Goal: Task Accomplishment & Management: Manage account settings

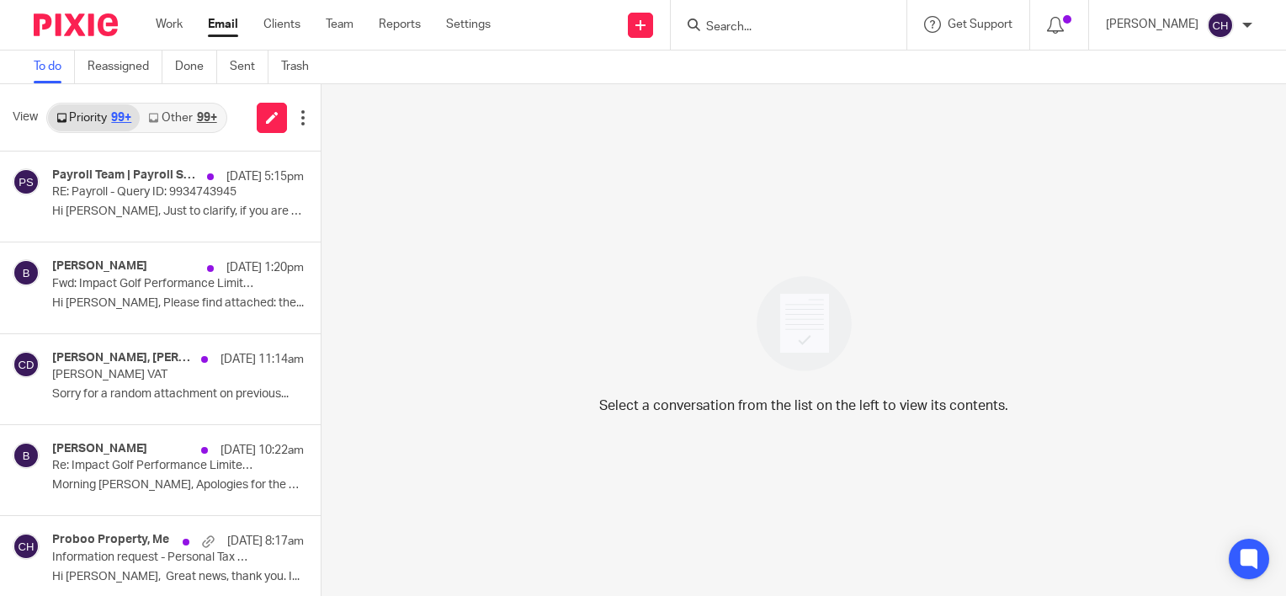
click at [102, 18] on img at bounding box center [76, 24] width 84 height 23
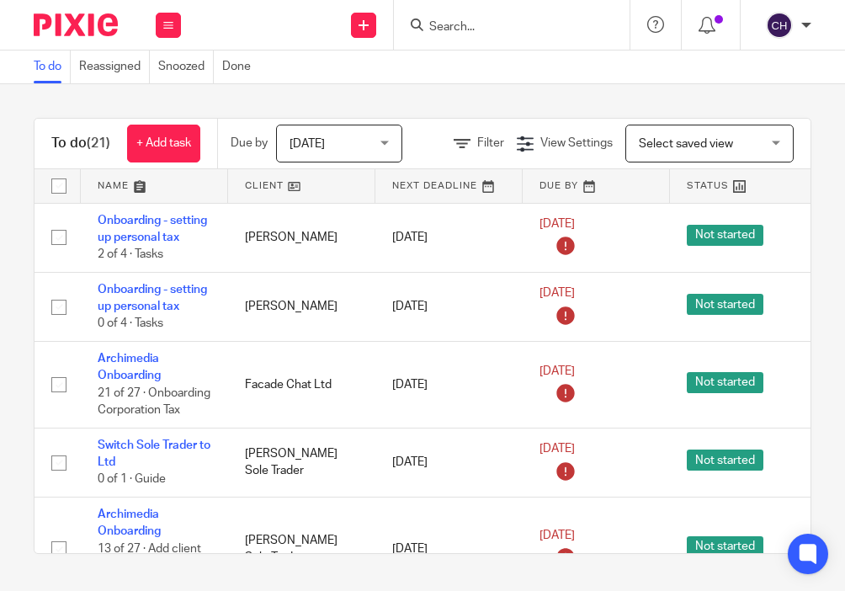
click at [552, 11] on div at bounding box center [512, 25] width 236 height 50
click at [481, 21] on input "Search" at bounding box center [503, 27] width 151 height 15
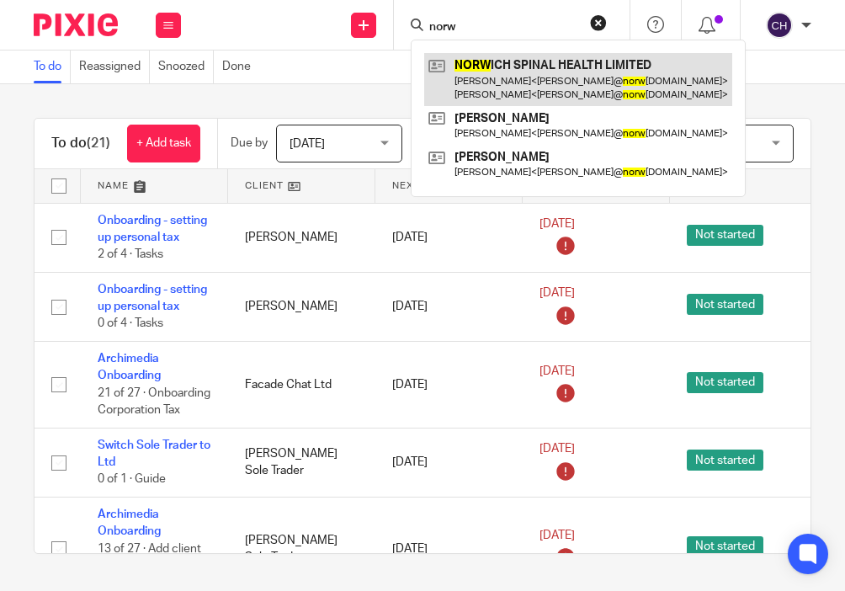
type input "norw"
click at [509, 82] on link at bounding box center [578, 79] width 308 height 52
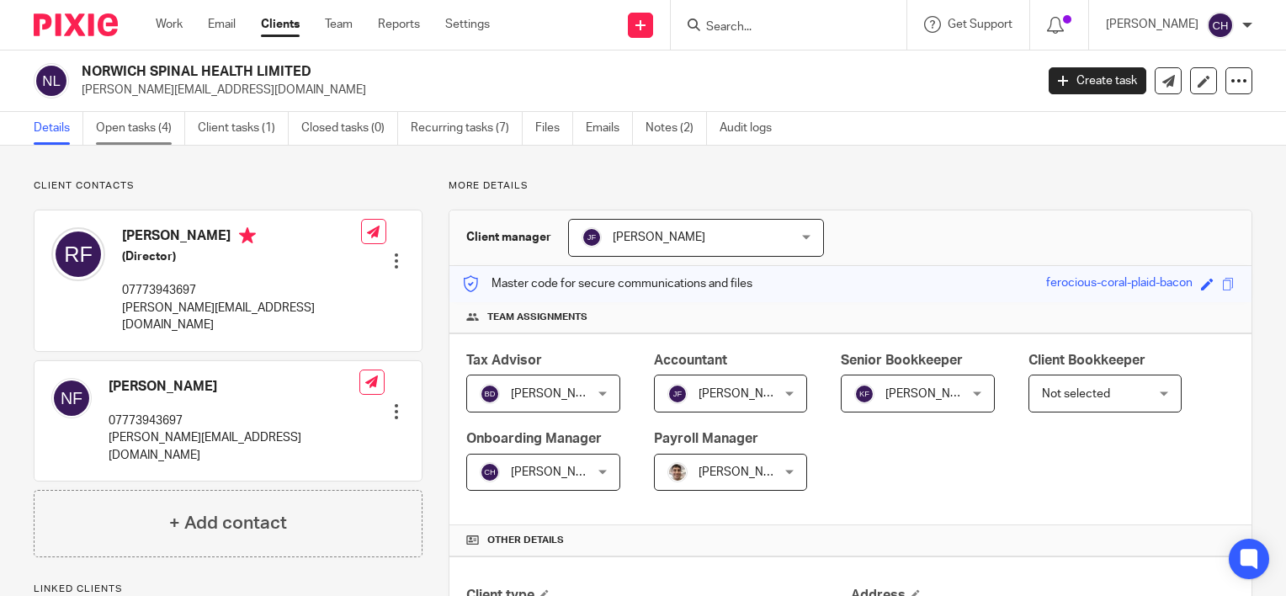
click at [152, 128] on link "Open tasks (4)" at bounding box center [140, 128] width 89 height 33
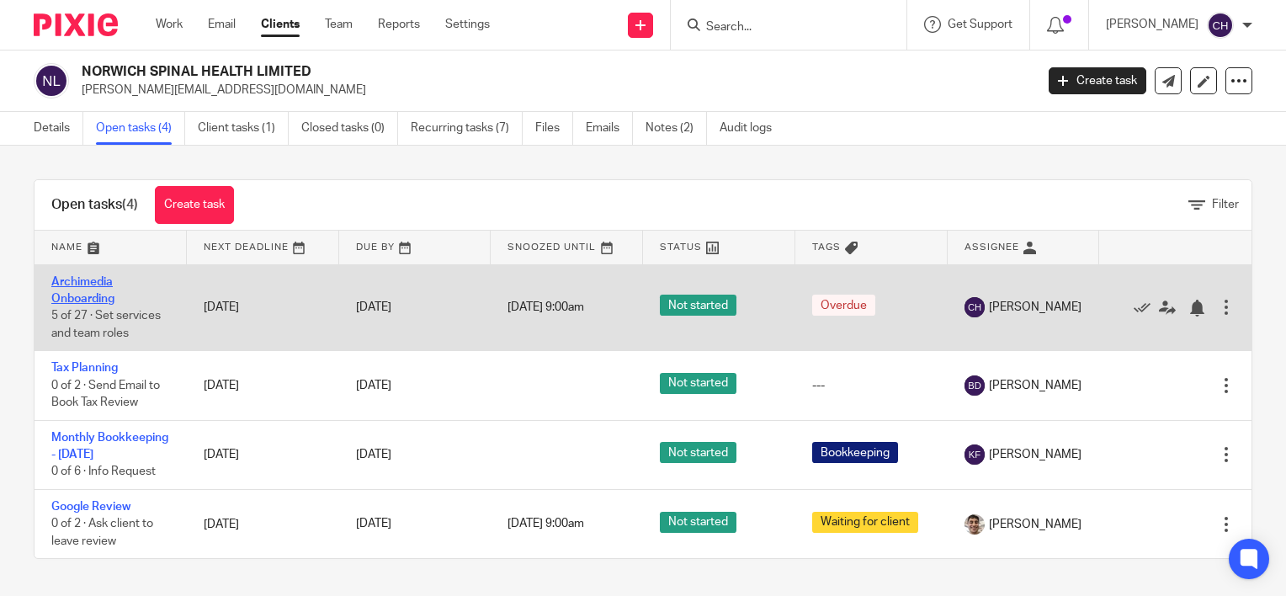
click at [86, 286] on link "Archimedia Onboarding" at bounding box center [82, 290] width 63 height 29
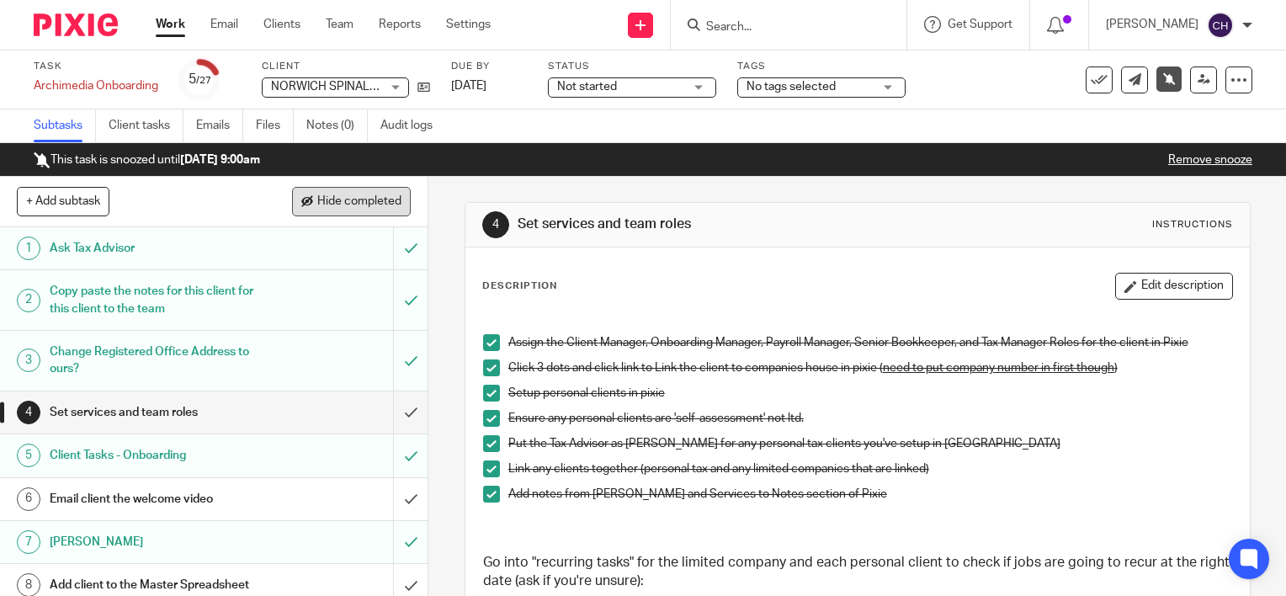
click at [337, 204] on span "Hide completed" at bounding box center [359, 201] width 84 height 13
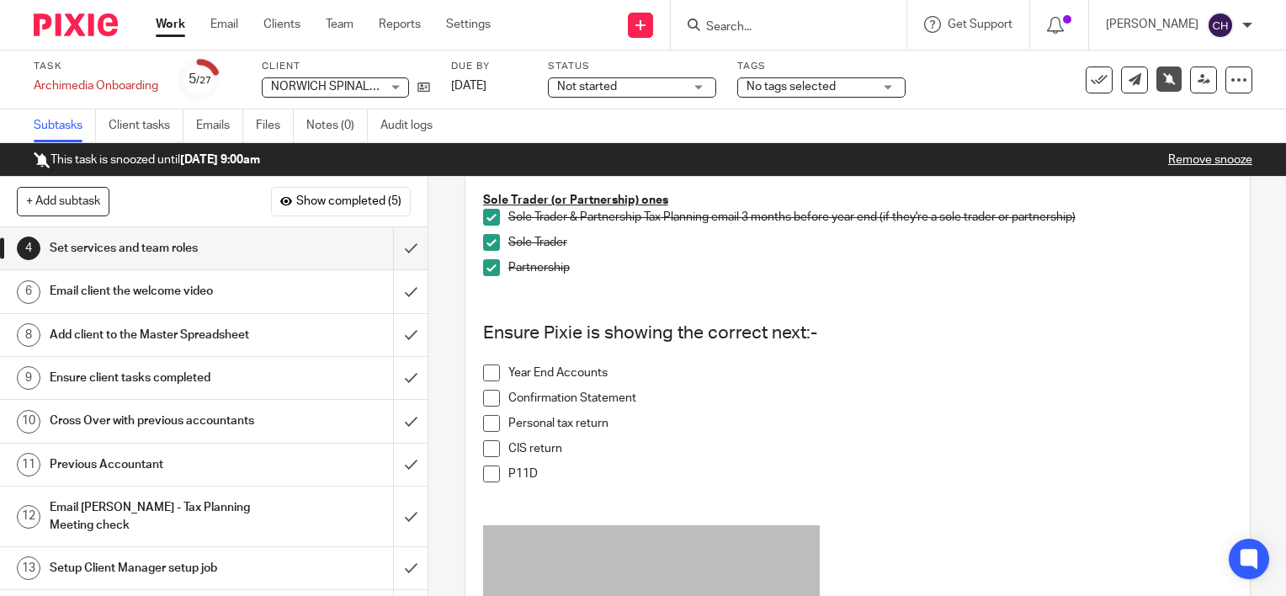
scroll to position [1118, 0]
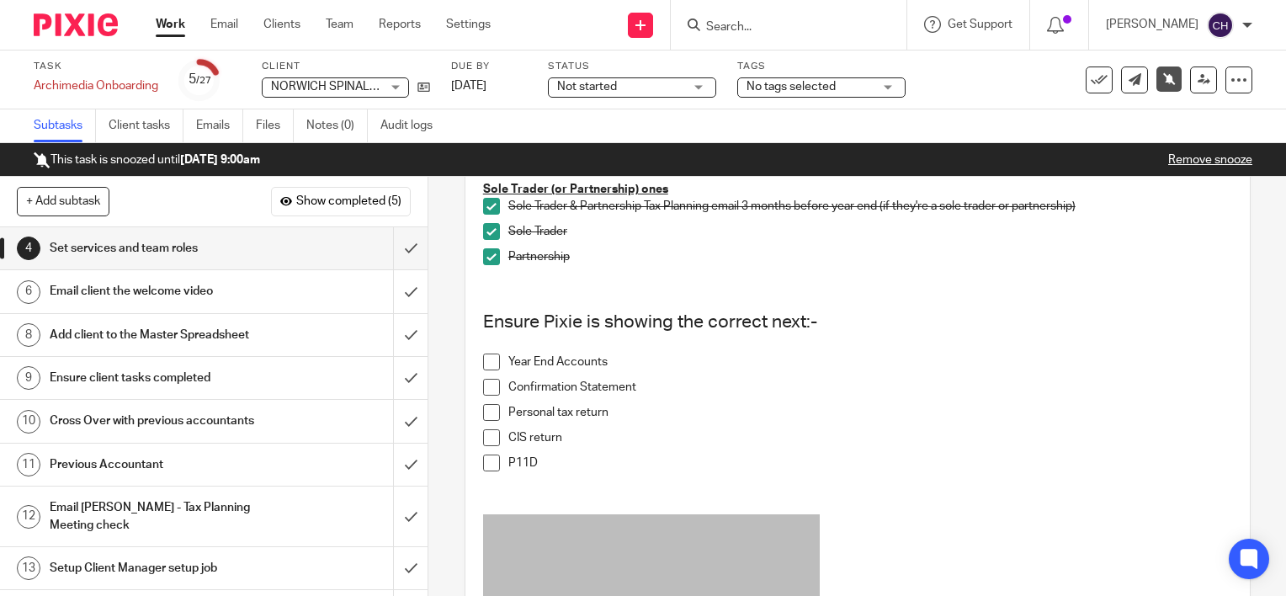
click at [484, 364] on span at bounding box center [491, 361] width 17 height 17
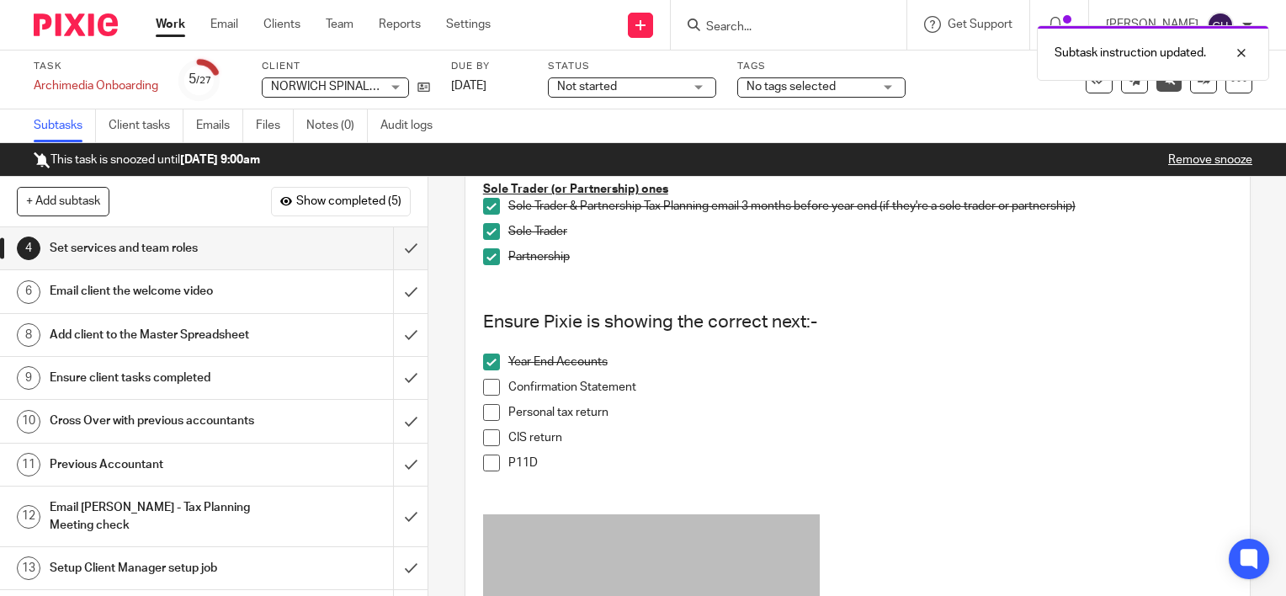
click at [487, 394] on span at bounding box center [491, 387] width 17 height 17
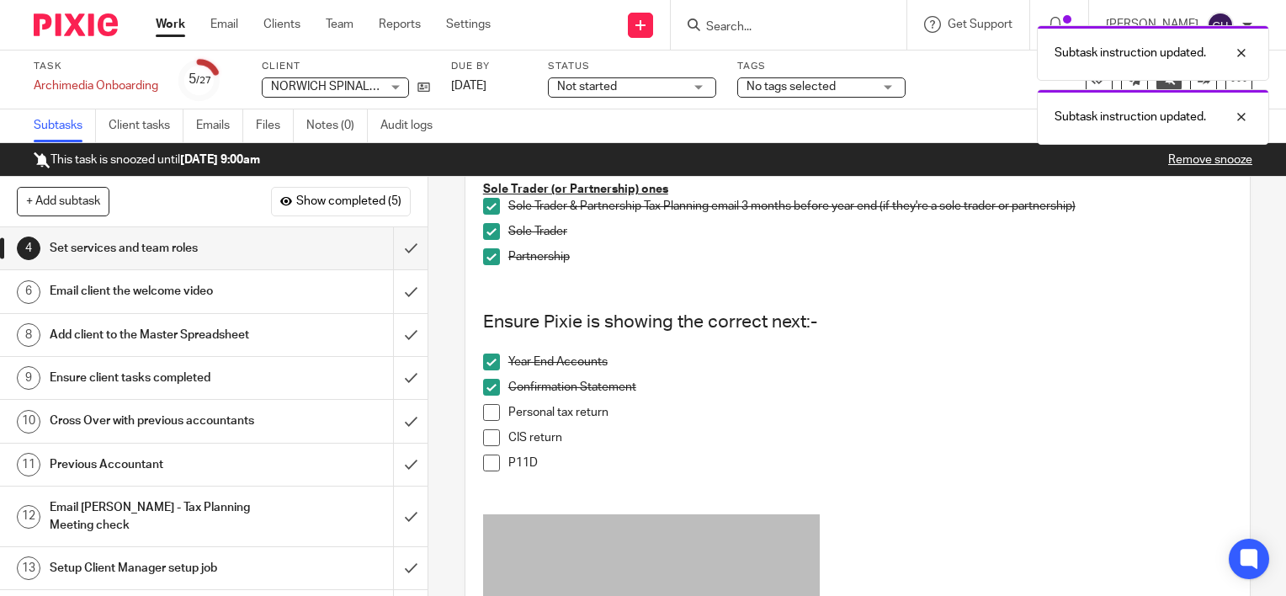
click at [486, 419] on span at bounding box center [491, 412] width 17 height 17
click at [486, 446] on span at bounding box center [491, 437] width 17 height 17
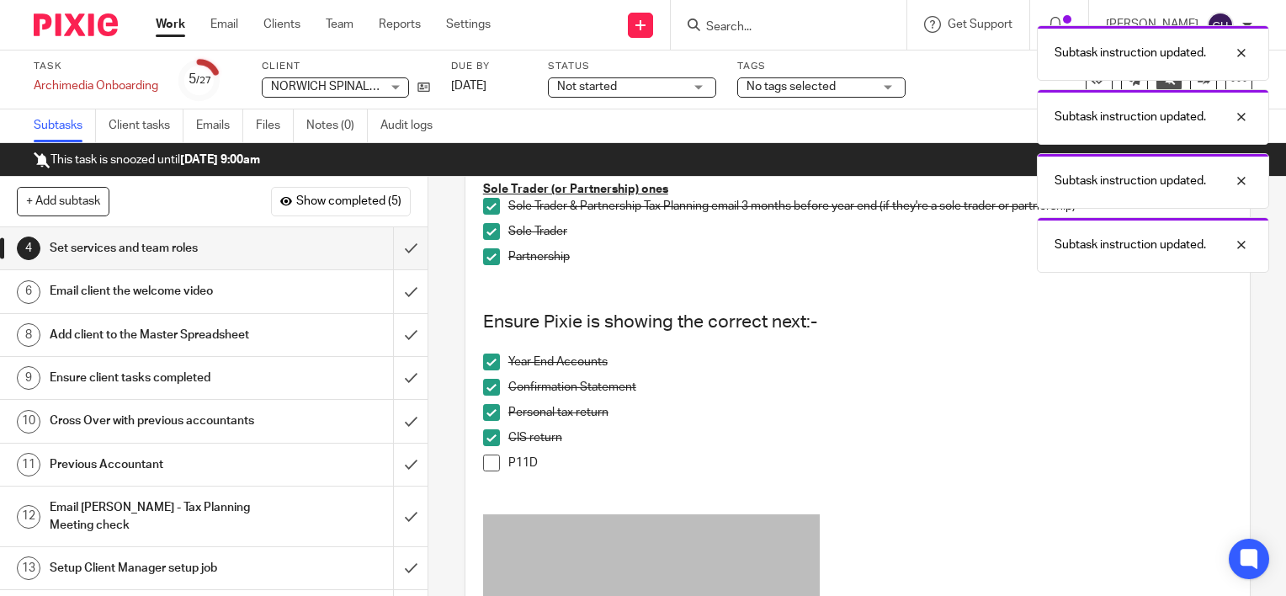
click at [484, 470] on span at bounding box center [491, 462] width 17 height 17
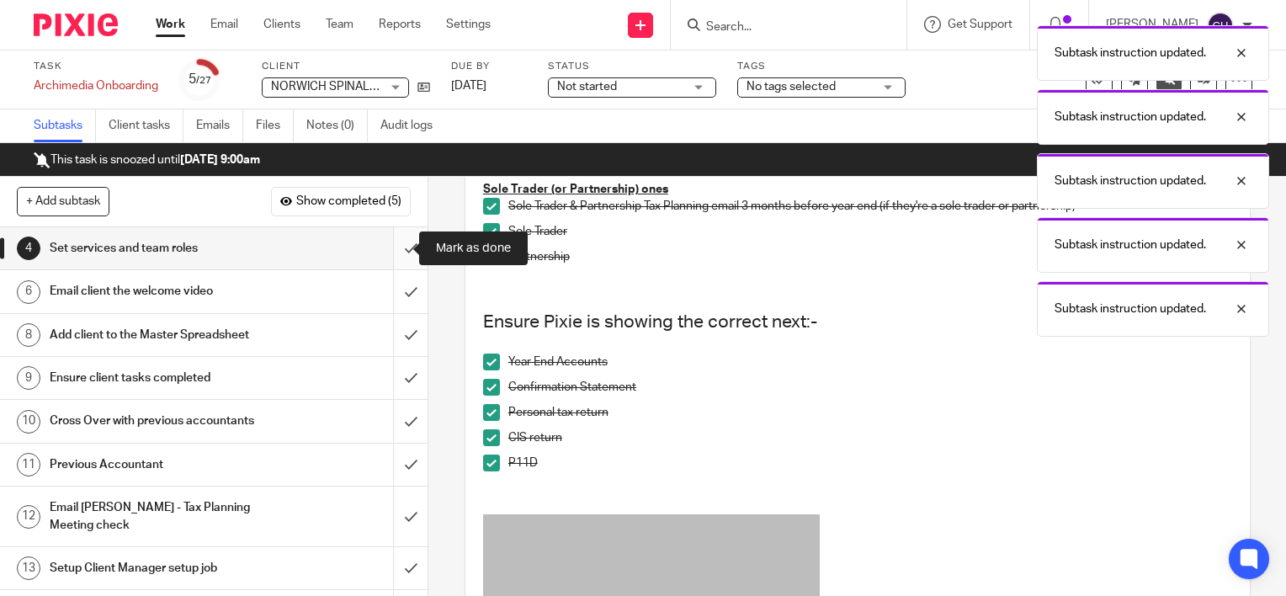
click at [395, 249] on input "submit" at bounding box center [214, 248] width 428 height 42
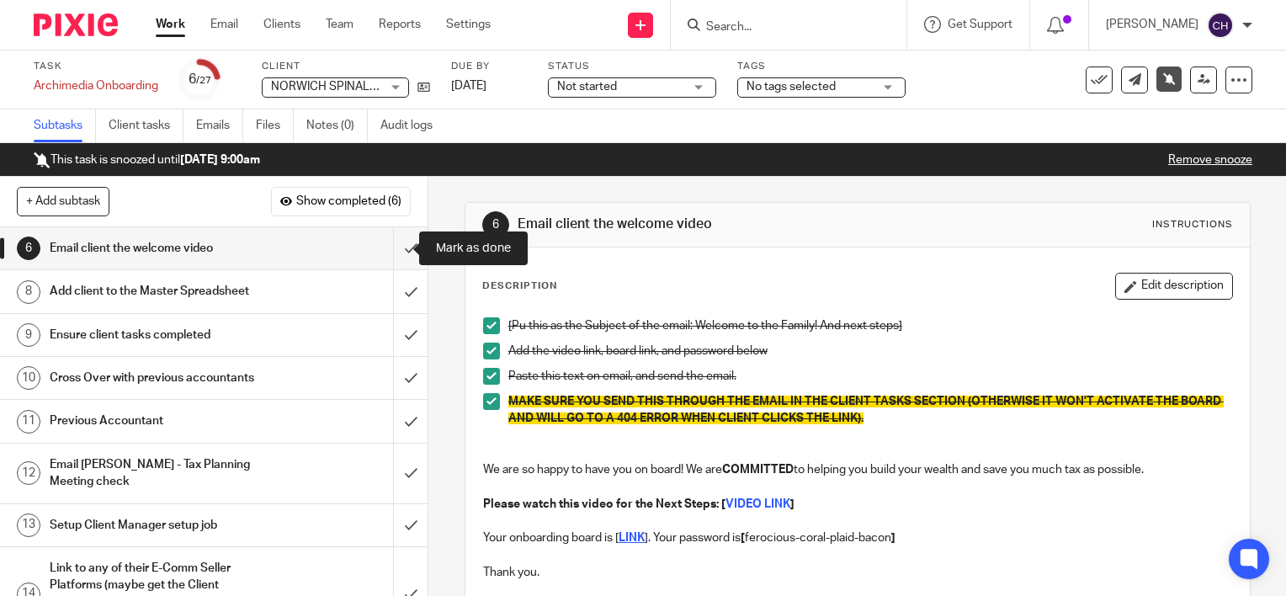
click at [395, 249] on input "submit" at bounding box center [214, 248] width 428 height 42
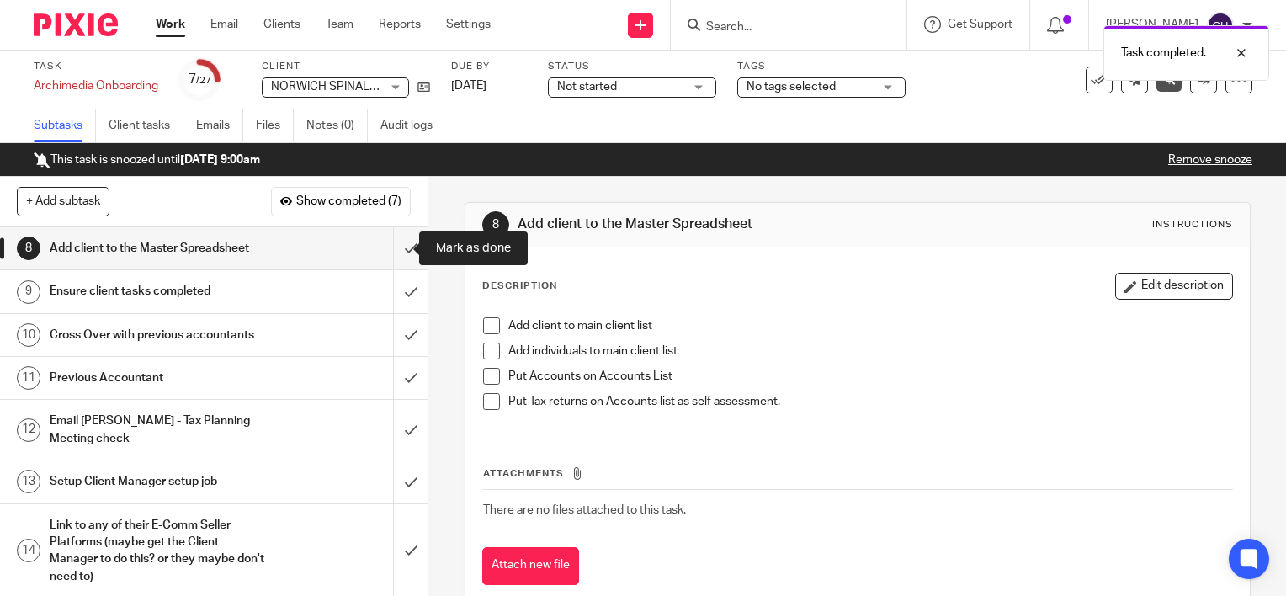
click at [395, 249] on input "submit" at bounding box center [214, 248] width 428 height 42
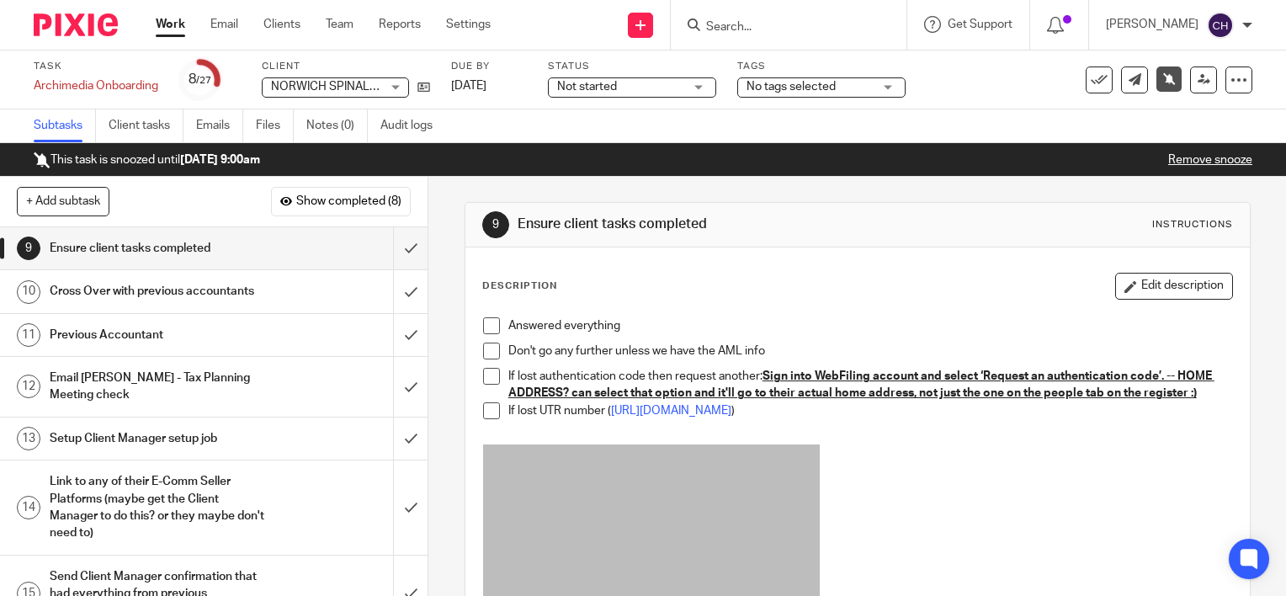
click at [489, 330] on span at bounding box center [491, 325] width 17 height 17
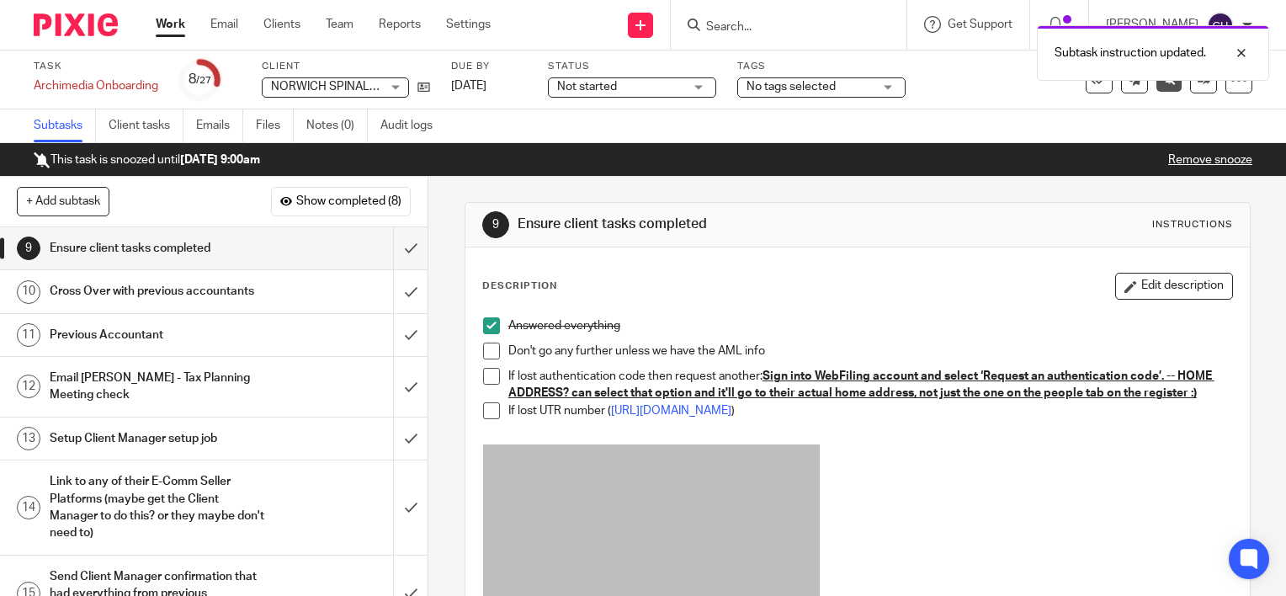
click at [489, 353] on span at bounding box center [491, 351] width 17 height 17
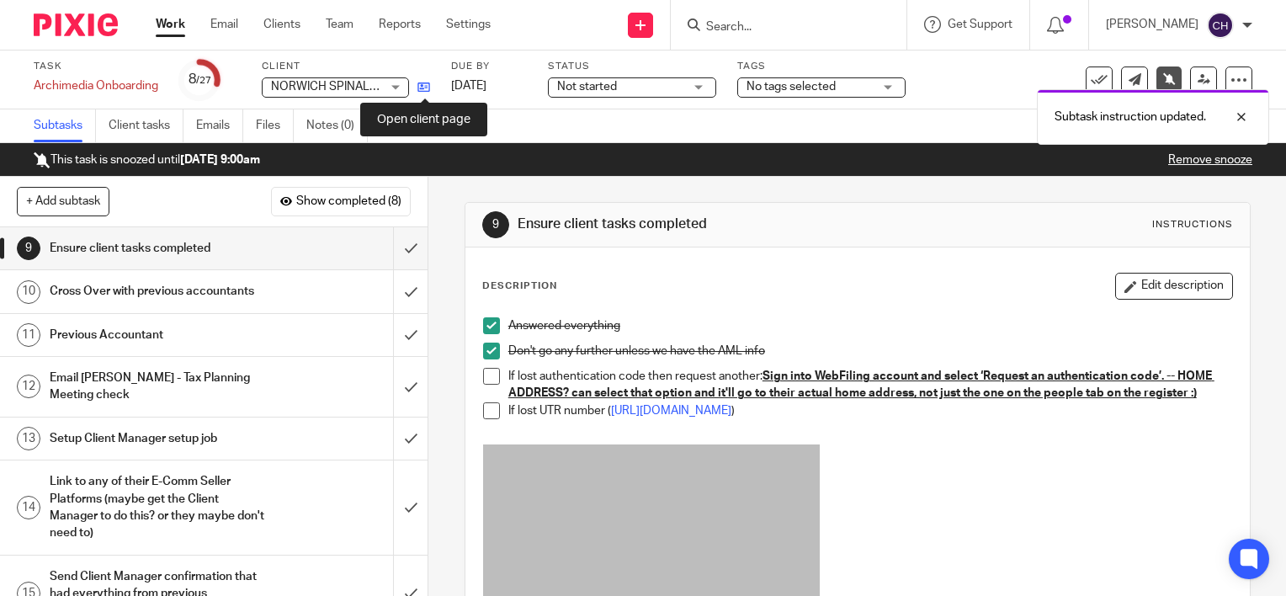
click at [425, 91] on icon at bounding box center [423, 87] width 13 height 13
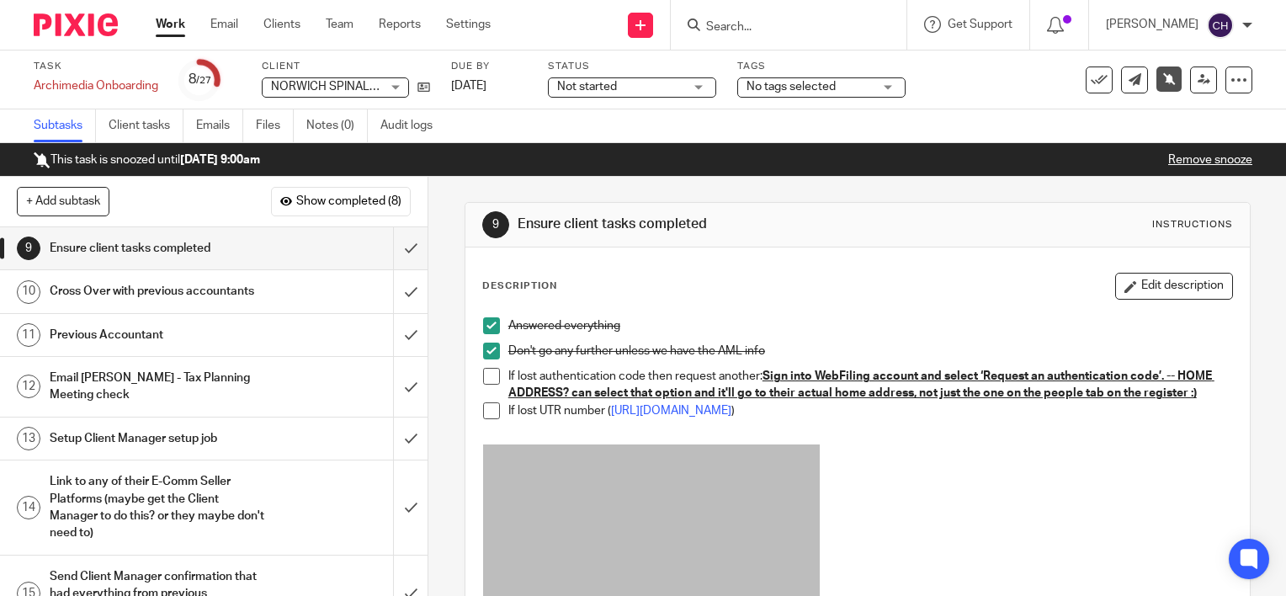
click at [483, 369] on span at bounding box center [491, 376] width 17 height 17
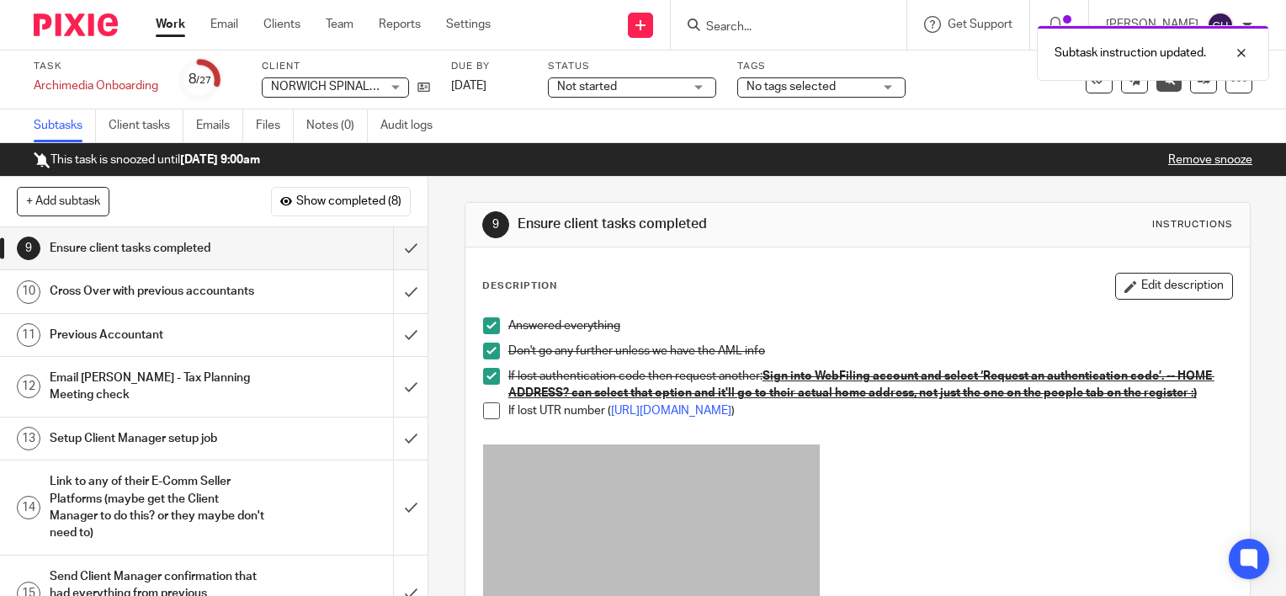
click at [484, 419] on span at bounding box center [491, 410] width 17 height 17
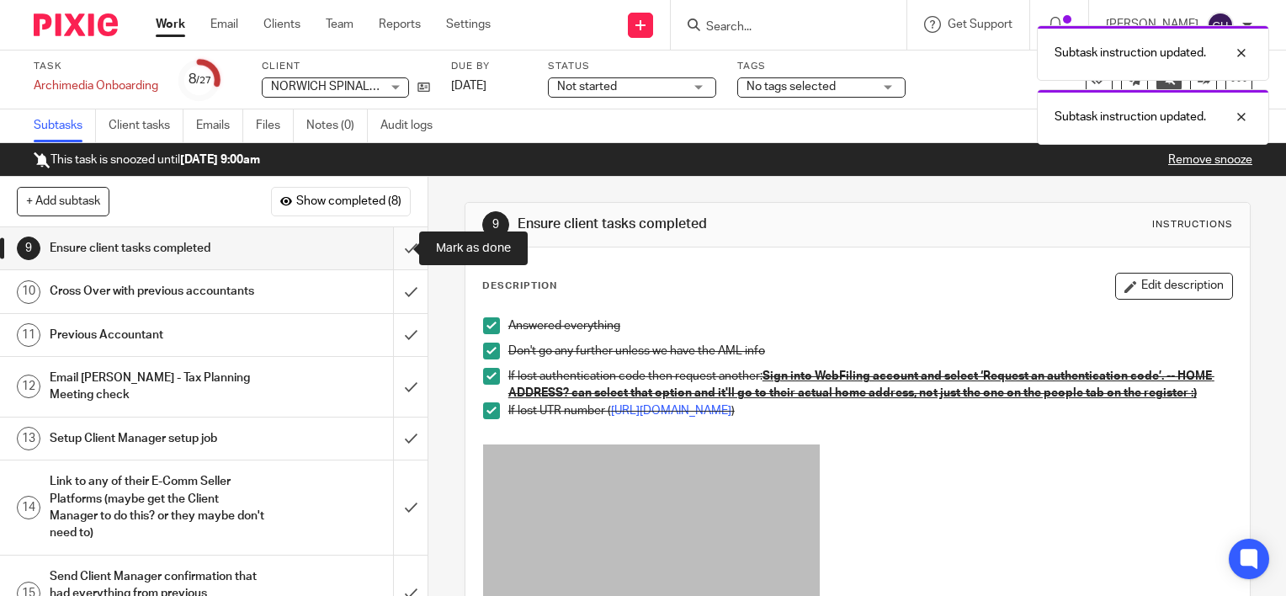
click at [396, 249] on input "submit" at bounding box center [214, 248] width 428 height 42
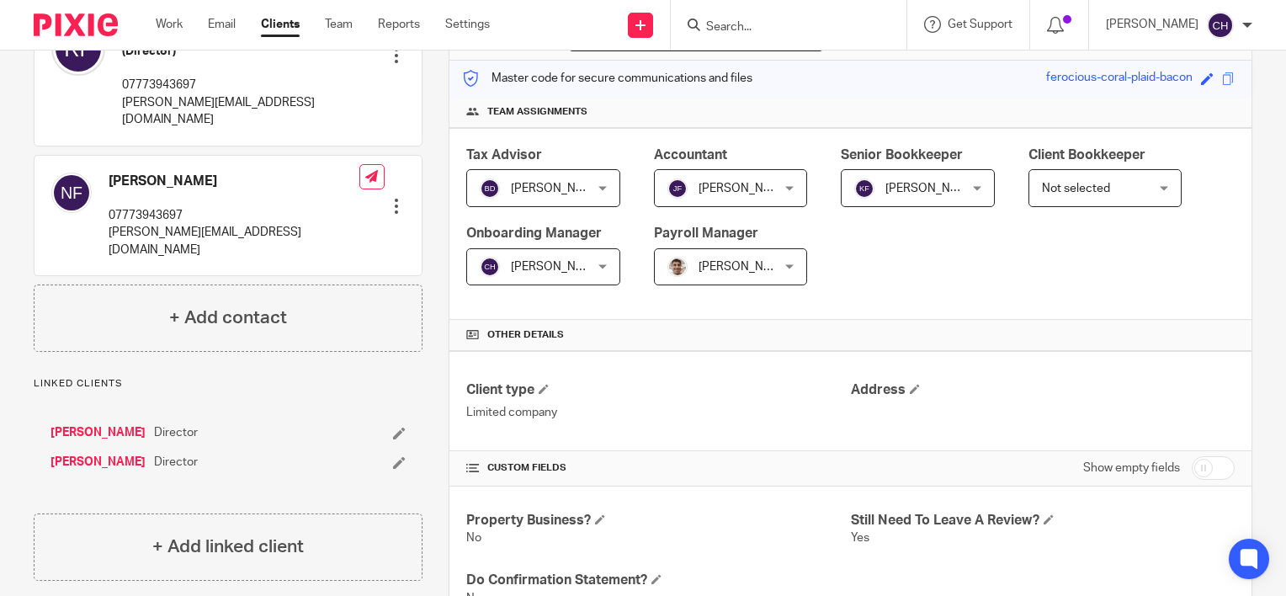
scroll to position [289, 0]
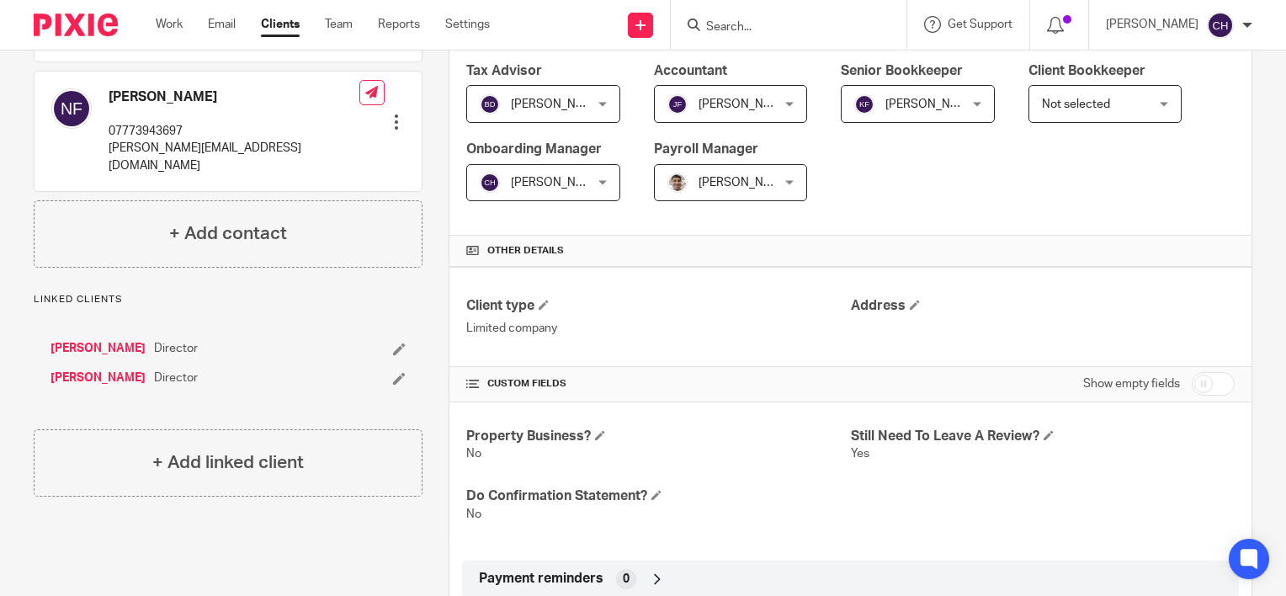
click at [1196, 380] on input "checkbox" at bounding box center [1213, 384] width 43 height 24
checkbox input "true"
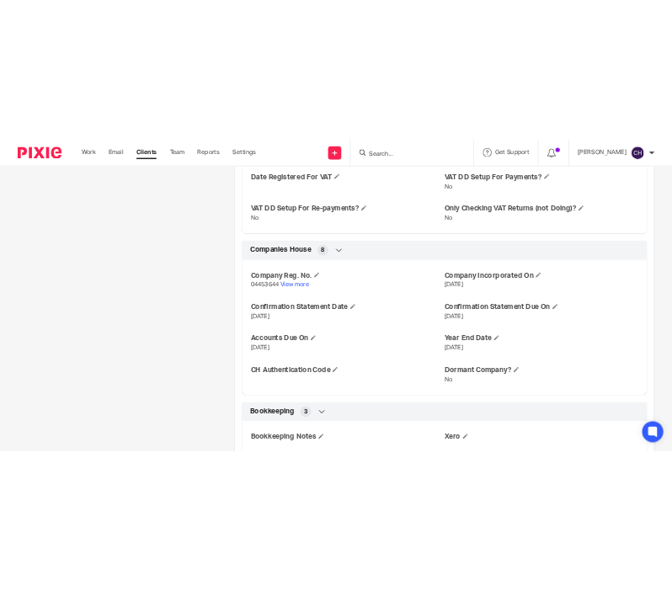
scroll to position [1875, 0]
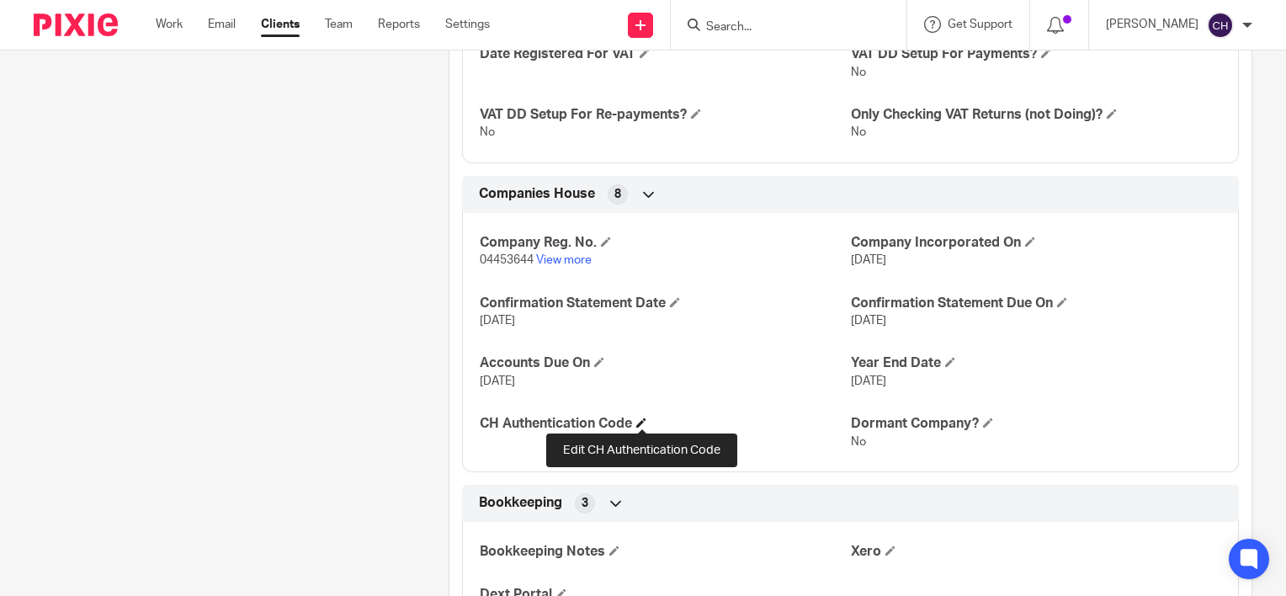
click at [643, 424] on span at bounding box center [641, 422] width 10 height 10
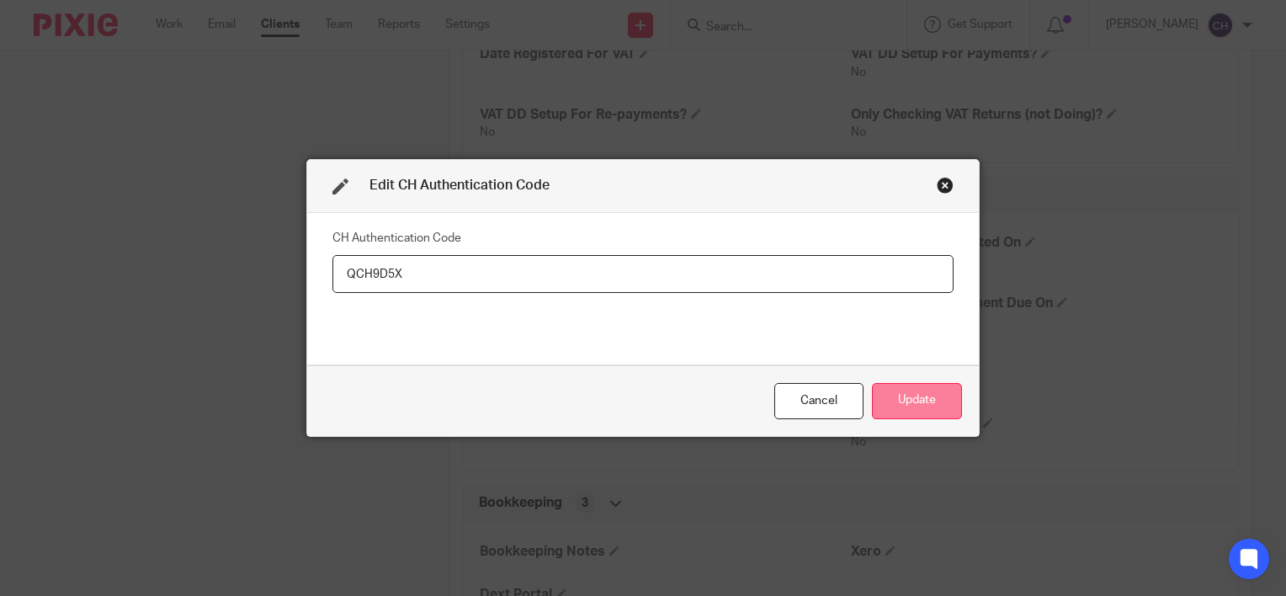
type input "QCH9D5X"
click at [909, 397] on button "Update" at bounding box center [917, 401] width 90 height 36
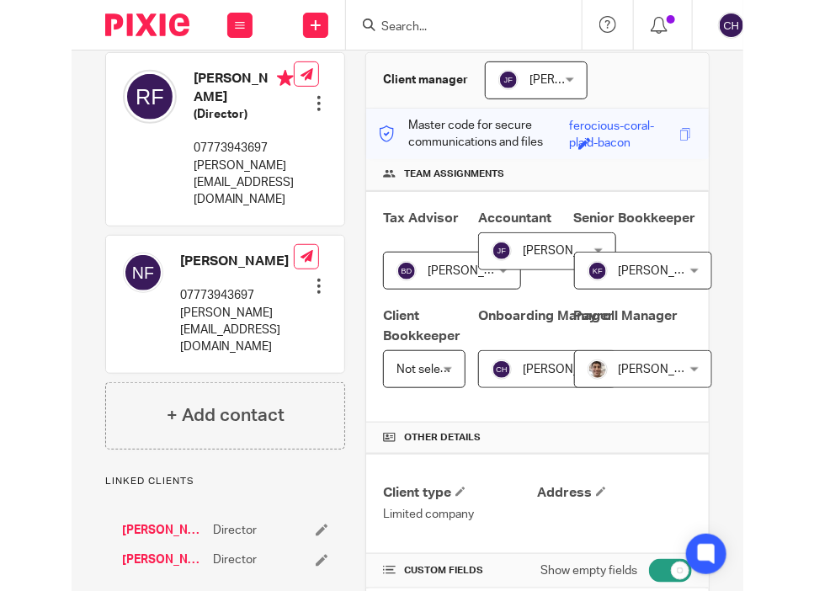
scroll to position [0, 0]
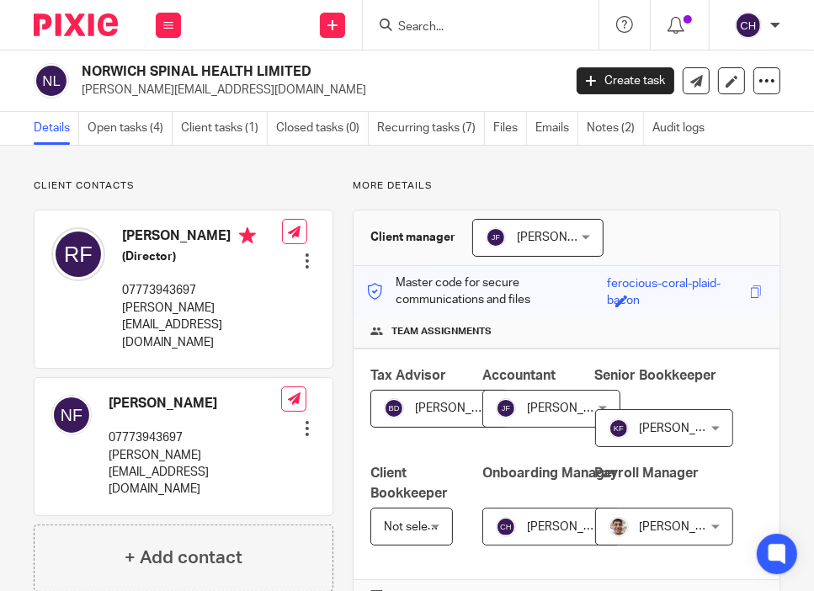
drag, startPoint x: 316, startPoint y: 68, endPoint x: 82, endPoint y: 69, distance: 234.0
click at [82, 69] on h2 "NORWICH SPINAL HEALTH LIMITED" at bounding box center [269, 72] width 375 height 18
copy h2 "NORWICH SPINAL HEALTH LIMITED"
drag, startPoint x: 187, startPoint y: 348, endPoint x: 120, endPoint y: 324, distance: 71.6
click at [120, 324] on div "Rosemary Jane Folker (Director) 07773943697 rosemary@norwichspinalhealth.co.uk" at bounding box center [166, 289] width 231 height 141
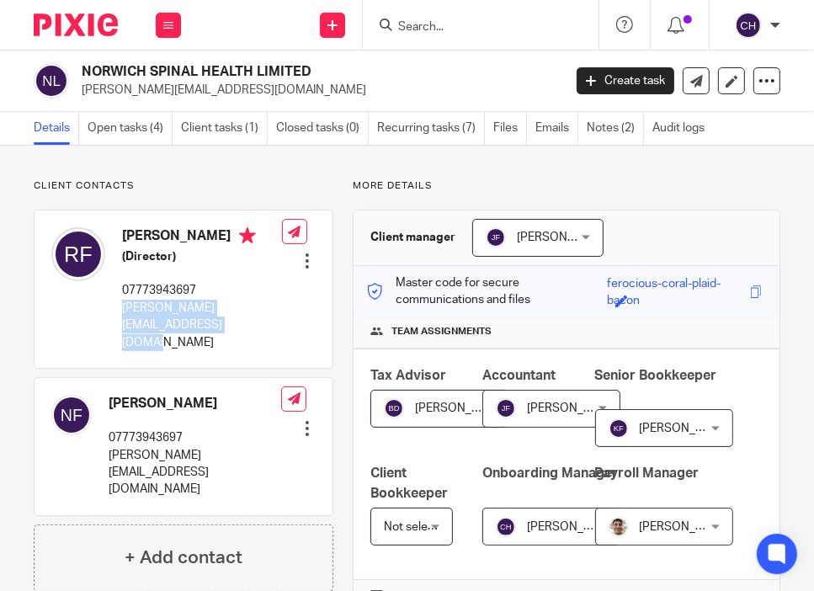
copy p "rosemary@norwichspinalhealth.co.uk"
drag, startPoint x: 199, startPoint y: 300, endPoint x: 123, endPoint y: 309, distance: 76.3
click at [123, 299] on p "07773943697" at bounding box center [202, 290] width 160 height 17
copy p "07773943697"
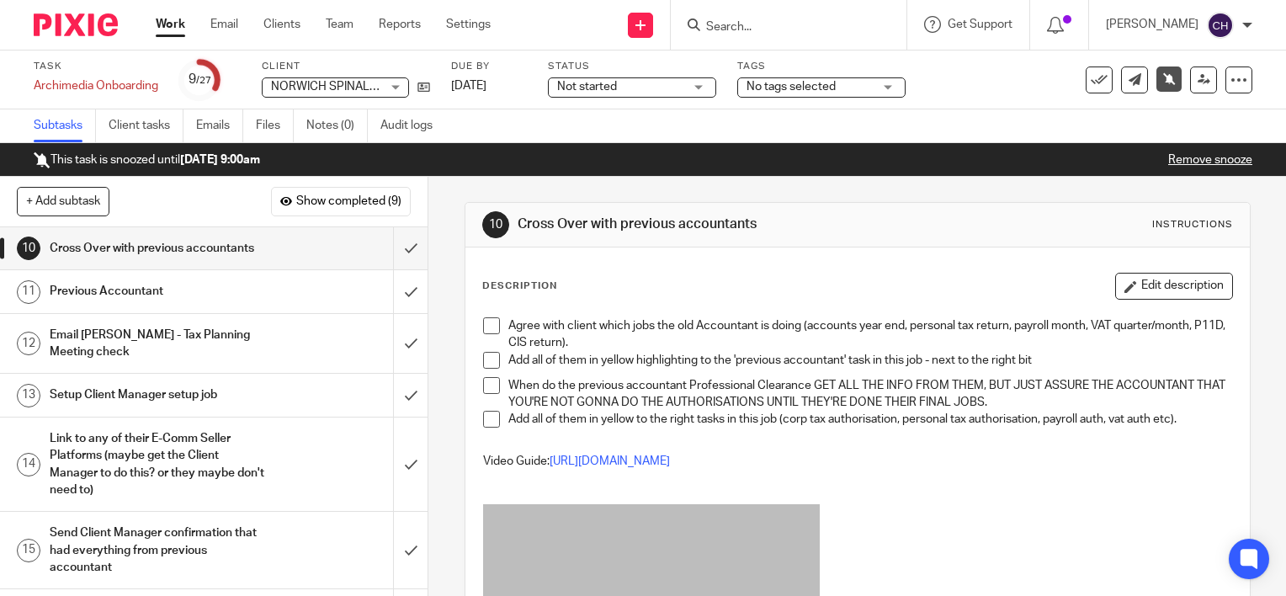
click at [492, 327] on span at bounding box center [491, 325] width 17 height 17
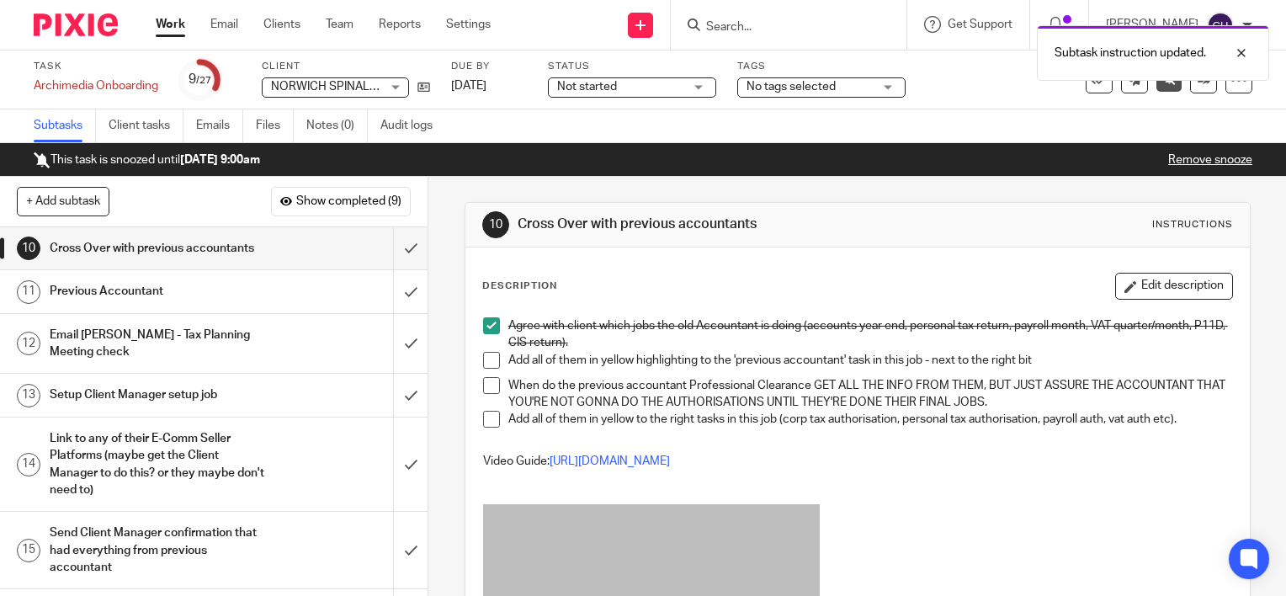
click at [490, 360] on span at bounding box center [491, 360] width 17 height 17
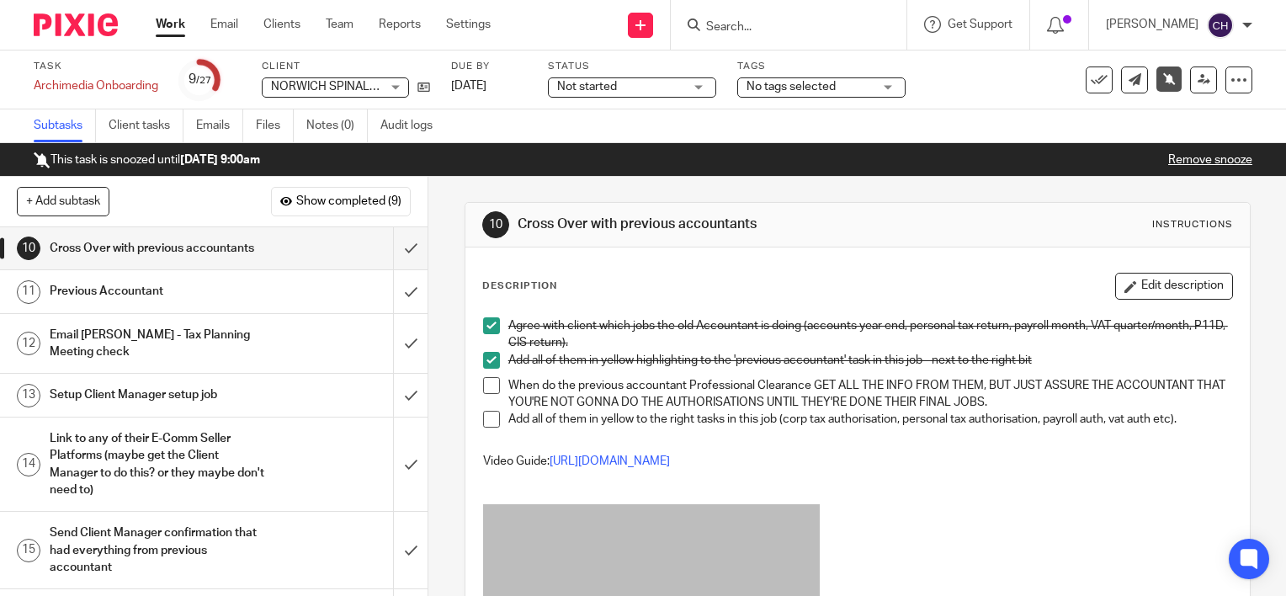
click at [485, 382] on span at bounding box center [491, 385] width 17 height 17
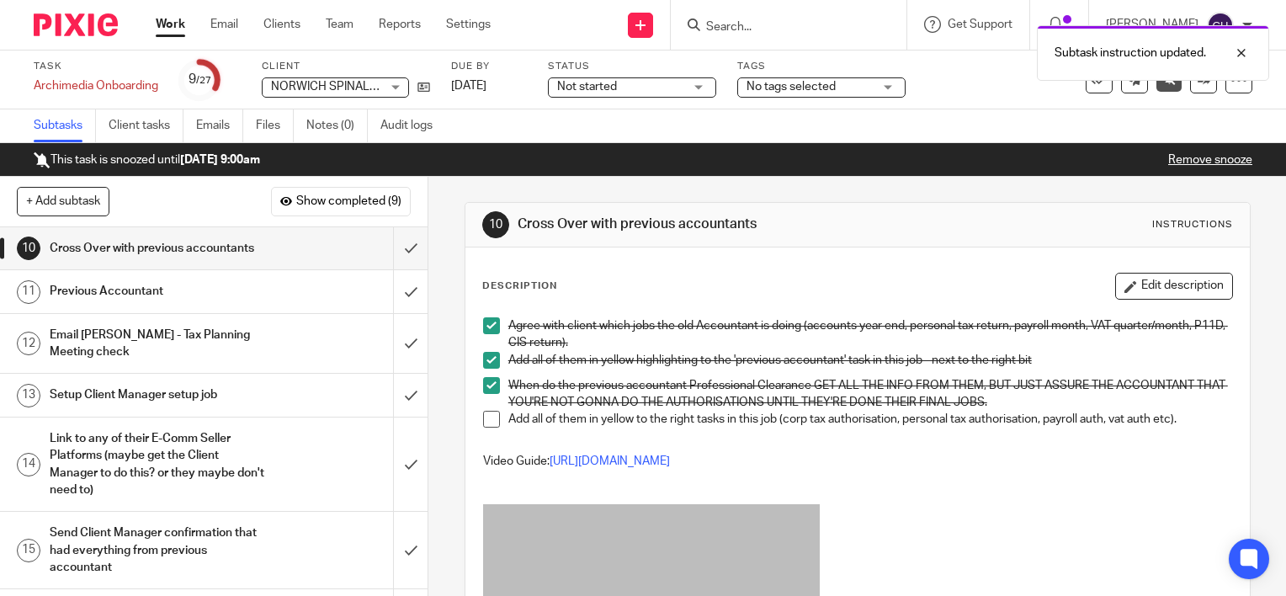
click at [485, 414] on span at bounding box center [491, 419] width 17 height 17
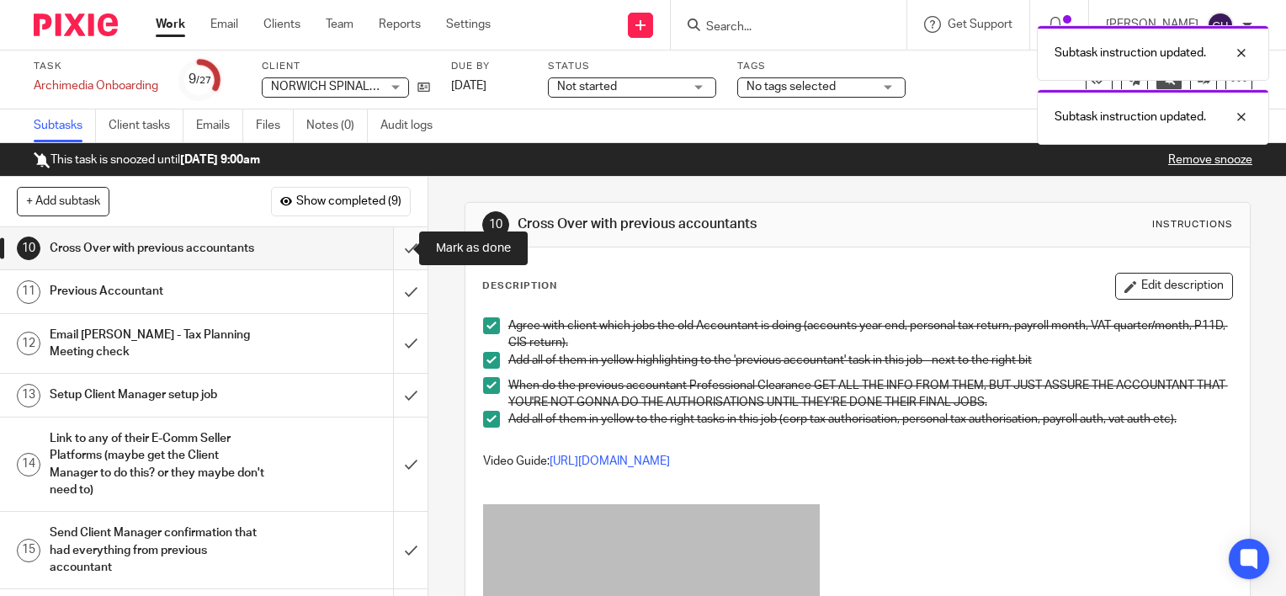
click at [394, 242] on input "submit" at bounding box center [214, 248] width 428 height 42
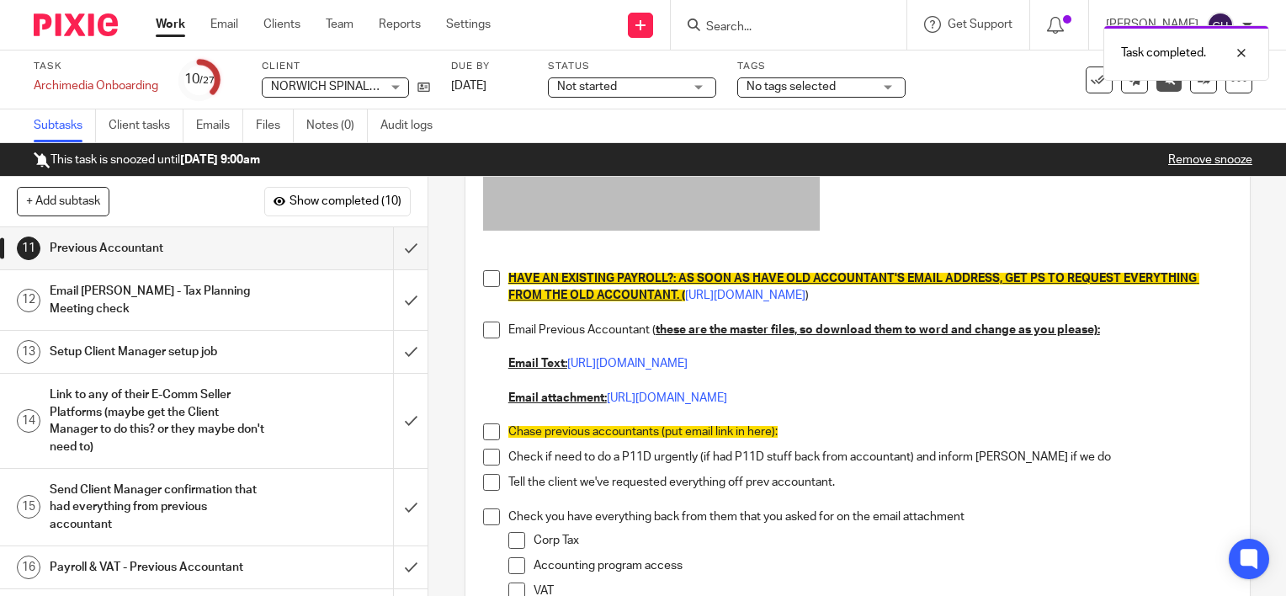
scroll to position [302, 0]
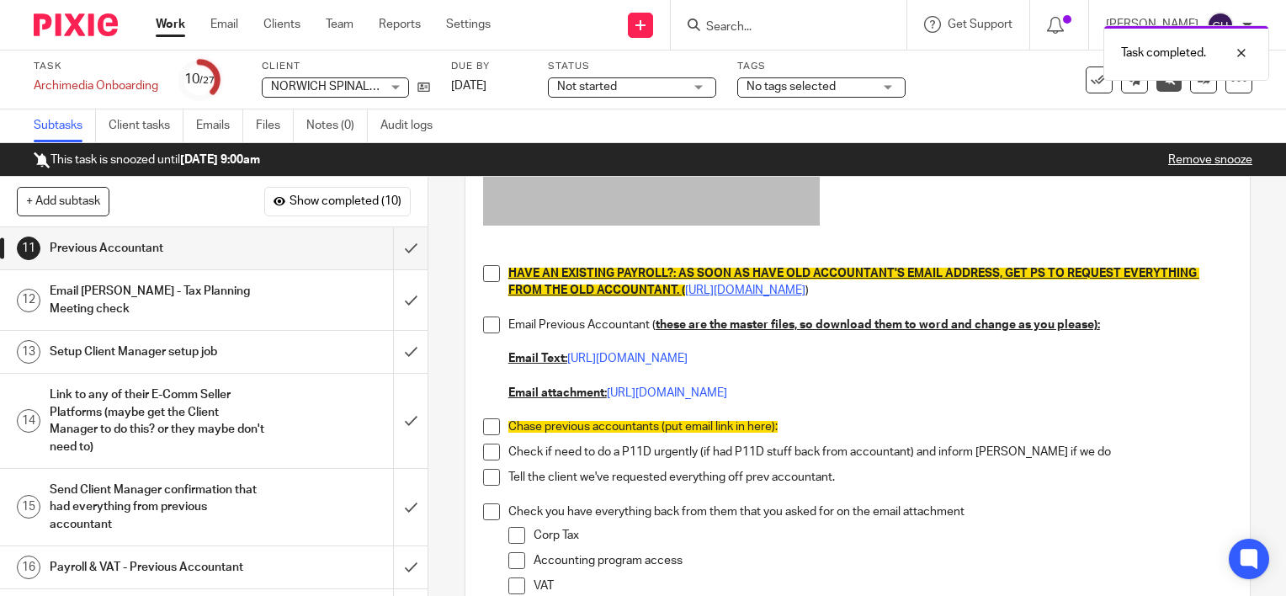
click at [798, 291] on link "[URL][DOMAIN_NAME]" at bounding box center [745, 290] width 120 height 12
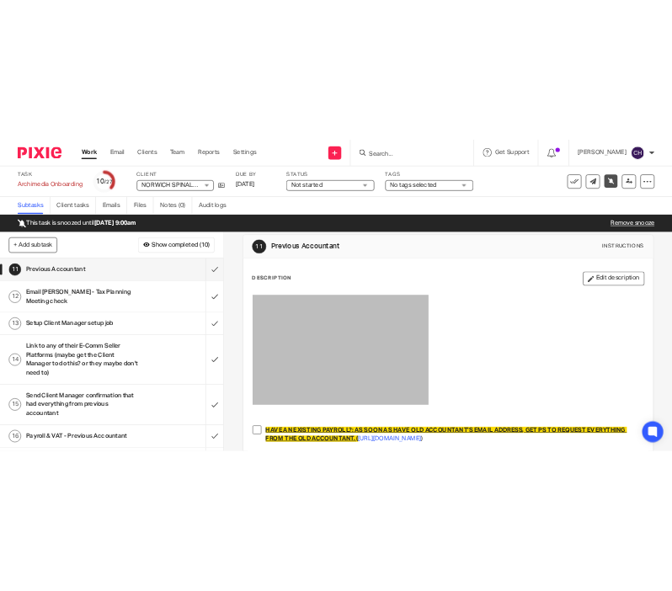
scroll to position [0, 0]
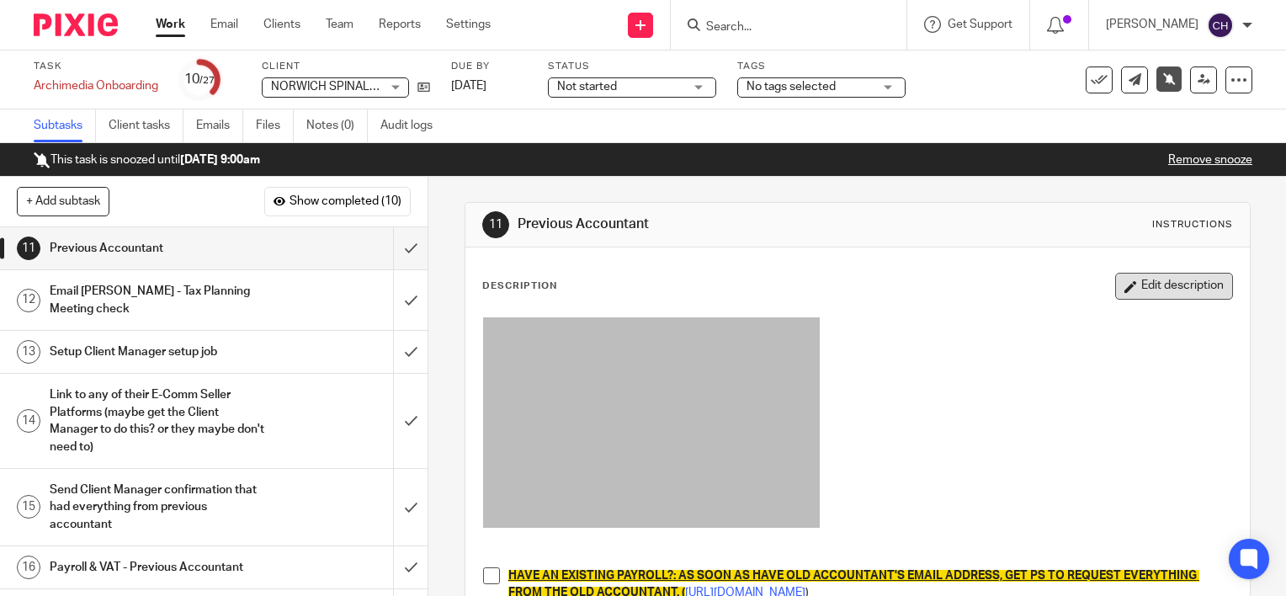
click at [1138, 286] on button "Edit description" at bounding box center [1174, 286] width 118 height 27
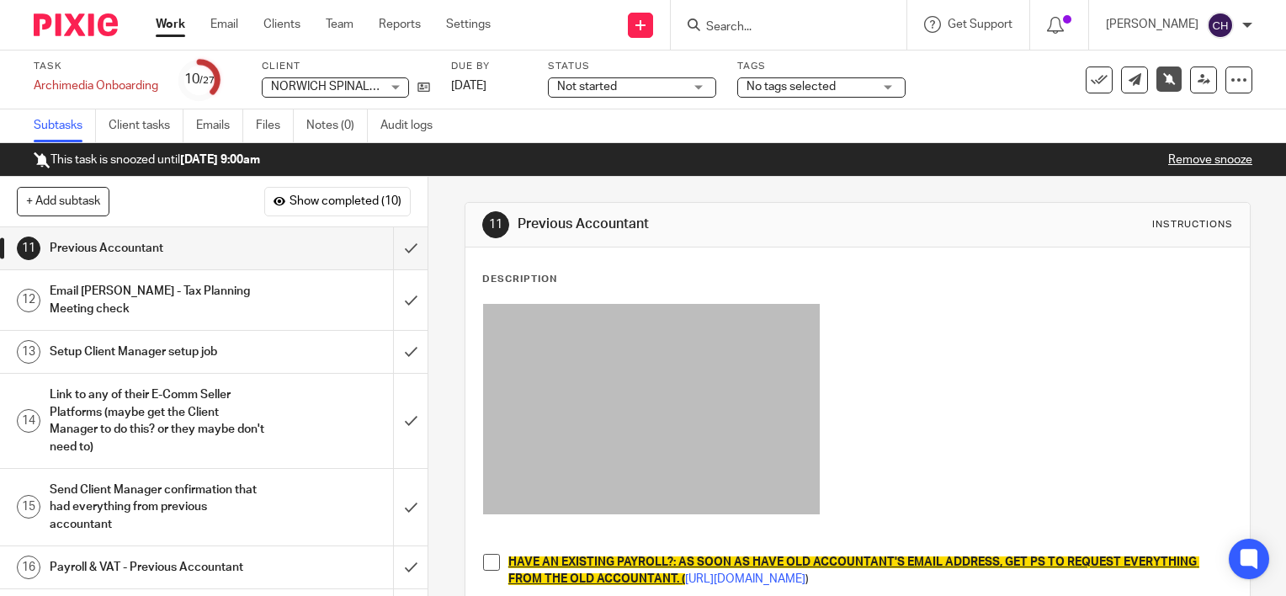
click at [494, 527] on p at bounding box center [857, 536] width 749 height 35
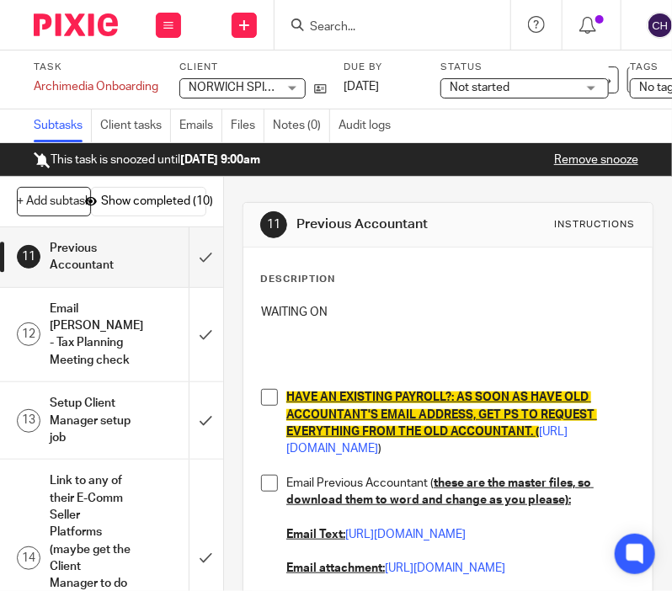
click at [390, 311] on p "WAITING ON" at bounding box center [448, 312] width 374 height 17
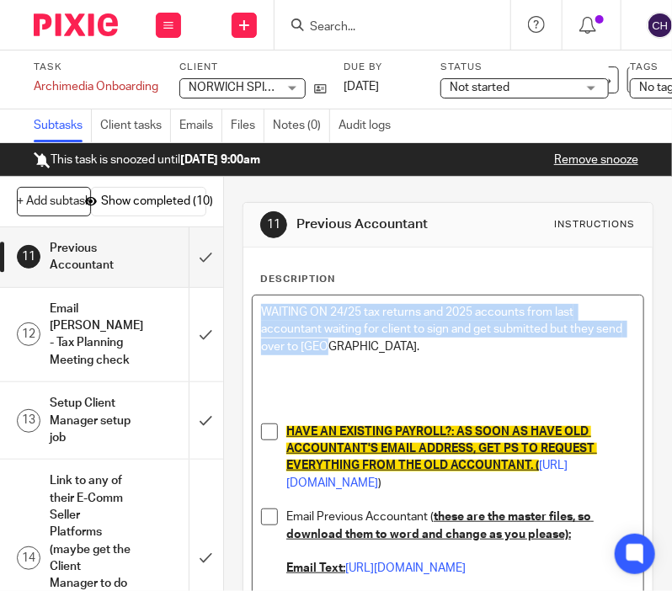
drag, startPoint x: 347, startPoint y: 348, endPoint x: 239, endPoint y: 288, distance: 123.2
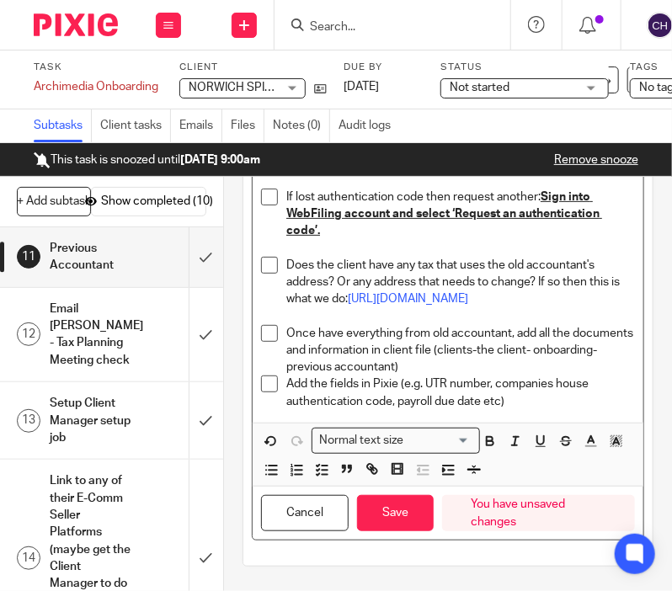
scroll to position [1007, 0]
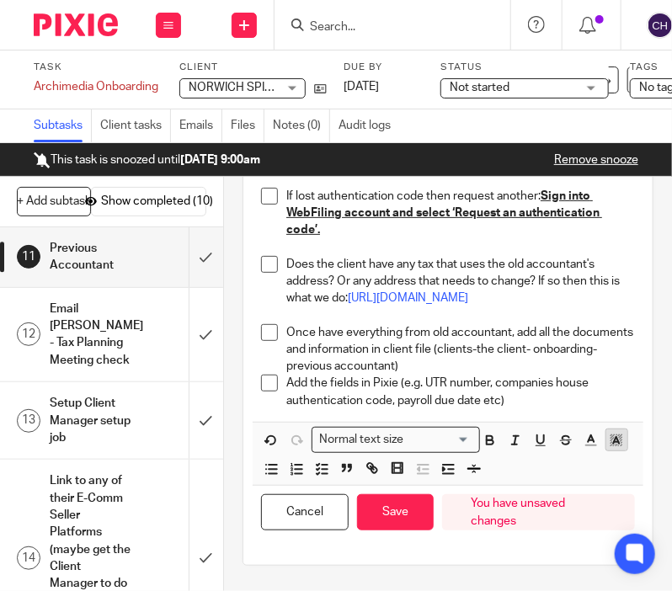
click at [608, 448] on icon "button" at bounding box center [615, 440] width 15 height 15
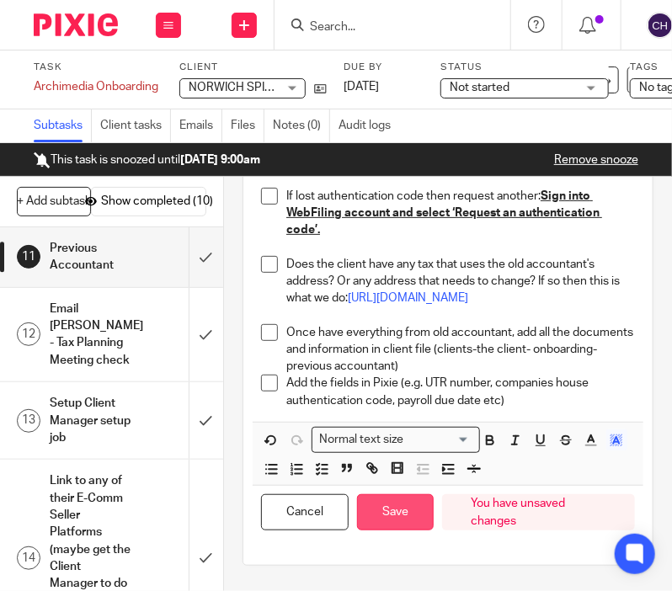
click at [397, 497] on button "Save" at bounding box center [395, 512] width 77 height 36
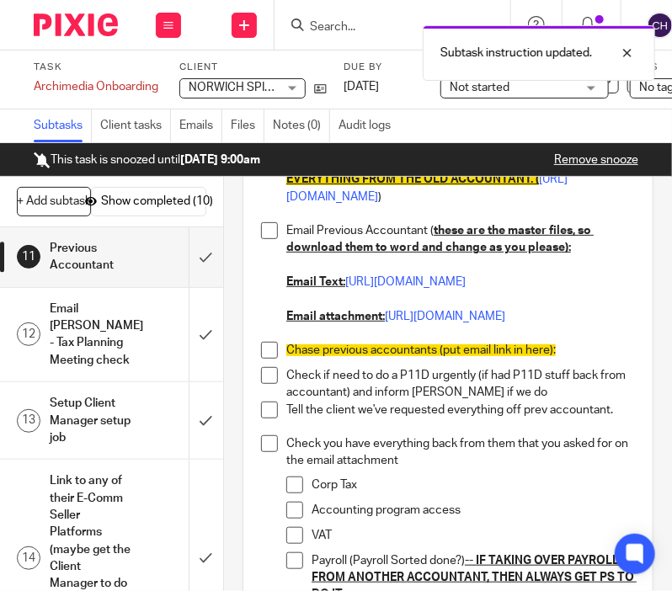
scroll to position [0, 0]
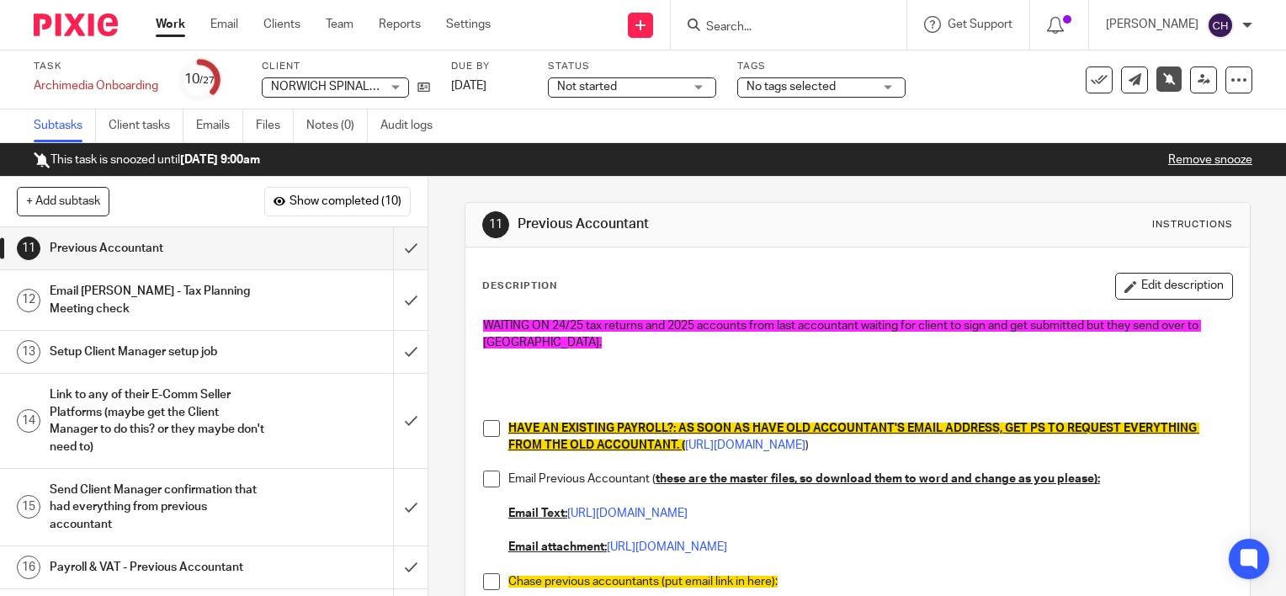
click at [484, 421] on span at bounding box center [491, 428] width 17 height 17
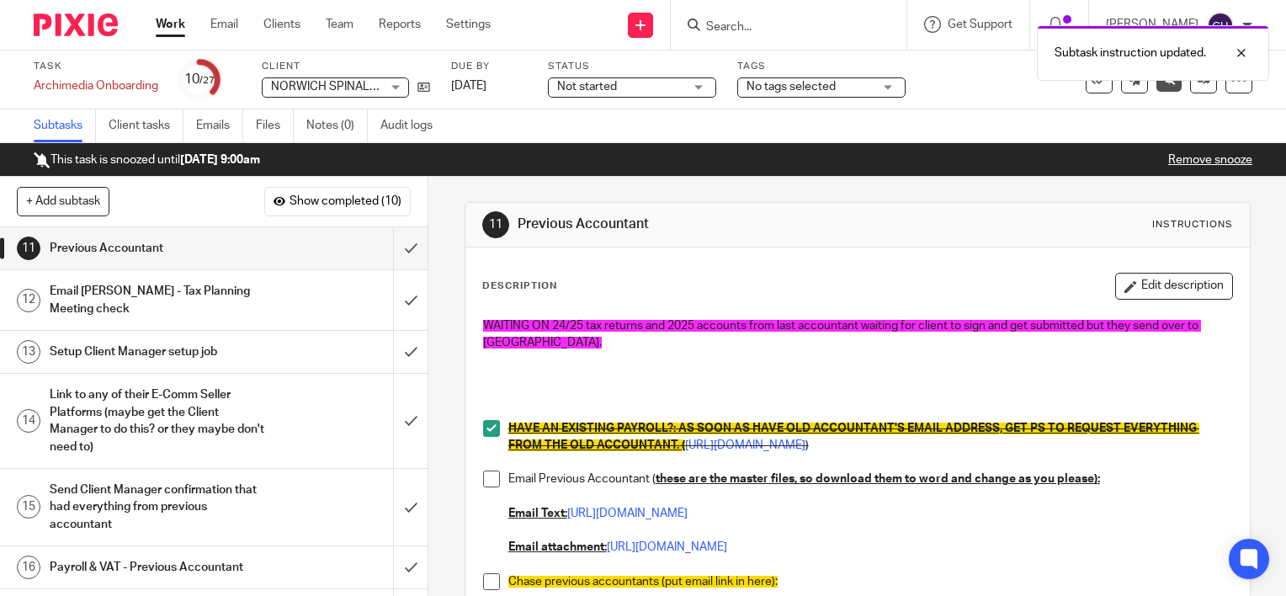
click at [483, 476] on span at bounding box center [491, 478] width 17 height 17
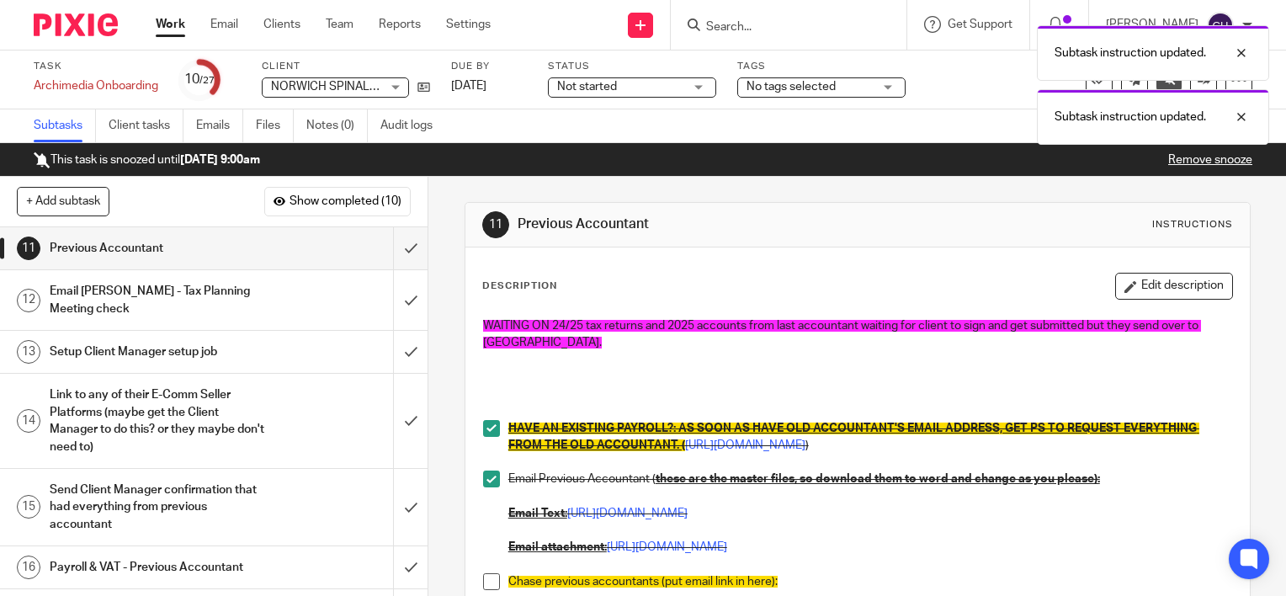
click at [490, 577] on span at bounding box center [491, 581] width 17 height 17
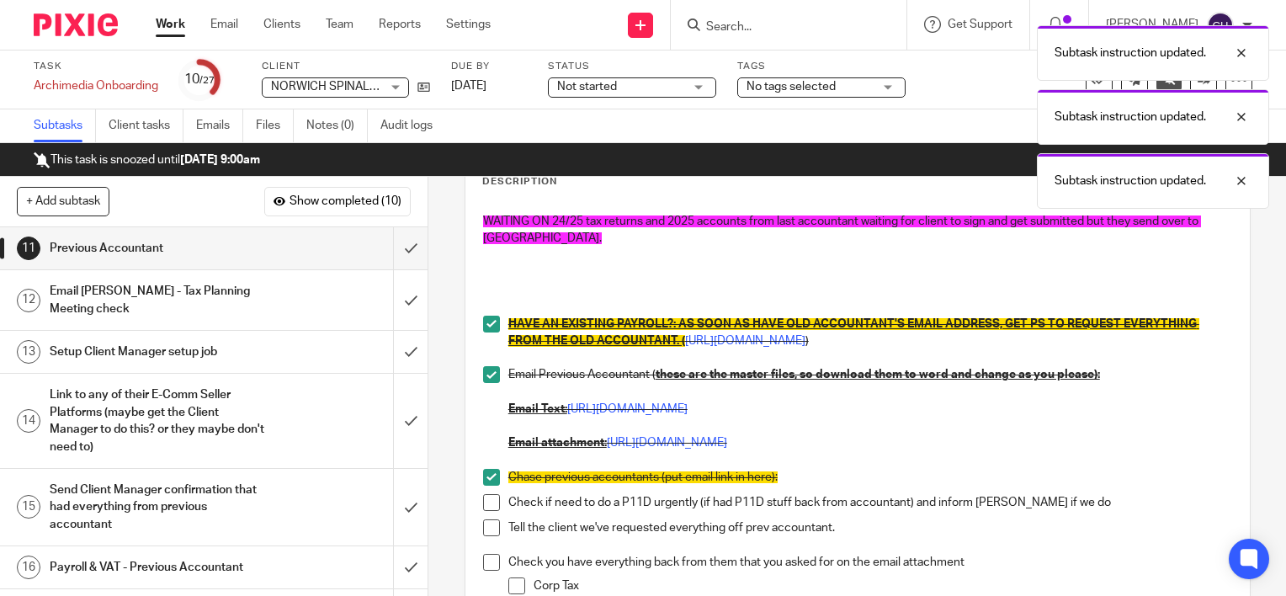
scroll to position [135, 0]
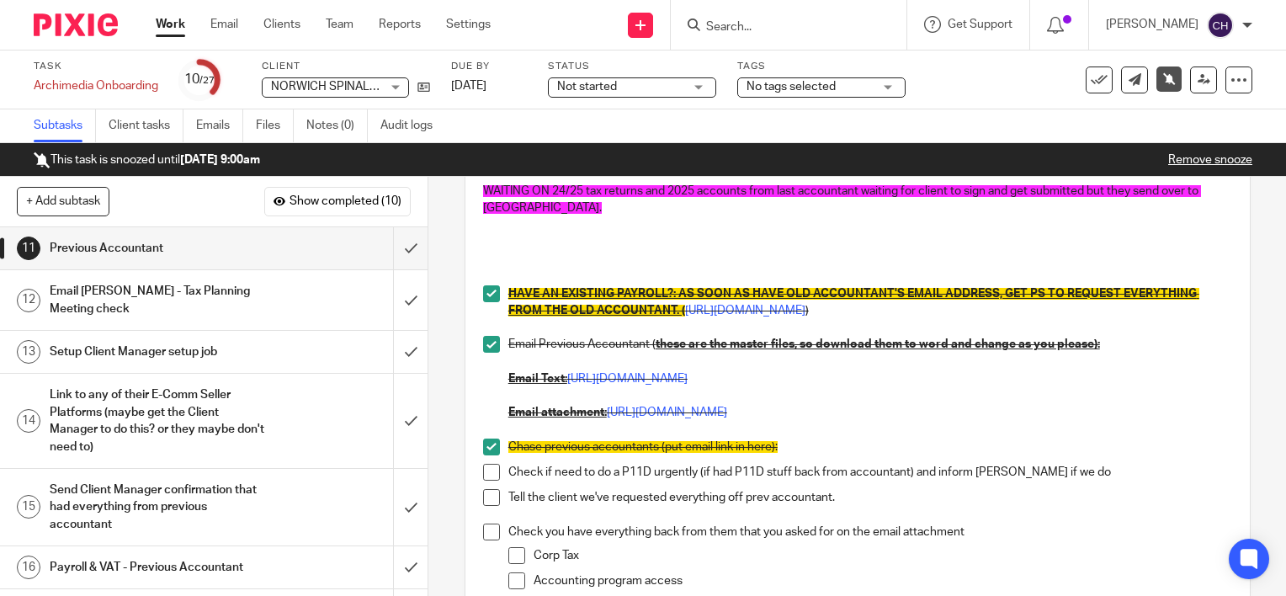
click at [476, 467] on div "WAITING ON 24/25 tax returns and 2025 accounts from last accountant waiting for…" at bounding box center [858, 568] width 766 height 789
click at [484, 498] on span at bounding box center [491, 497] width 17 height 17
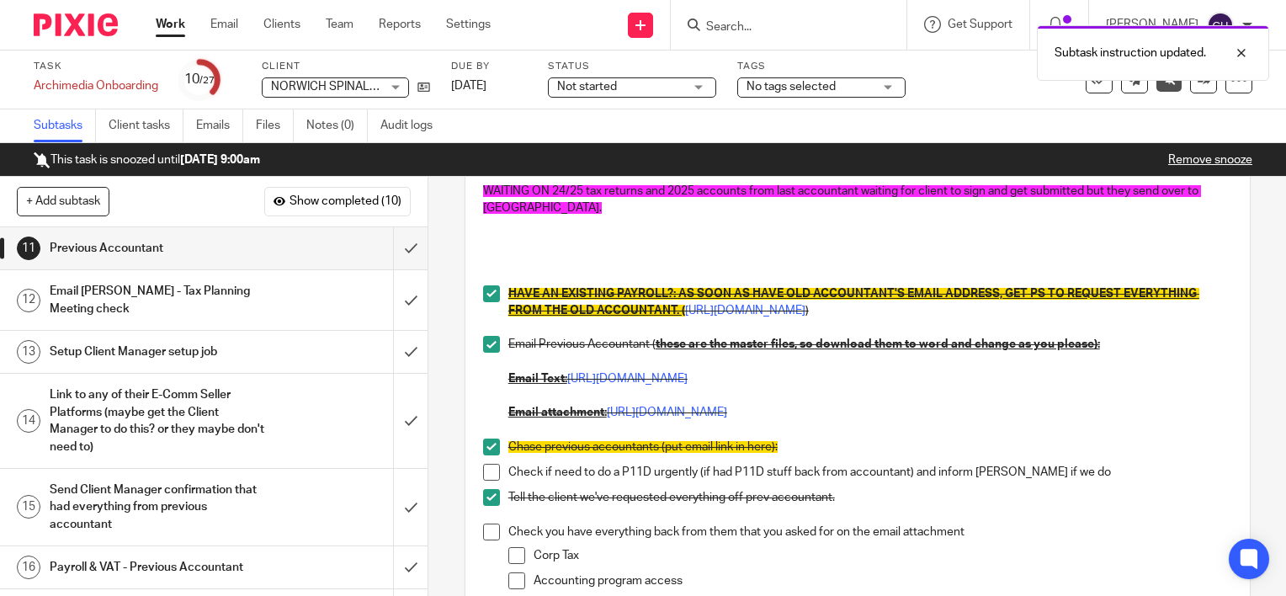
click at [483, 475] on span at bounding box center [491, 472] width 17 height 17
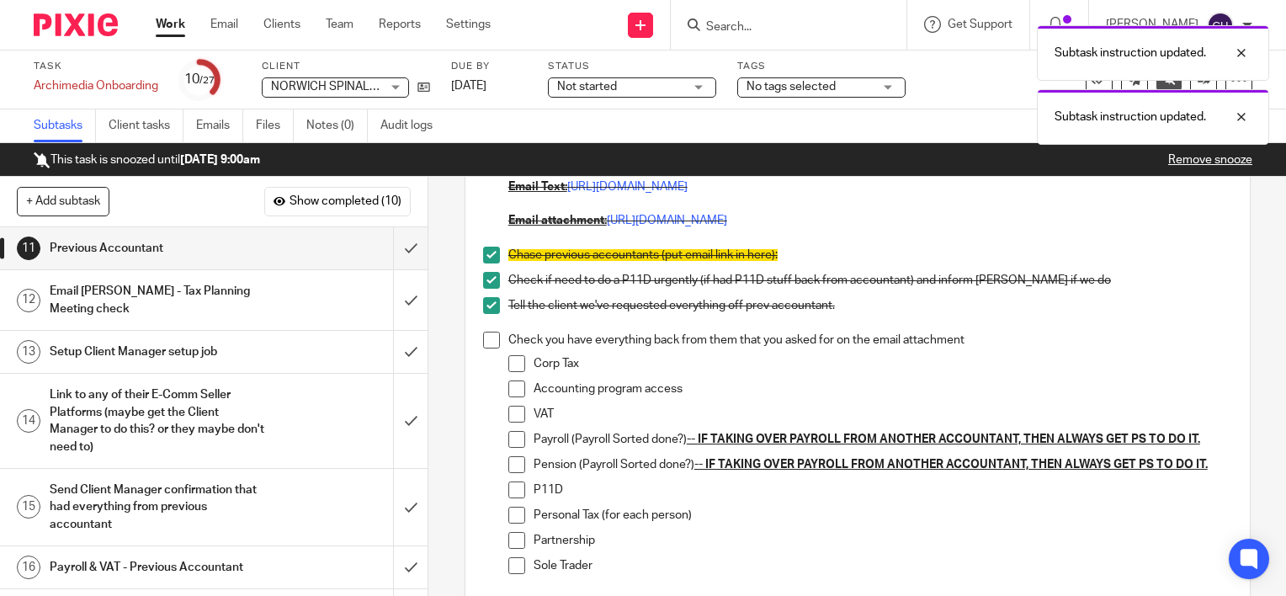
scroll to position [370, 0]
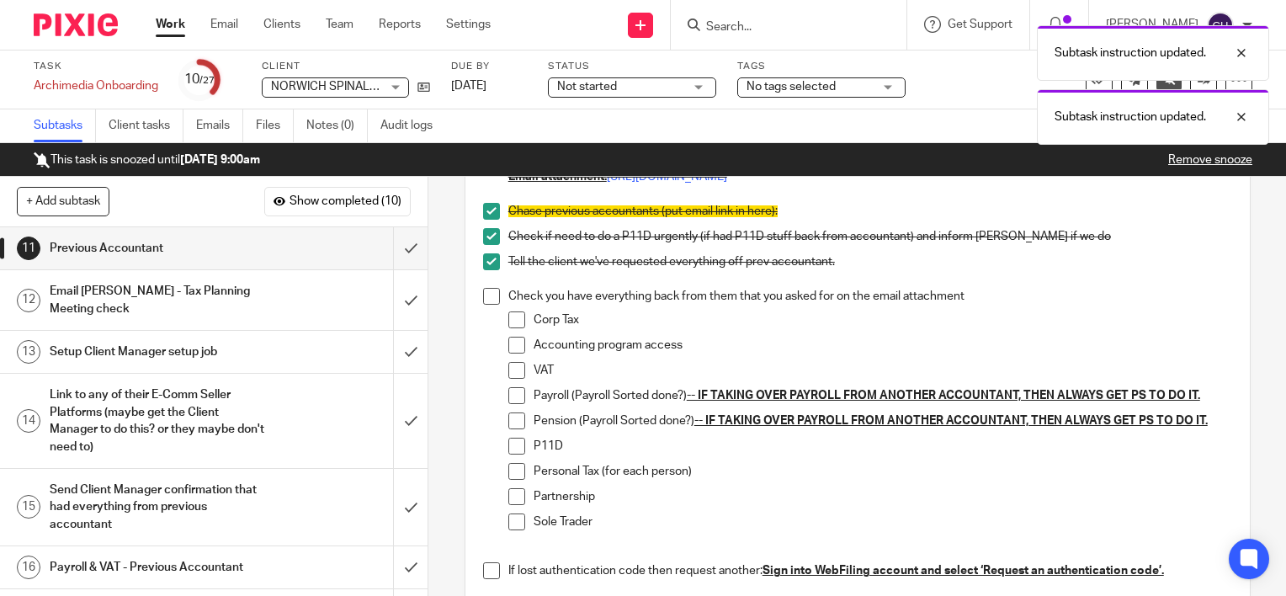
click at [483, 300] on span at bounding box center [491, 296] width 17 height 17
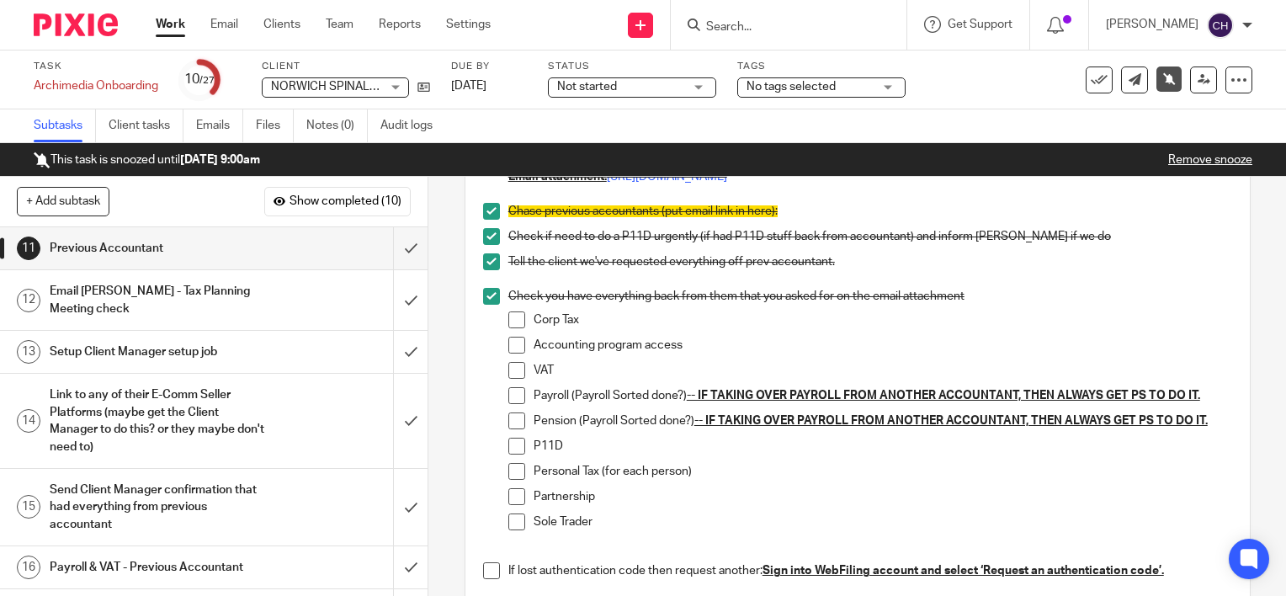
click at [266, 293] on div "Email [PERSON_NAME] - Tax Planning Meeting check" at bounding box center [213, 300] width 327 height 43
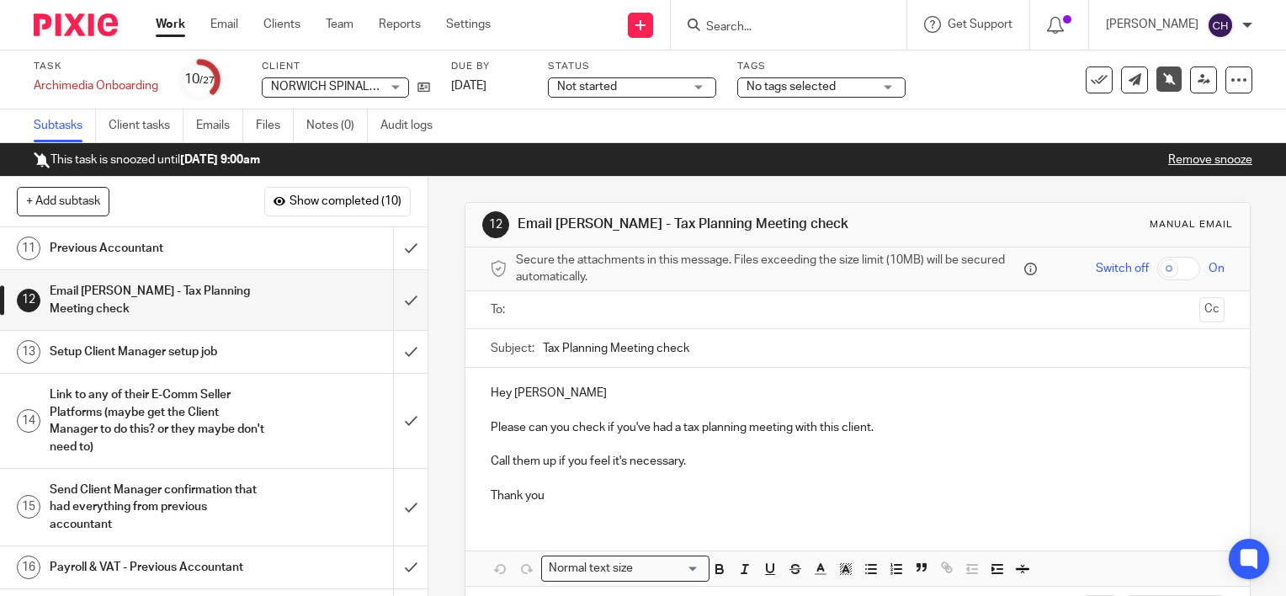
click at [879, 430] on p "Please can you check if you've had a tax planning meeting with this client." at bounding box center [858, 427] width 734 height 17
click at [838, 426] on p "Please can you check if you've had a tax planning meeting with this client." at bounding box center [858, 427] width 734 height 17
click at [915, 428] on p "Please can you check if you've had a tax planning meeting with this new client." at bounding box center [858, 427] width 734 height 17
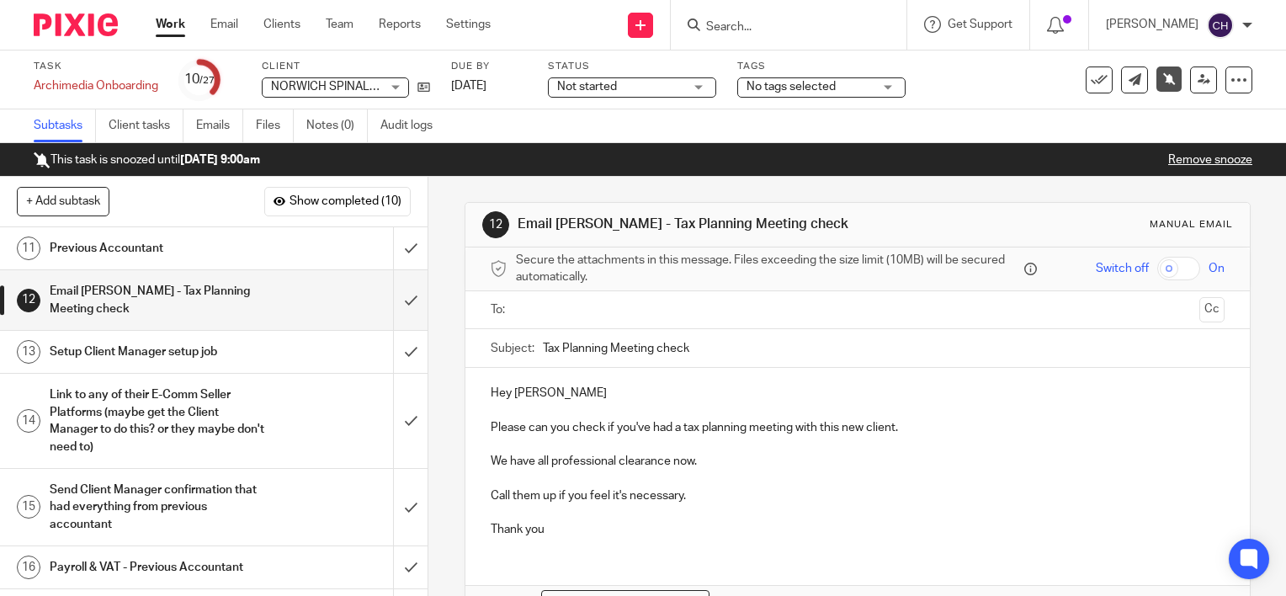
click at [915, 428] on p "Please can you check if you've had a tax planning meeting with this new client." at bounding box center [858, 427] width 734 height 17
click at [775, 459] on p "We have all professional clearance now." at bounding box center [858, 461] width 734 height 17
click at [562, 301] on input "text" at bounding box center [857, 309] width 670 height 19
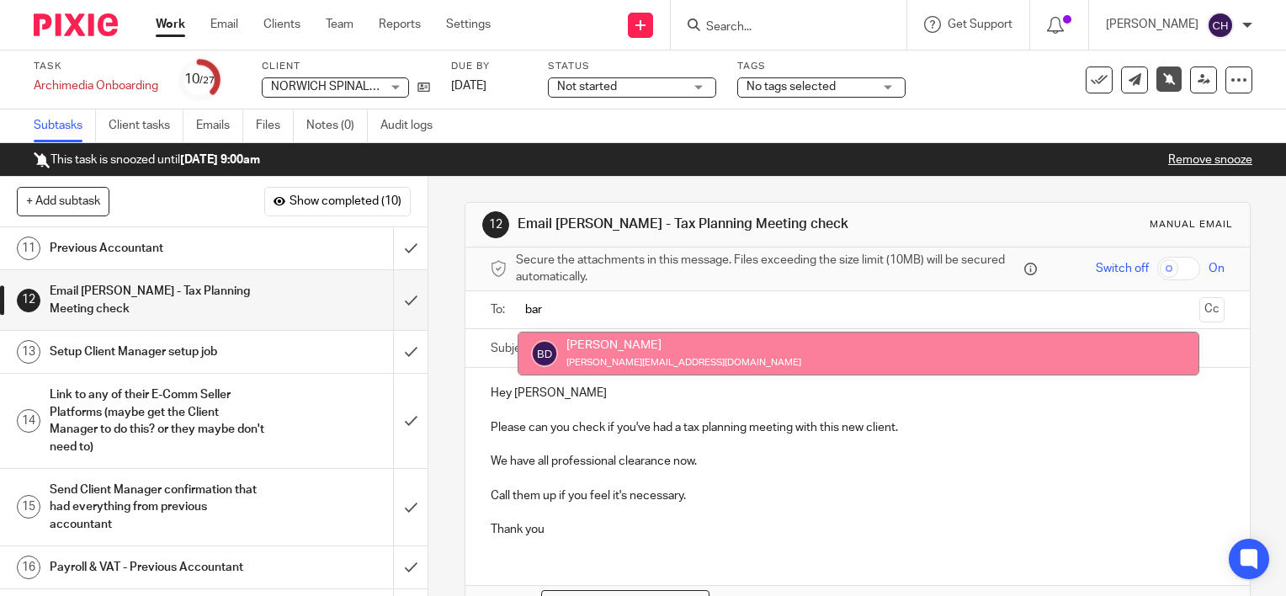
type input "bar"
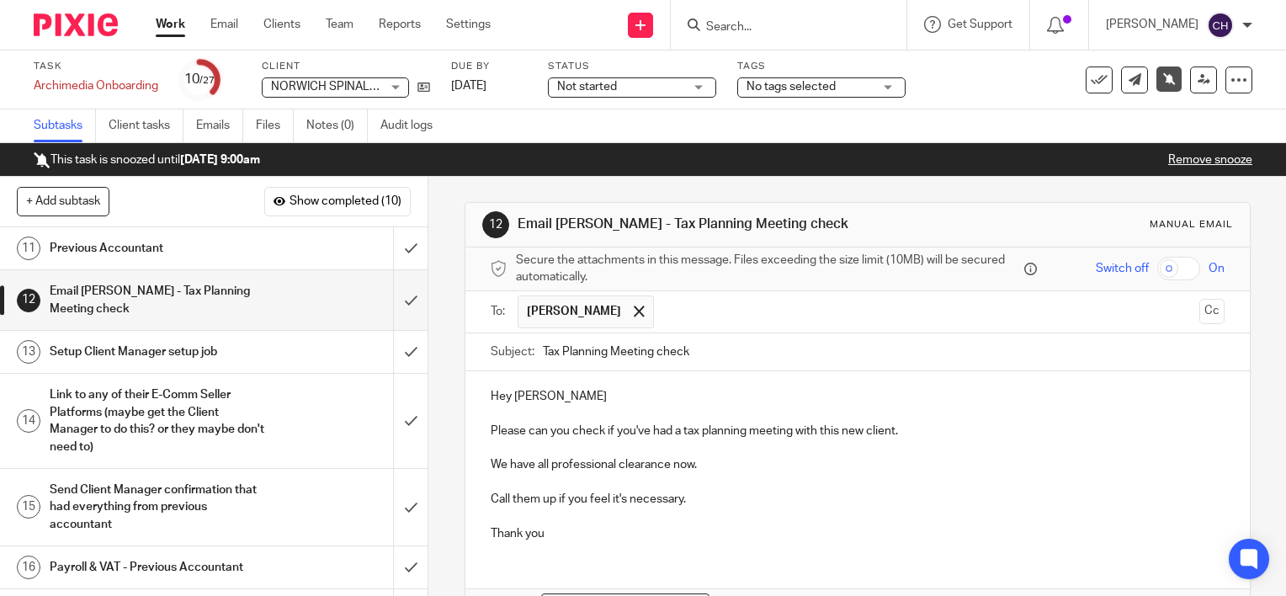
click at [710, 480] on p at bounding box center [858, 482] width 734 height 17
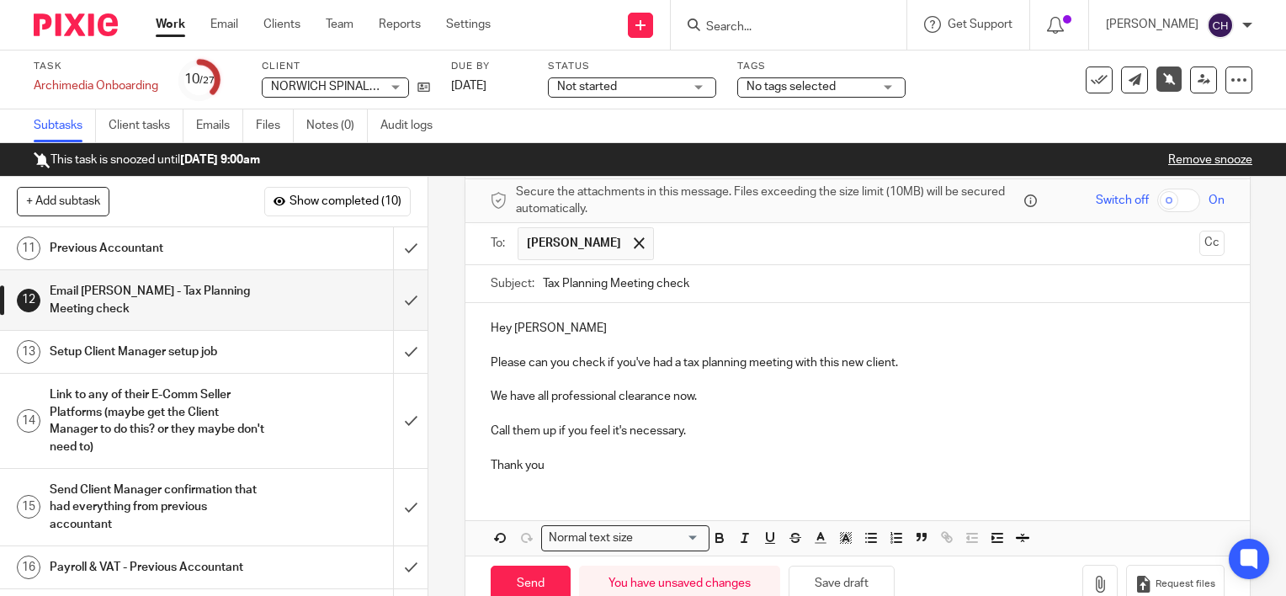
scroll to position [76, 0]
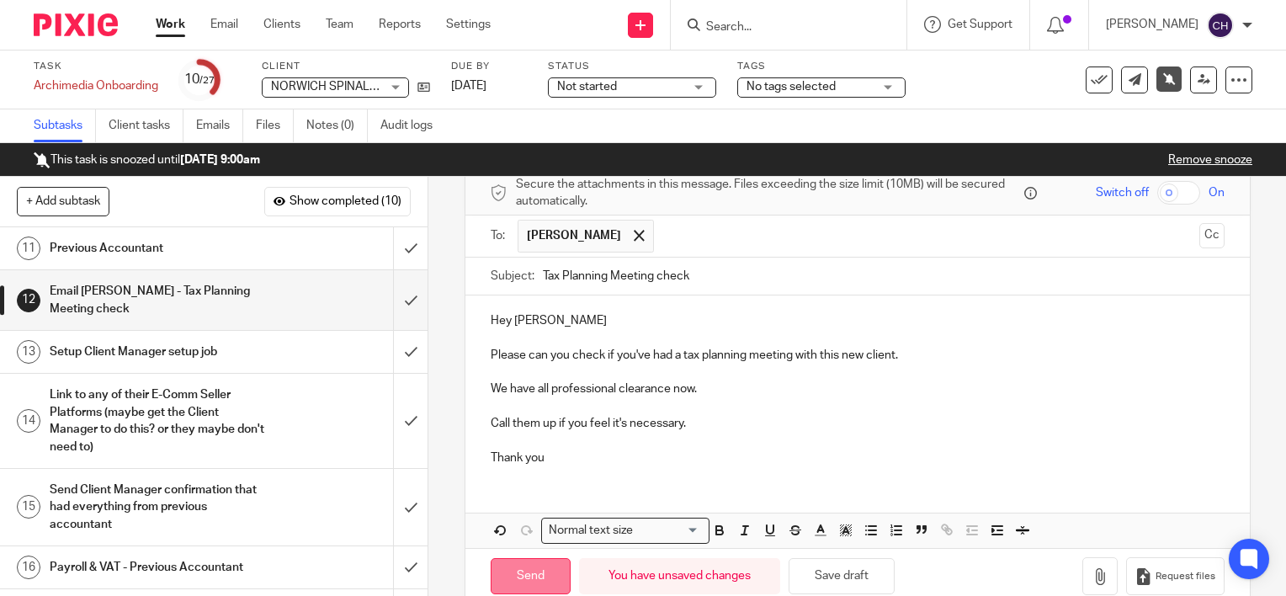
click at [521, 589] on input "Send" at bounding box center [531, 576] width 80 height 36
type input "Sent"
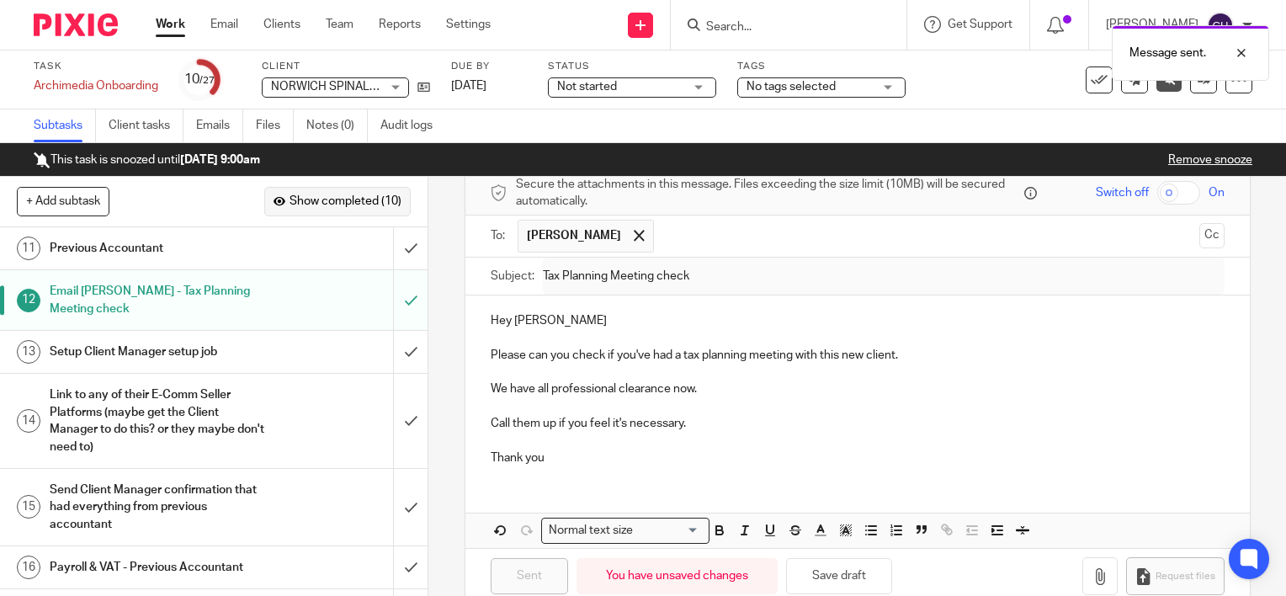
click at [346, 203] on span "Show completed (10)" at bounding box center [345, 201] width 112 height 13
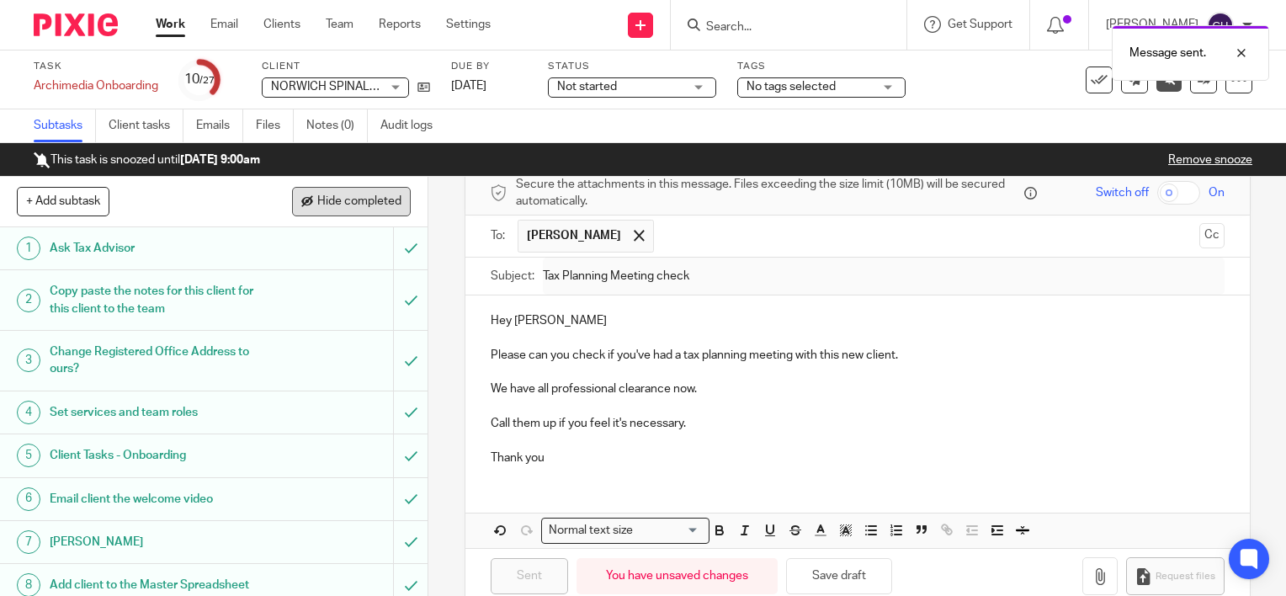
click at [346, 203] on span "Hide completed" at bounding box center [359, 201] width 84 height 13
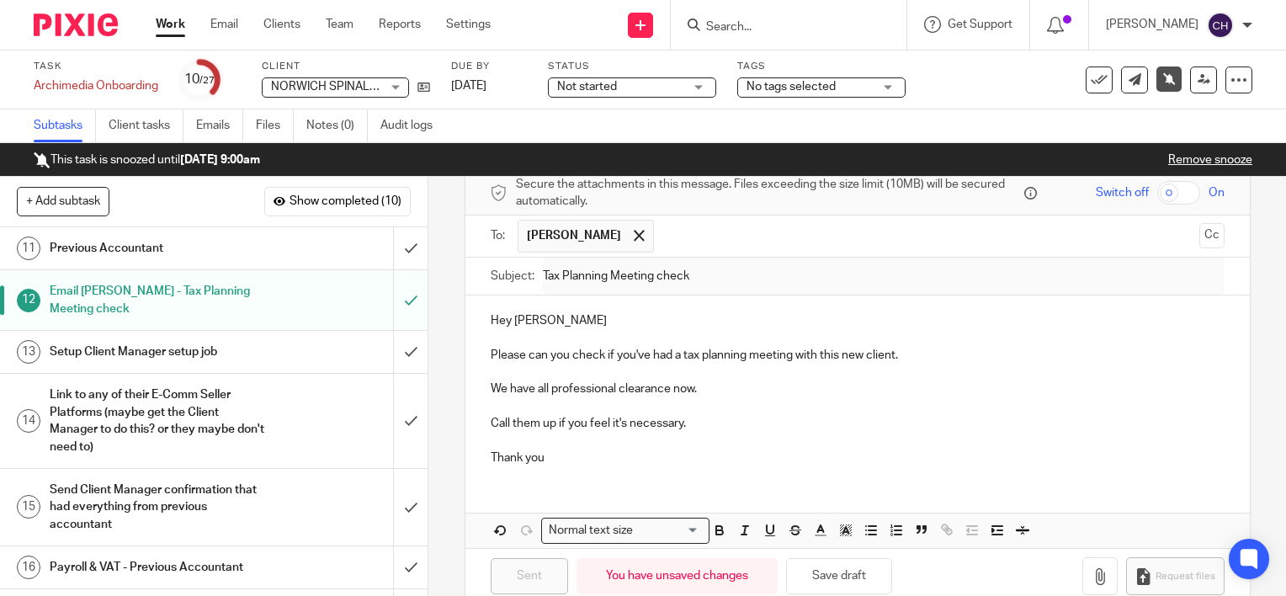
click at [306, 348] on div "Setup Client Manager setup job" at bounding box center [213, 351] width 327 height 25
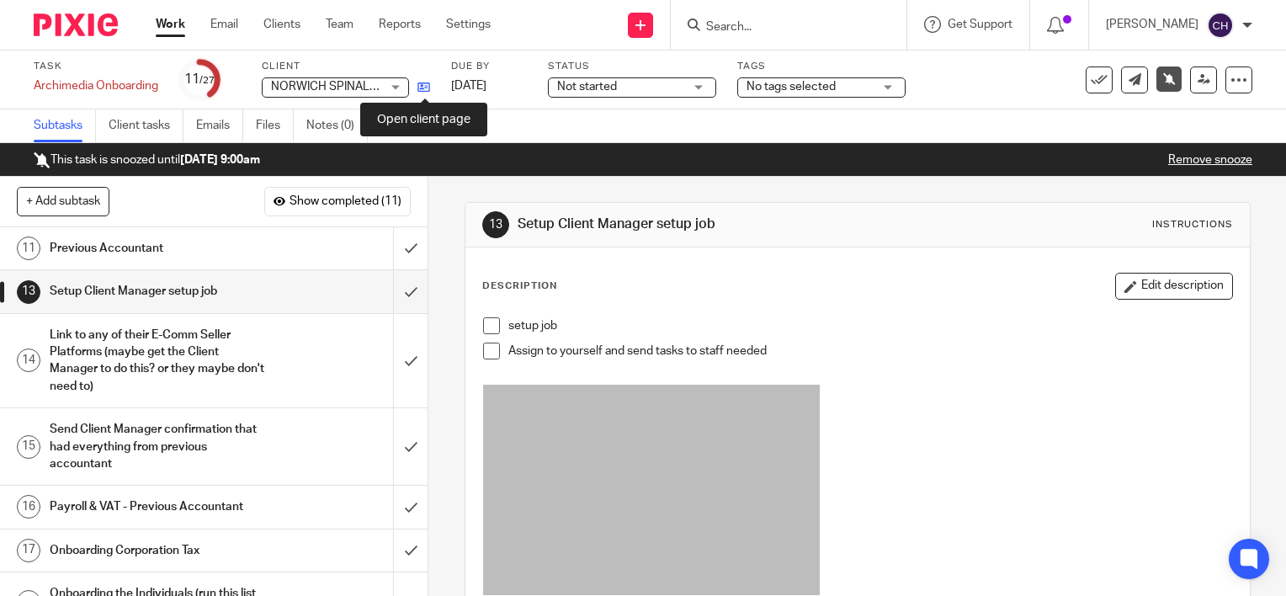
click at [424, 84] on icon at bounding box center [423, 87] width 13 height 13
click at [91, 20] on img at bounding box center [76, 24] width 84 height 23
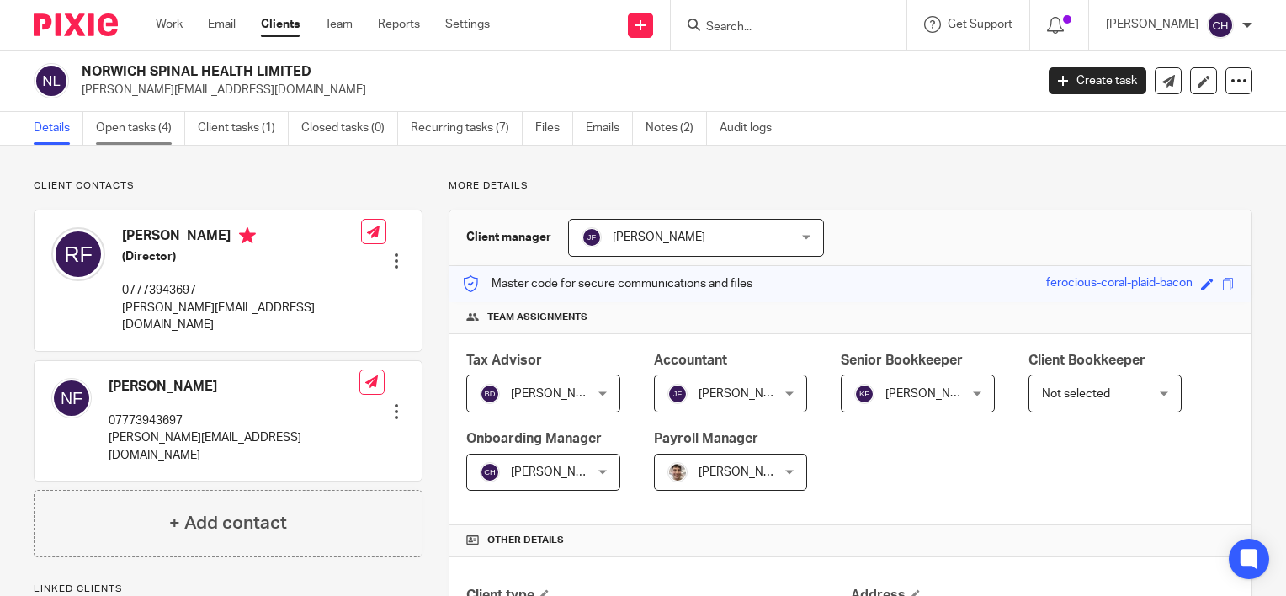
click at [132, 131] on link "Open tasks (4)" at bounding box center [140, 128] width 89 height 33
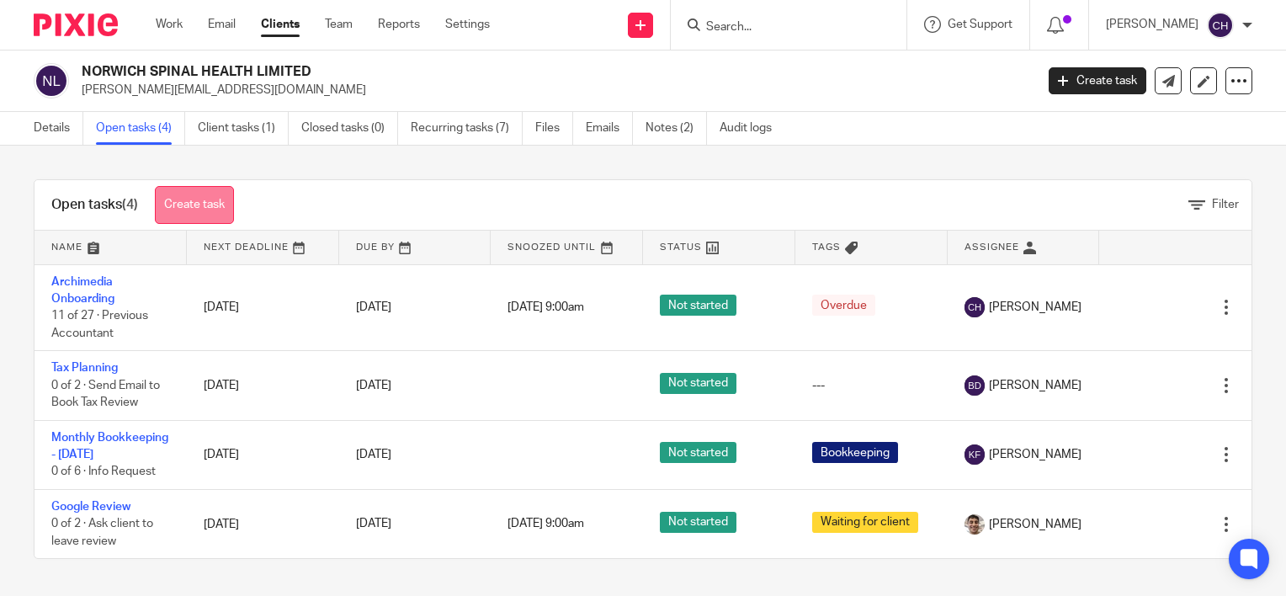
click at [214, 189] on link "Create task" at bounding box center [194, 205] width 79 height 38
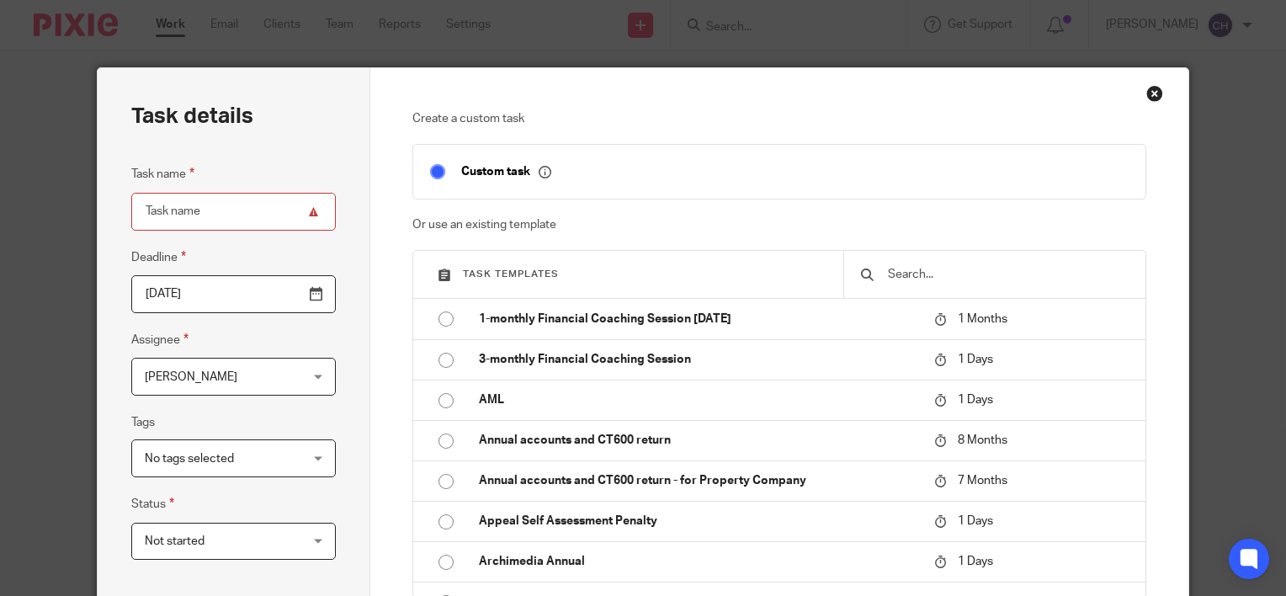
click at [893, 274] on input "text" at bounding box center [1007, 274] width 242 height 19
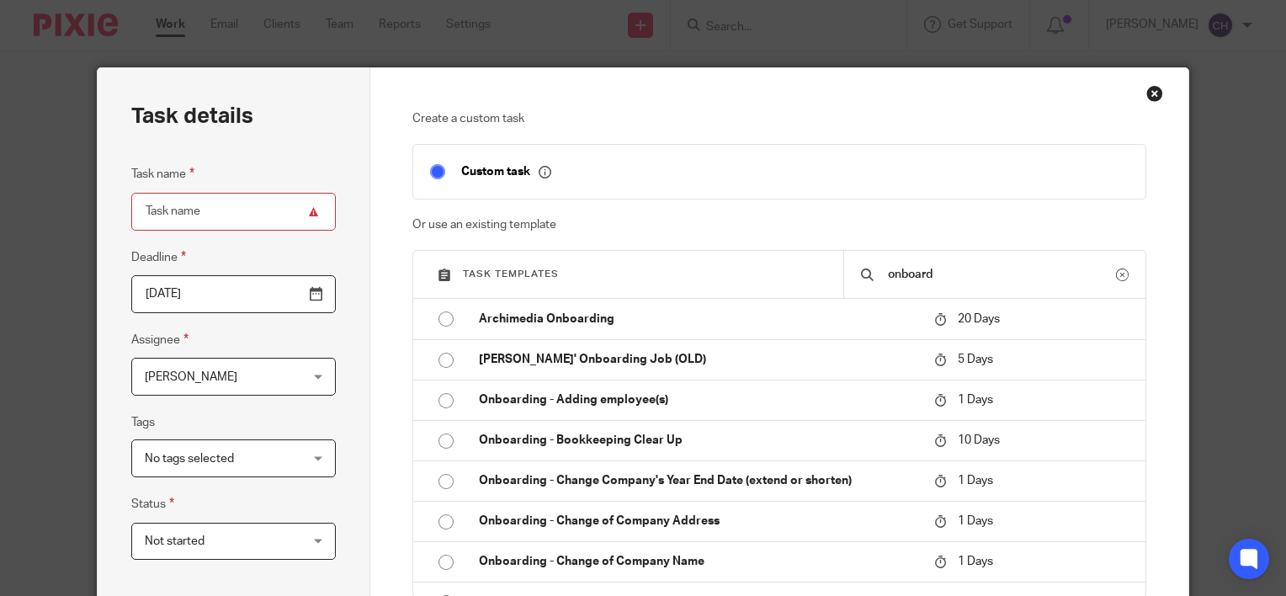
type input "onboard"
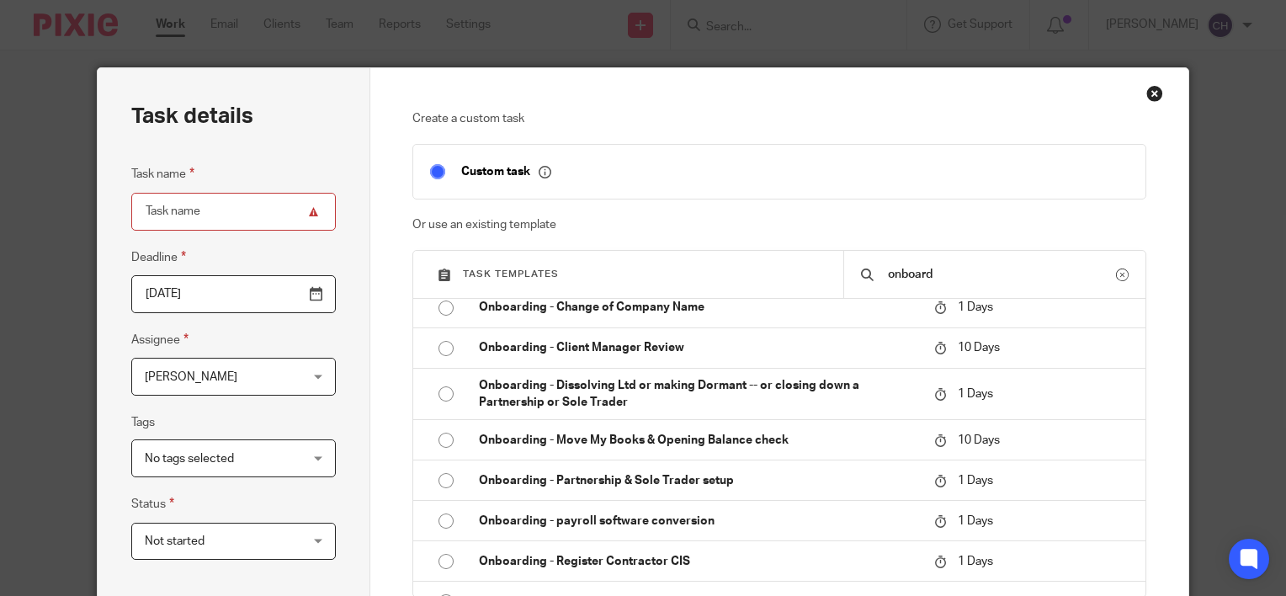
scroll to position [260, 0]
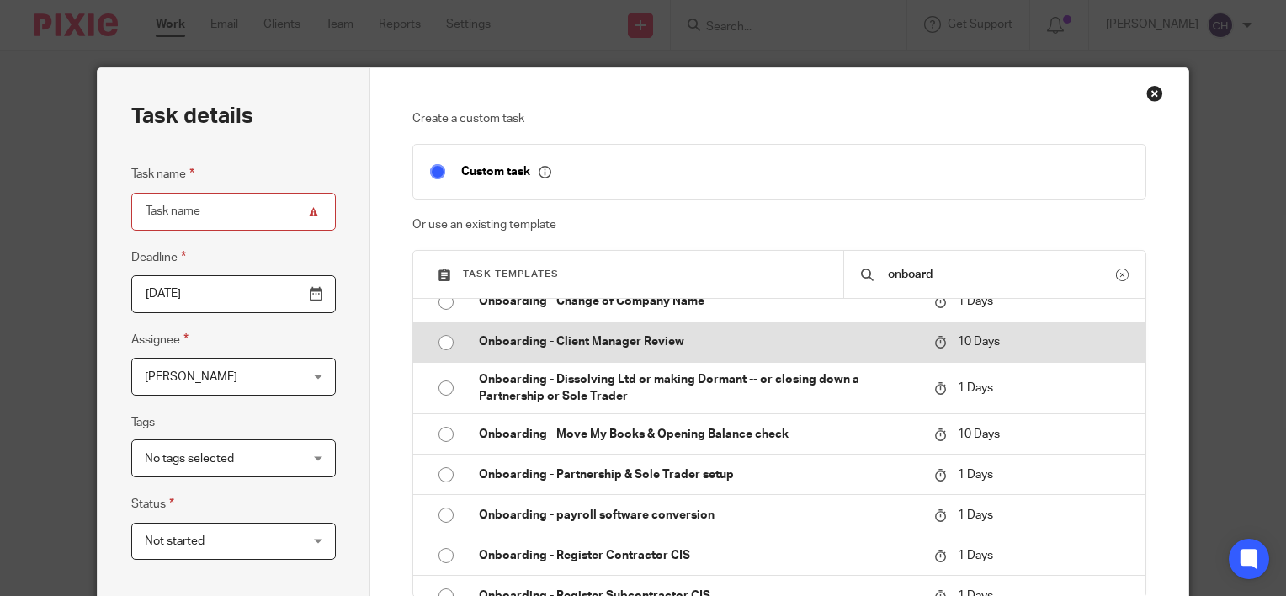
click at [437, 336] on input "radio" at bounding box center [446, 343] width 32 height 32
type input "[DATE]"
type input "Onboarding - Client Manager Review"
checkbox input "false"
radio input "false"
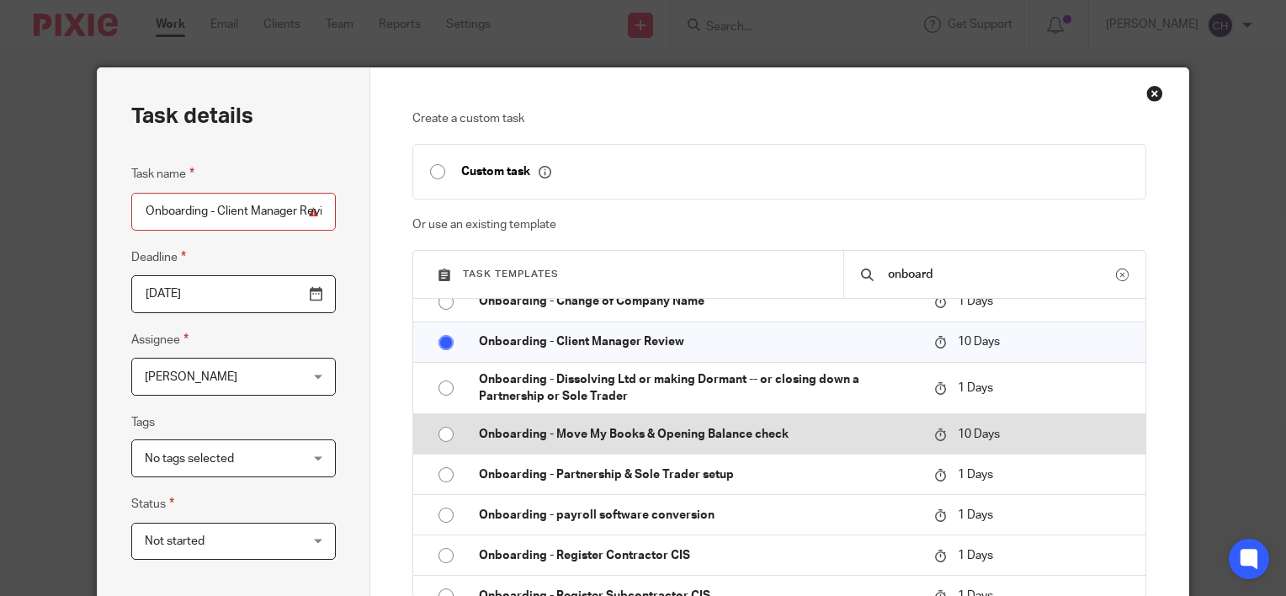
click at [438, 428] on input "radio" at bounding box center [446, 434] width 32 height 32
type input "Onboarding - Move My Books & Opening Balance check"
radio input "false"
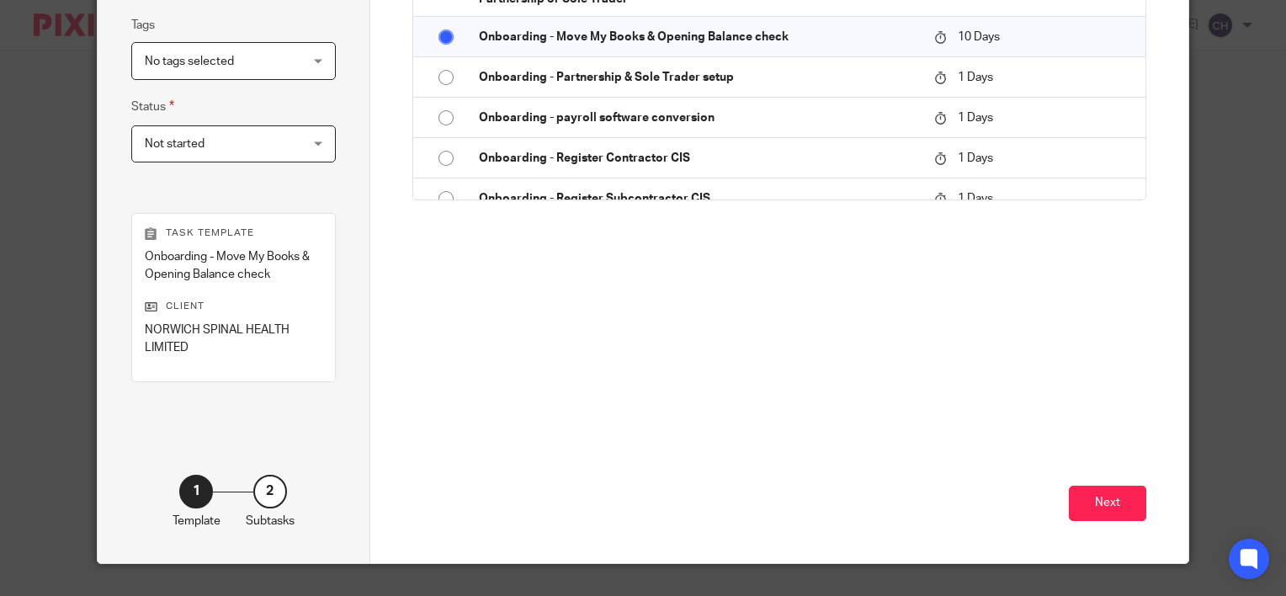
scroll to position [400, 0]
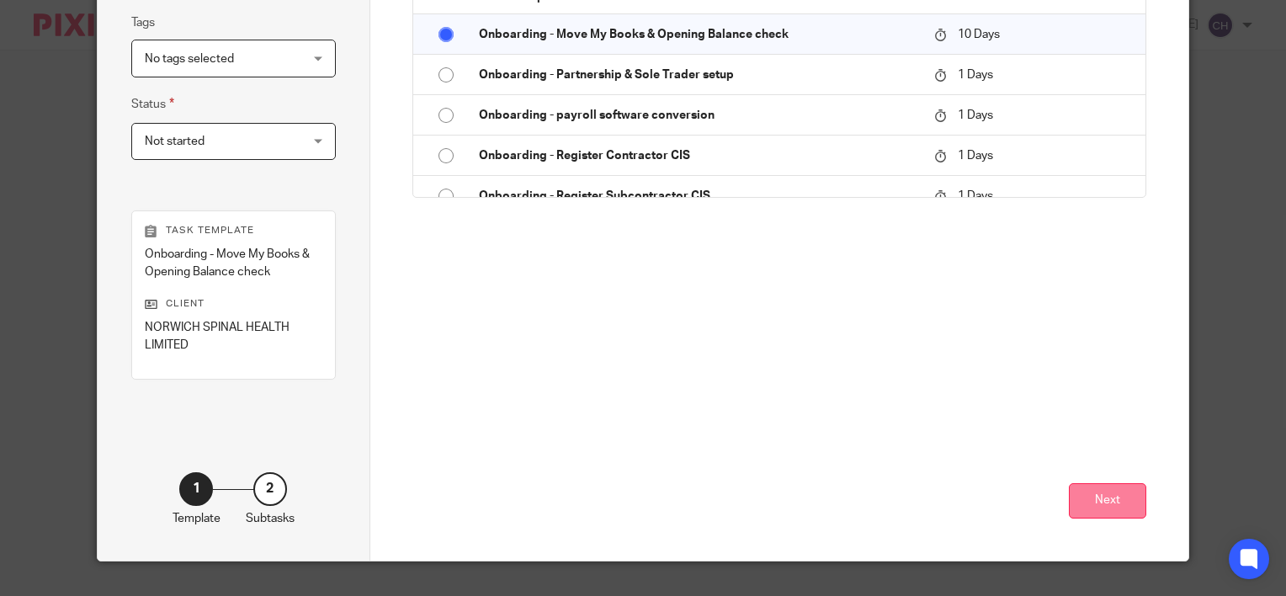
click at [1113, 491] on button "Next" at bounding box center [1107, 501] width 77 height 36
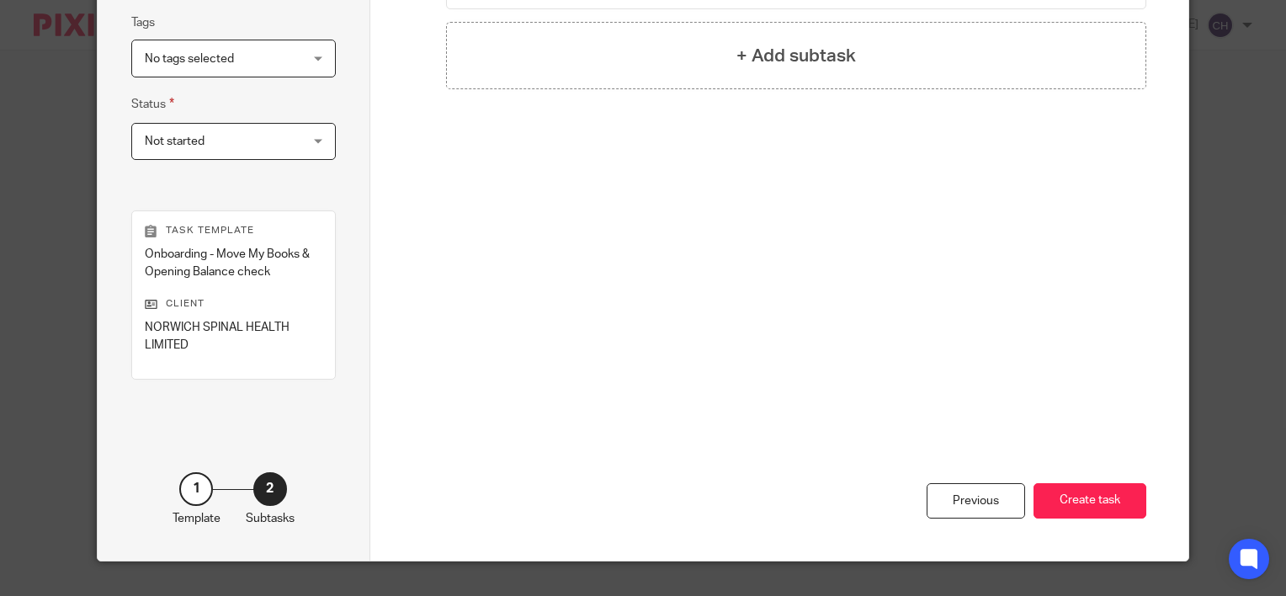
click at [1113, 491] on button "Create task" at bounding box center [1089, 501] width 113 height 36
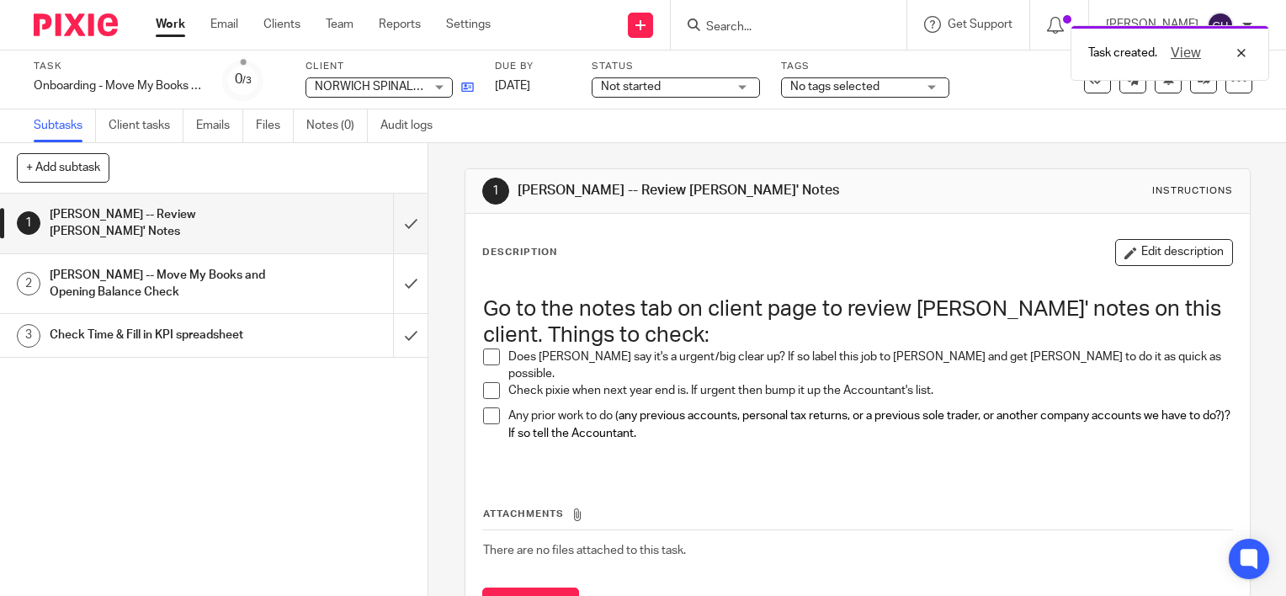
click at [467, 93] on icon at bounding box center [467, 87] width 13 height 13
click at [649, 248] on div "Description Edit description" at bounding box center [857, 252] width 751 height 27
click at [493, 356] on span at bounding box center [491, 356] width 17 height 17
click at [489, 384] on span at bounding box center [491, 390] width 17 height 17
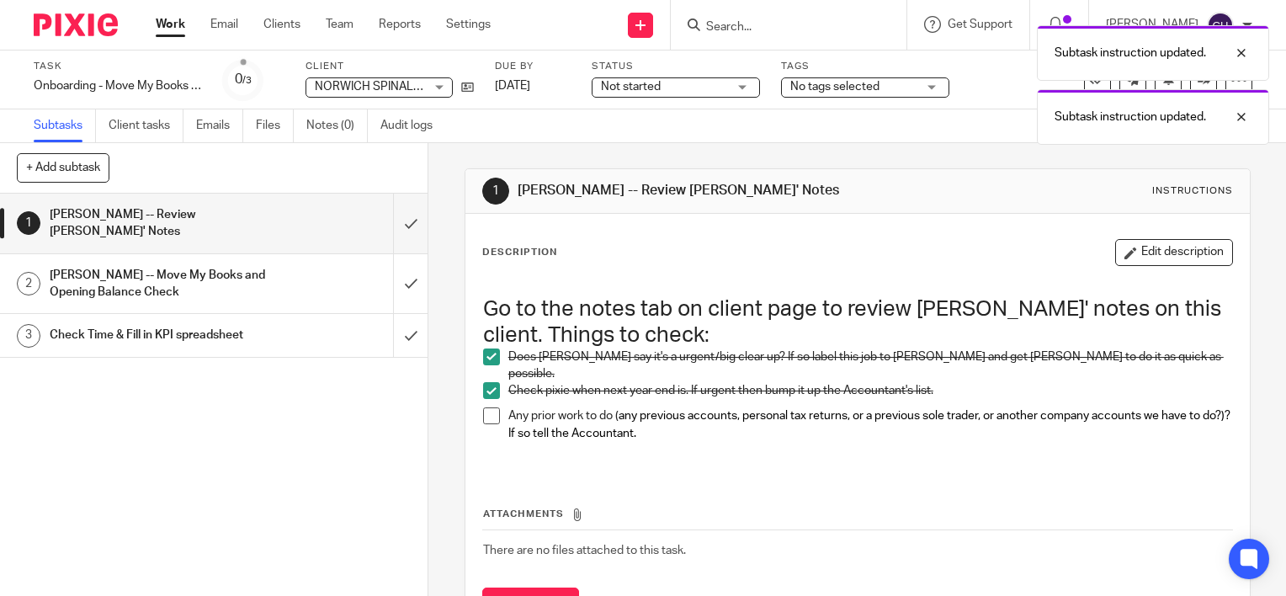
click at [485, 407] on span at bounding box center [491, 415] width 17 height 17
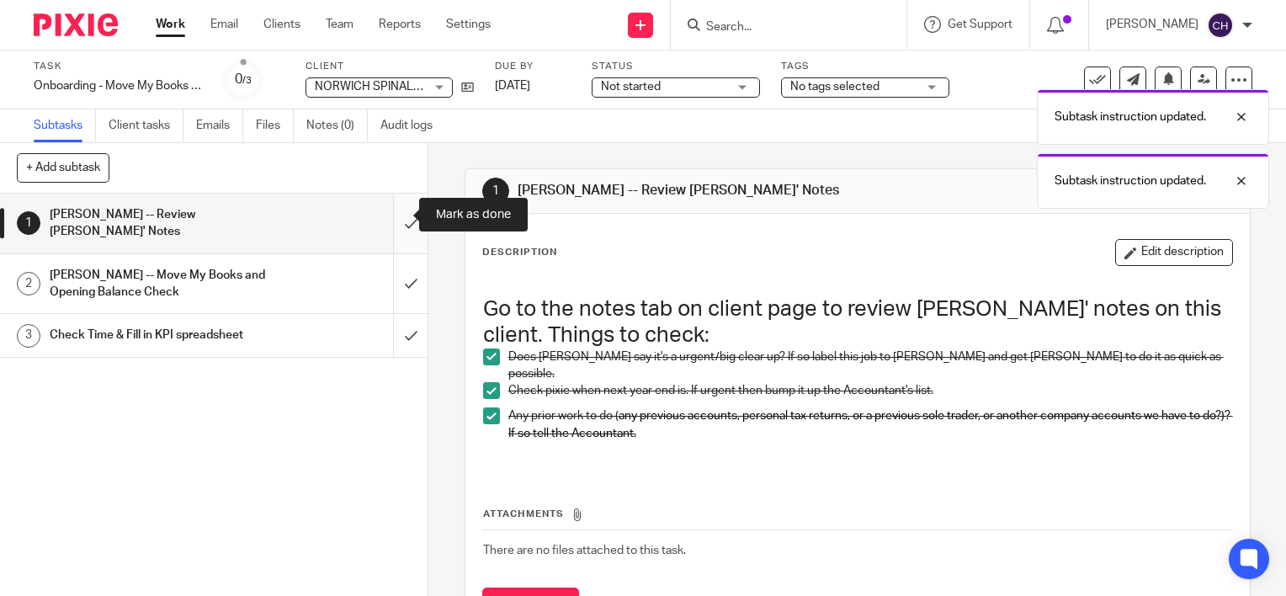
click at [396, 212] on input "submit" at bounding box center [214, 224] width 428 height 60
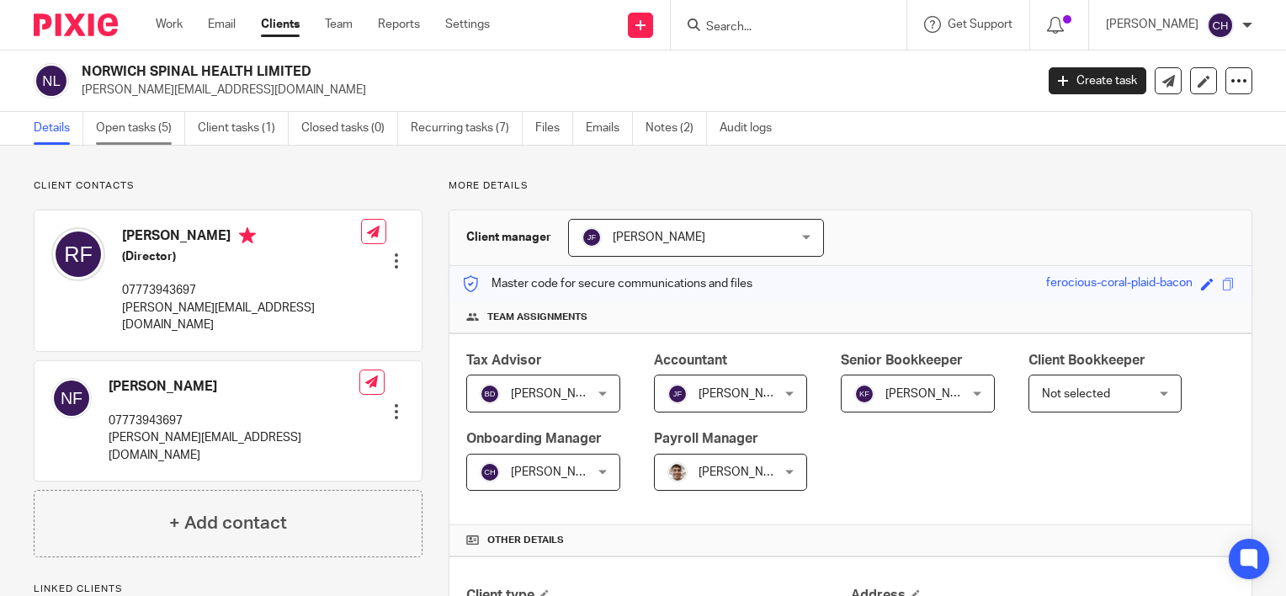
click at [141, 135] on link "Open tasks (5)" at bounding box center [140, 128] width 89 height 33
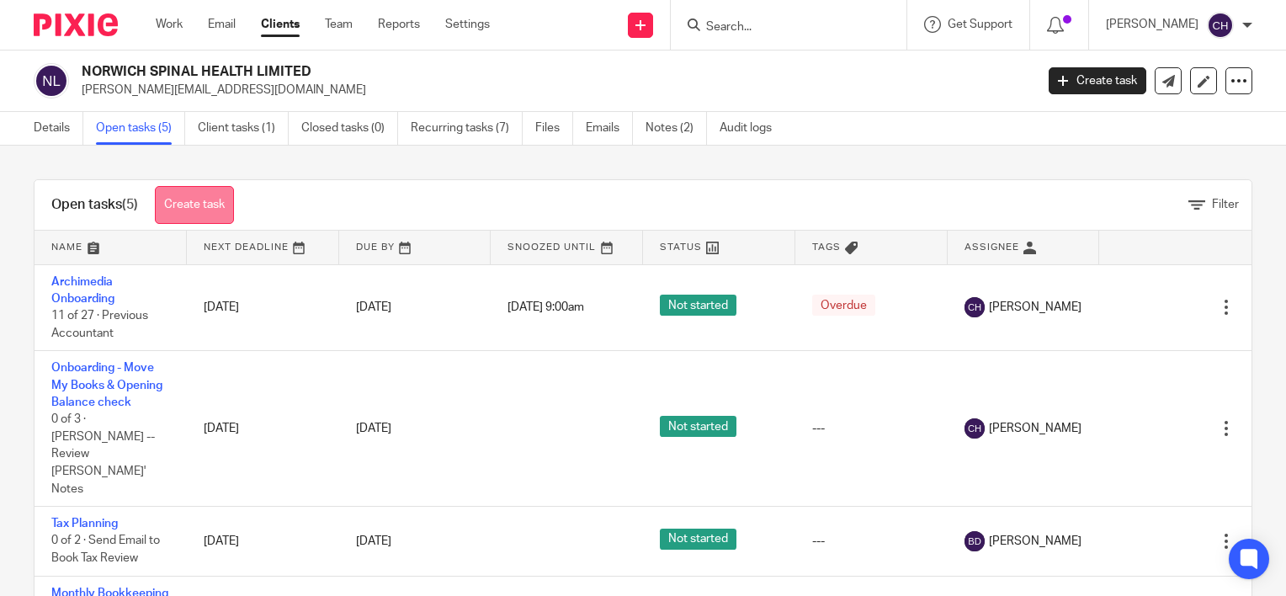
click at [199, 189] on link "Create task" at bounding box center [194, 205] width 79 height 38
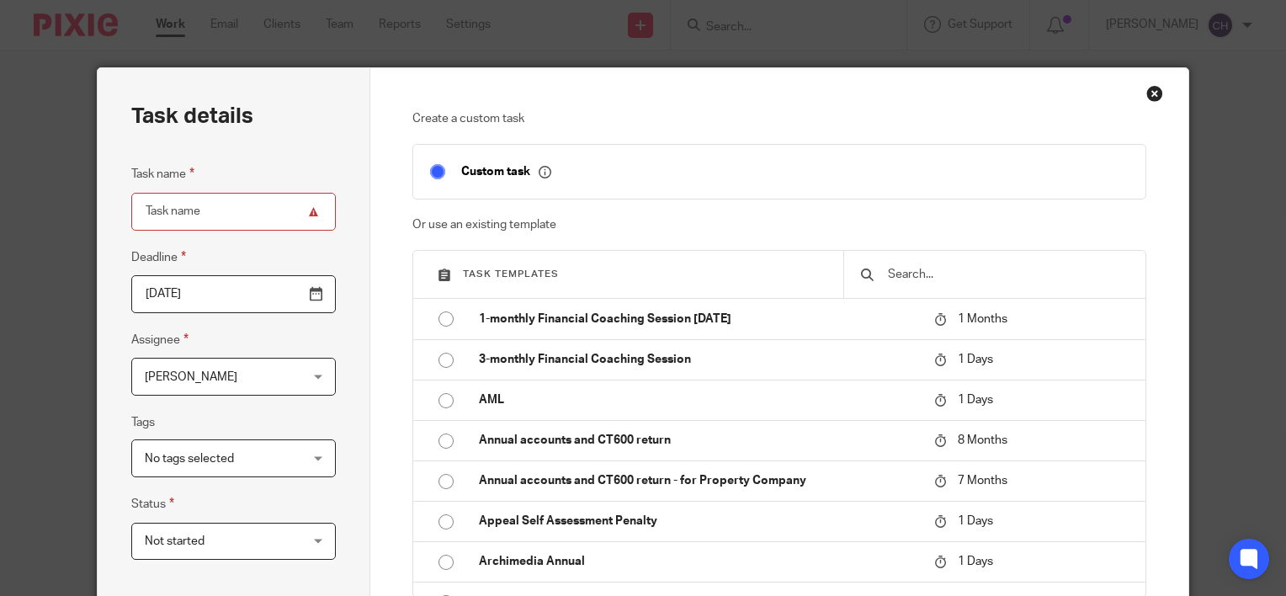
click at [922, 273] on input "text" at bounding box center [1007, 274] width 242 height 19
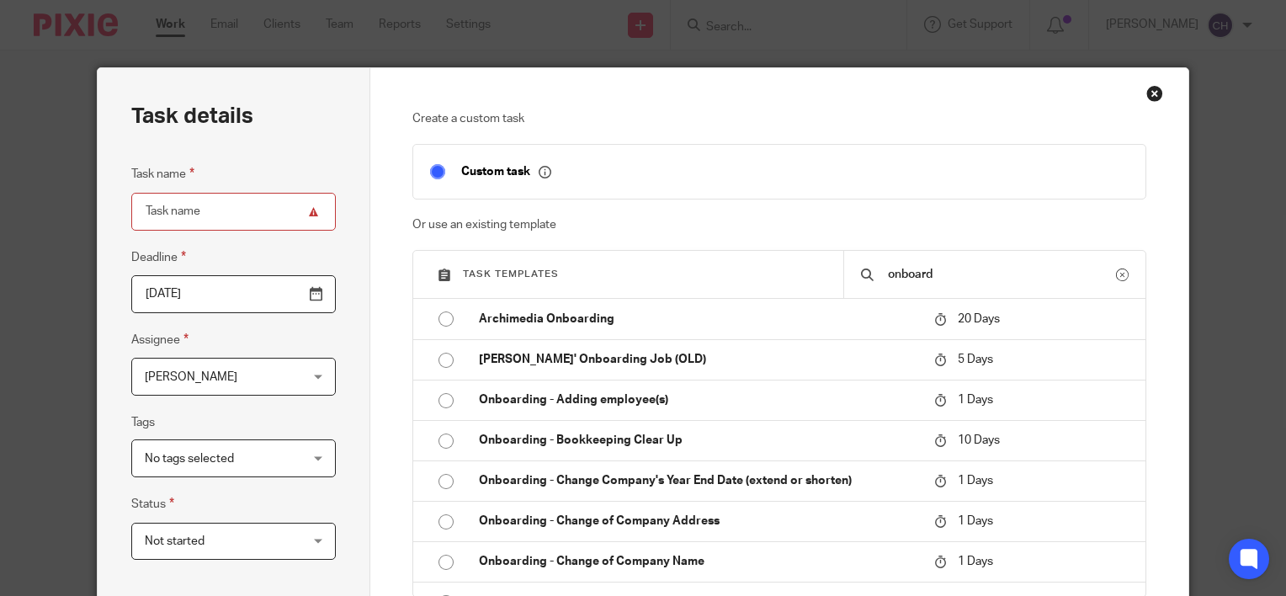
type input "onboard"
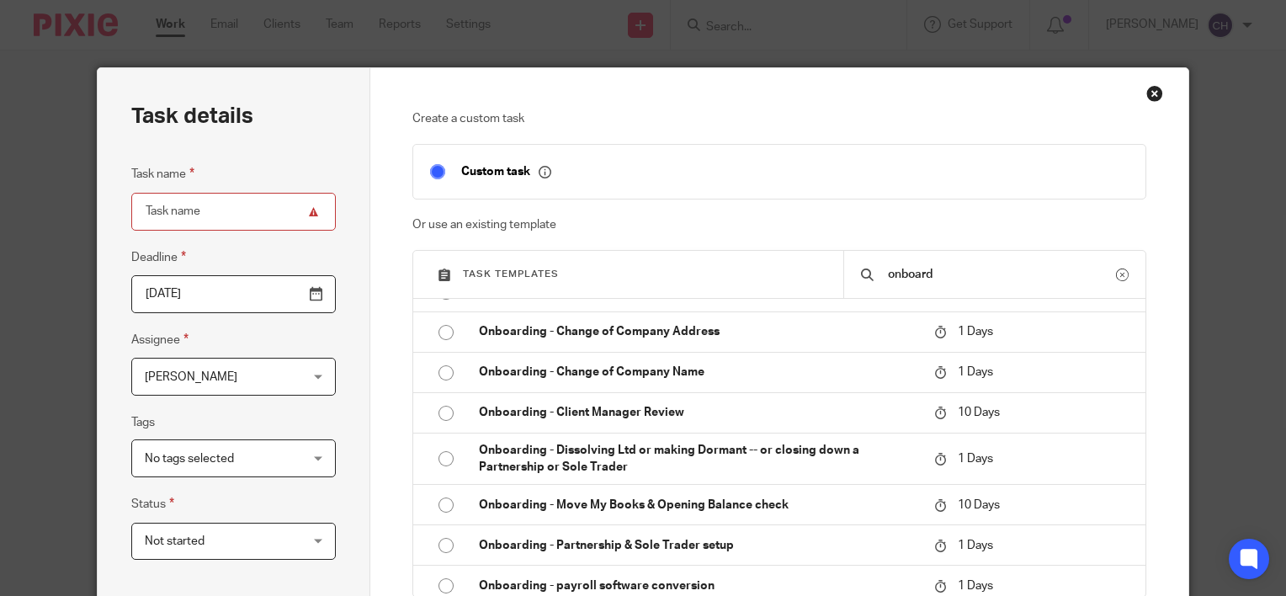
scroll to position [194, 0]
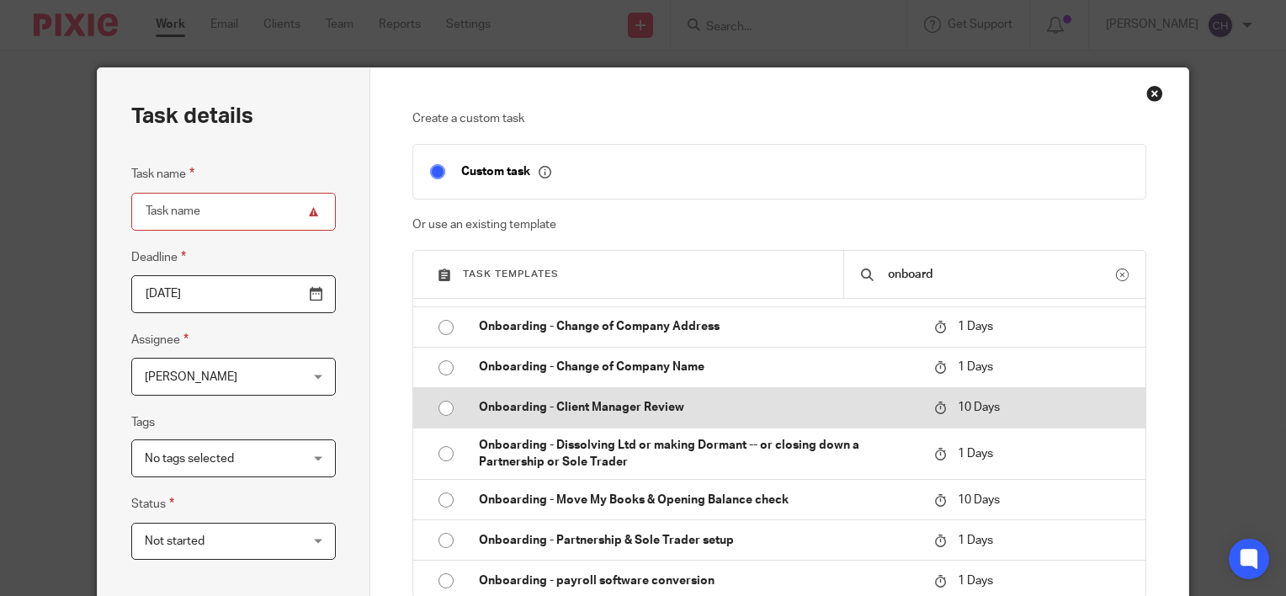
click at [667, 425] on td "Onboarding - Client Manager Review" at bounding box center [694, 407] width 464 height 40
type input "2025-10-06"
type input "Onboarding - Client Manager Review"
checkbox input "false"
radio input "true"
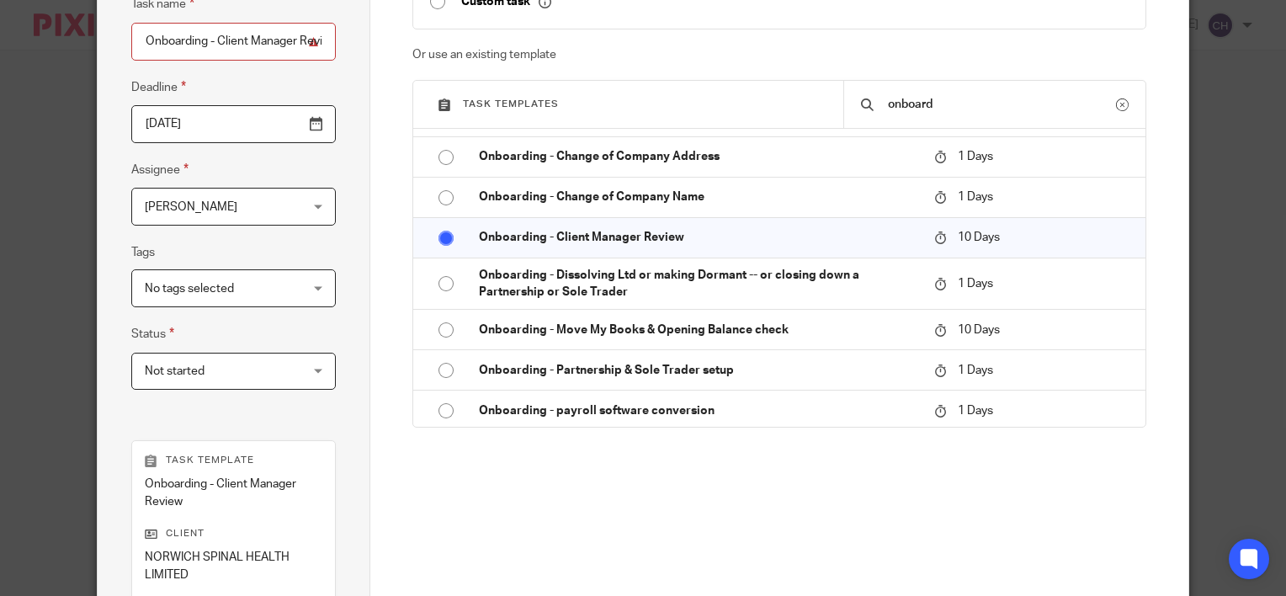
scroll to position [173, 0]
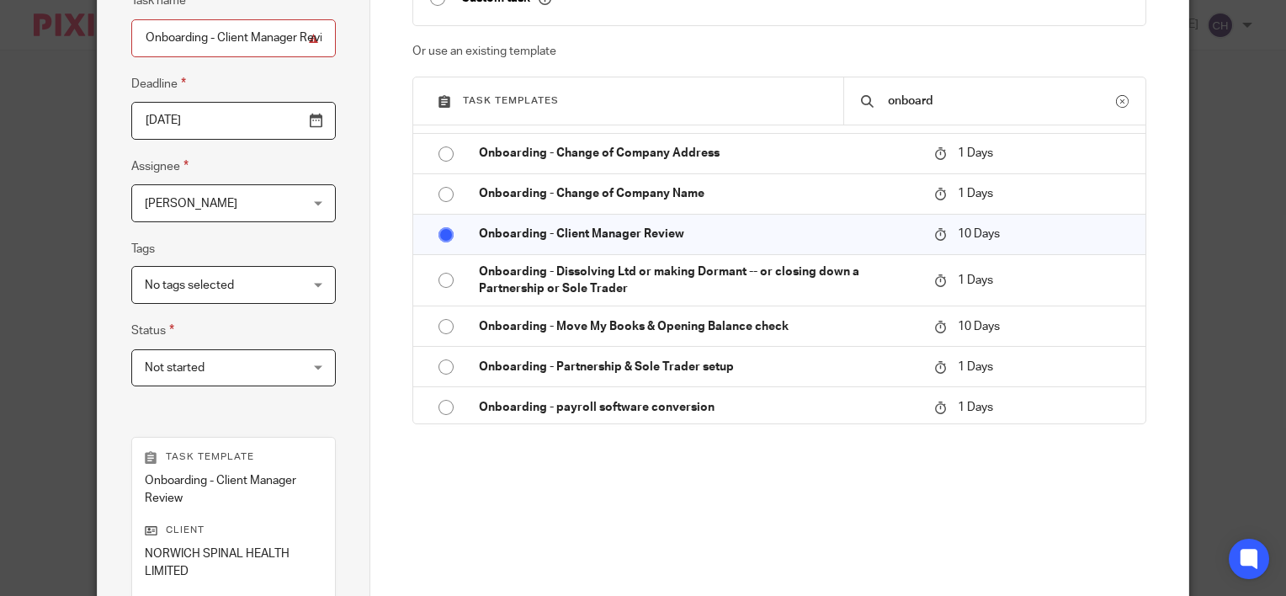
click at [224, 215] on span "[PERSON_NAME]" at bounding box center [221, 202] width 152 height 35
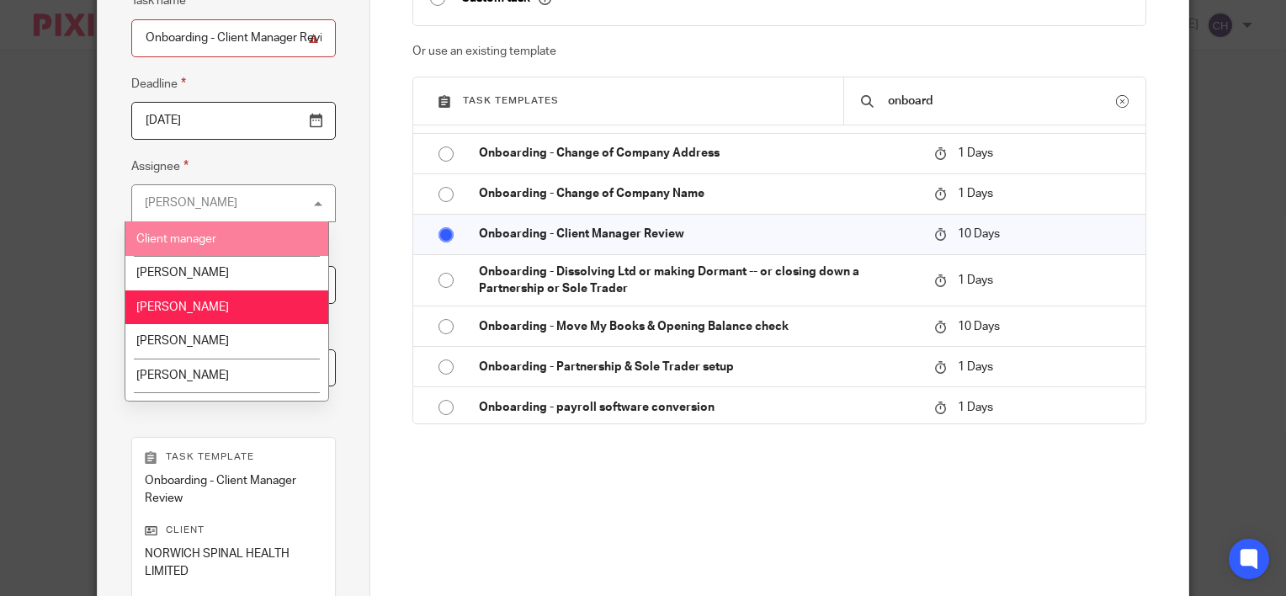
click at [227, 187] on div "Chloe Hooton Chloe Hooton" at bounding box center [233, 203] width 205 height 38
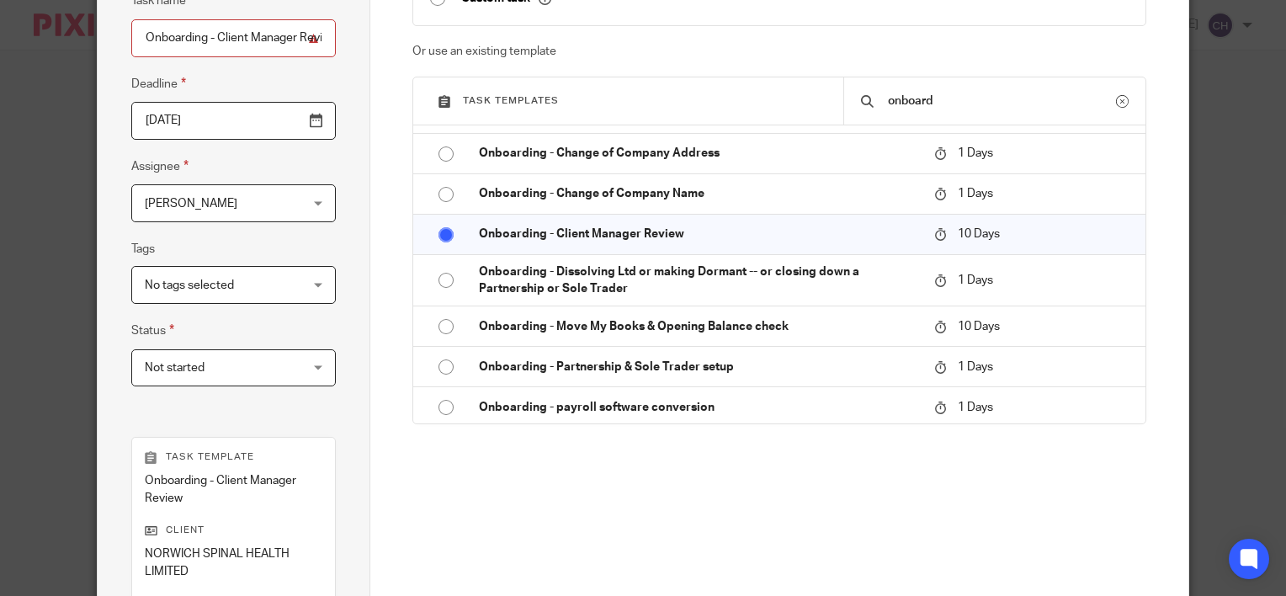
click at [227, 195] on span "[PERSON_NAME]" at bounding box center [221, 202] width 152 height 35
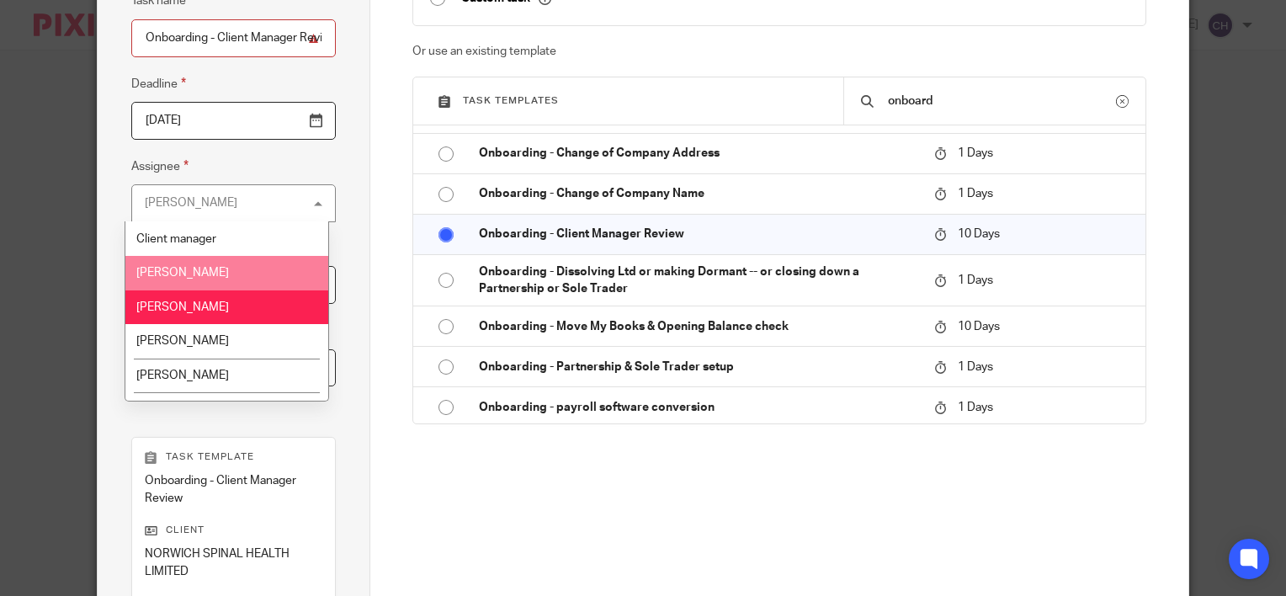
scroll to position [165, 0]
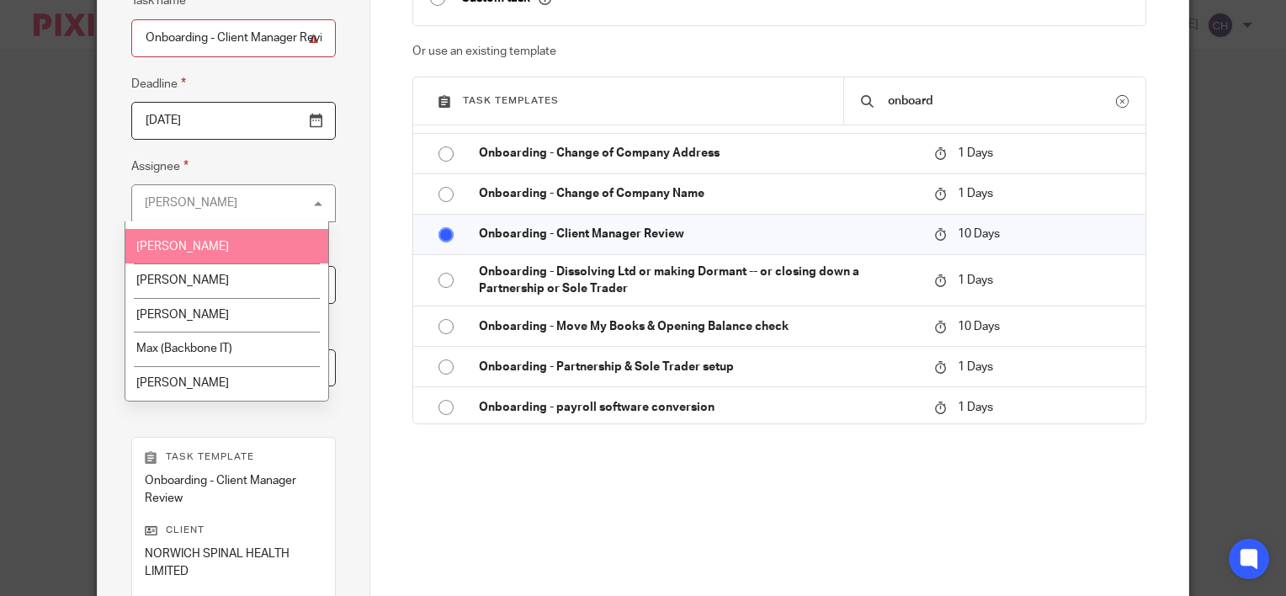
click at [219, 239] on li "Jill Fox" at bounding box center [227, 246] width 204 height 35
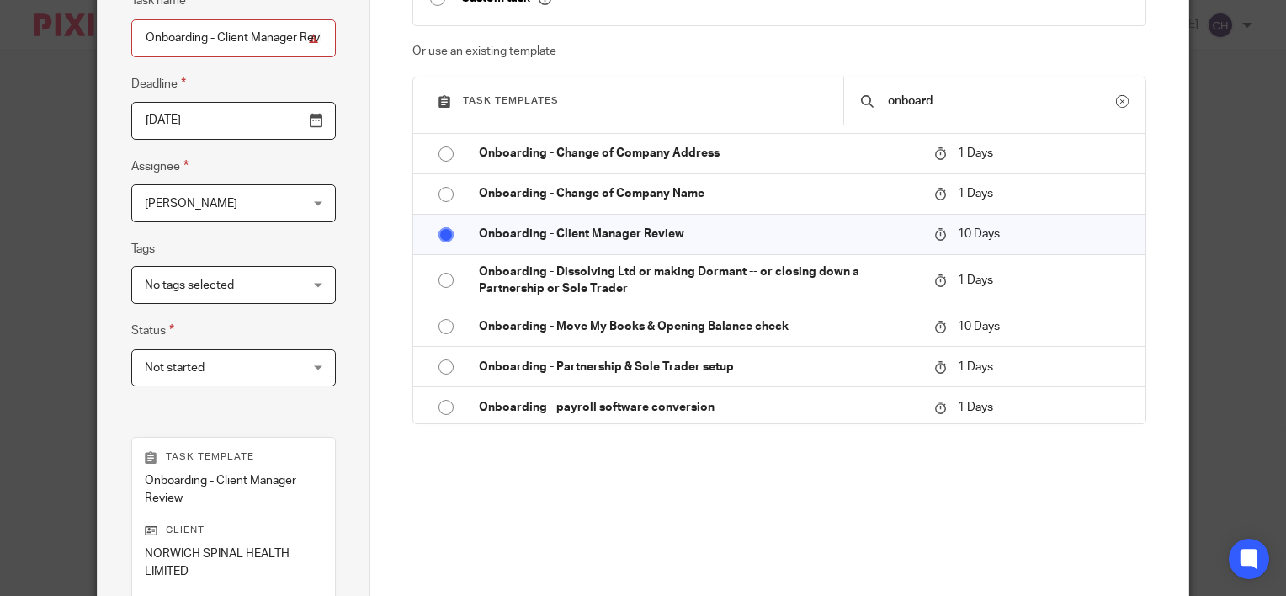
click at [629, 518] on div "Create a custom task Custom task Or use an existing template Task templates onb…" at bounding box center [779, 256] width 735 height 638
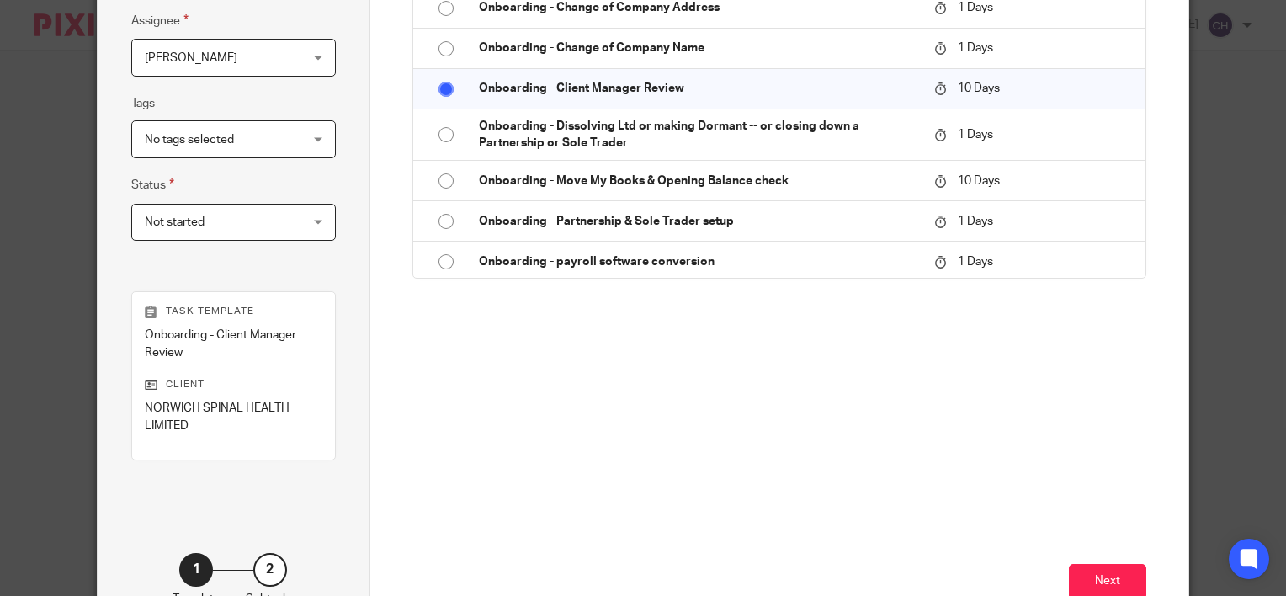
scroll to position [432, 0]
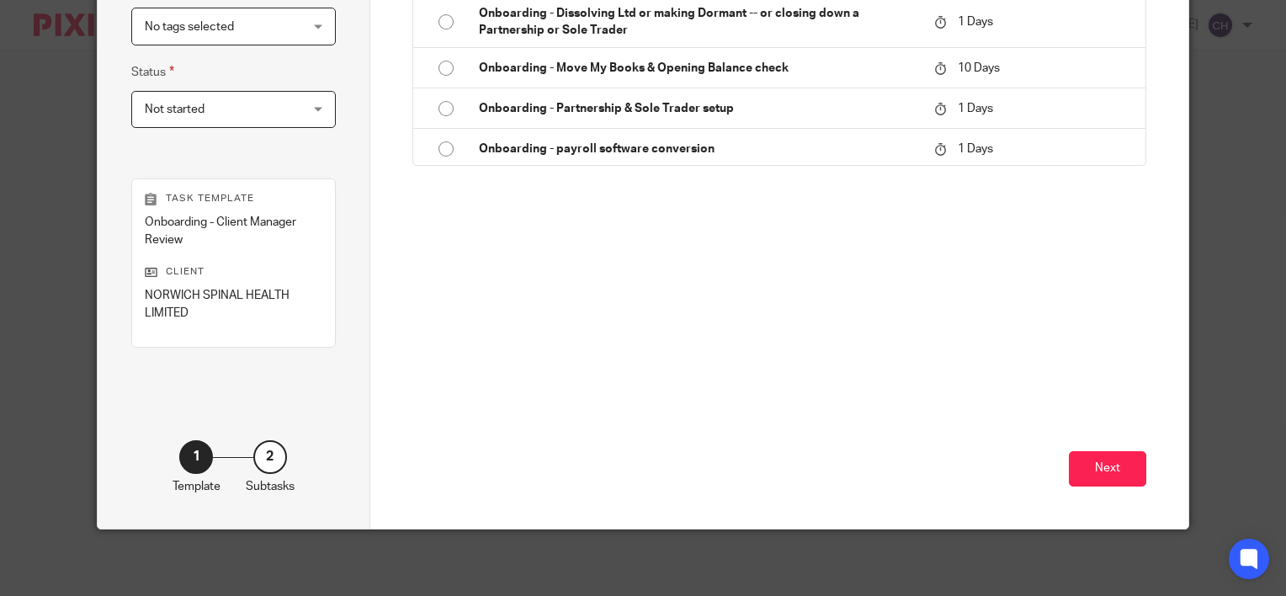
click at [1056, 336] on div "Next" at bounding box center [779, 422] width 735 height 212
click at [1113, 471] on button "Next" at bounding box center [1107, 469] width 77 height 36
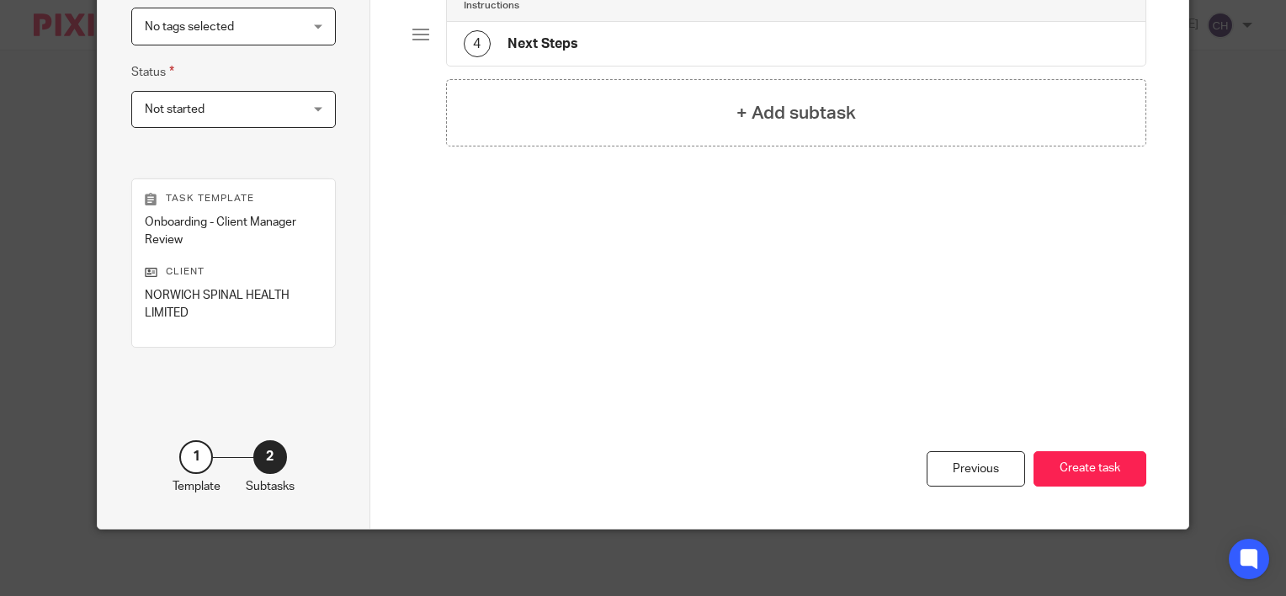
click at [1113, 471] on button "Create task" at bounding box center [1089, 469] width 113 height 36
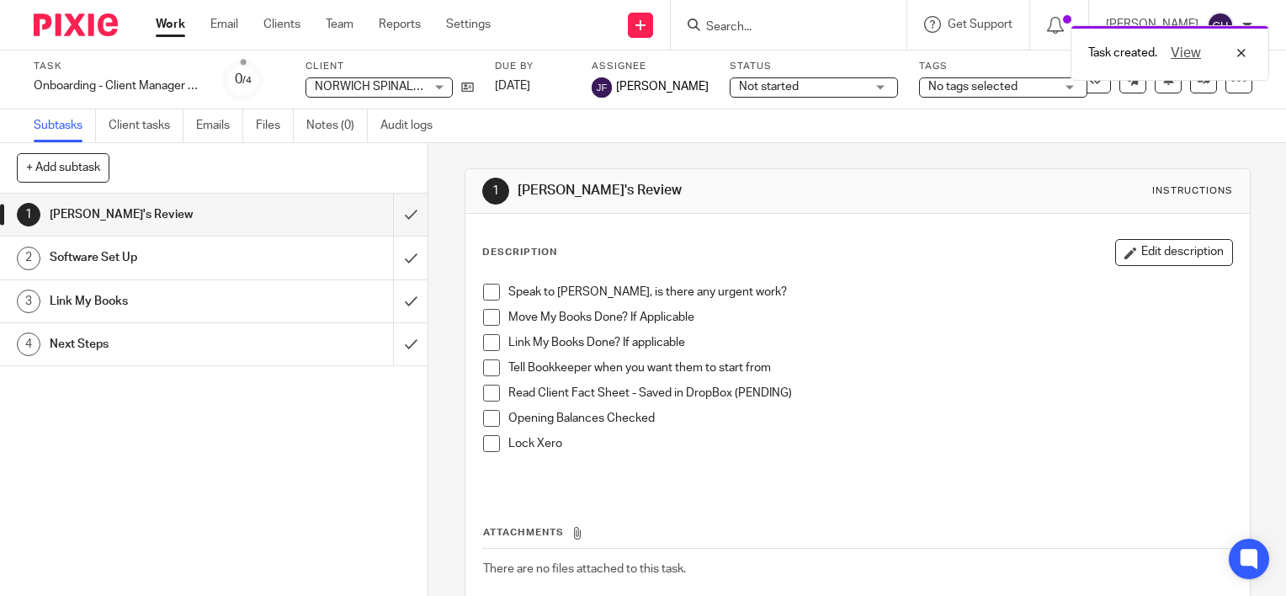
click at [1152, 93] on div "Task Onboarding - Client Manager Review Save Onboarding - Client Manager Review…" at bounding box center [643, 80] width 1219 height 40
click at [1162, 84] on icon at bounding box center [1168, 78] width 13 height 13
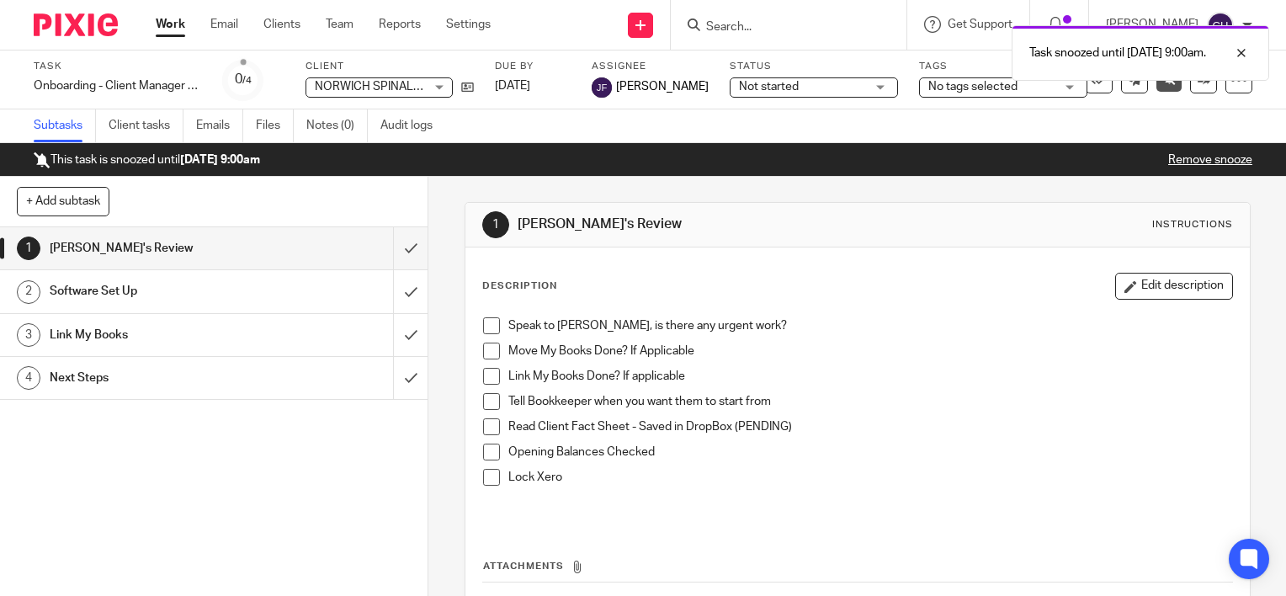
click at [1206, 158] on link "Remove snooze" at bounding box center [1210, 160] width 84 height 12
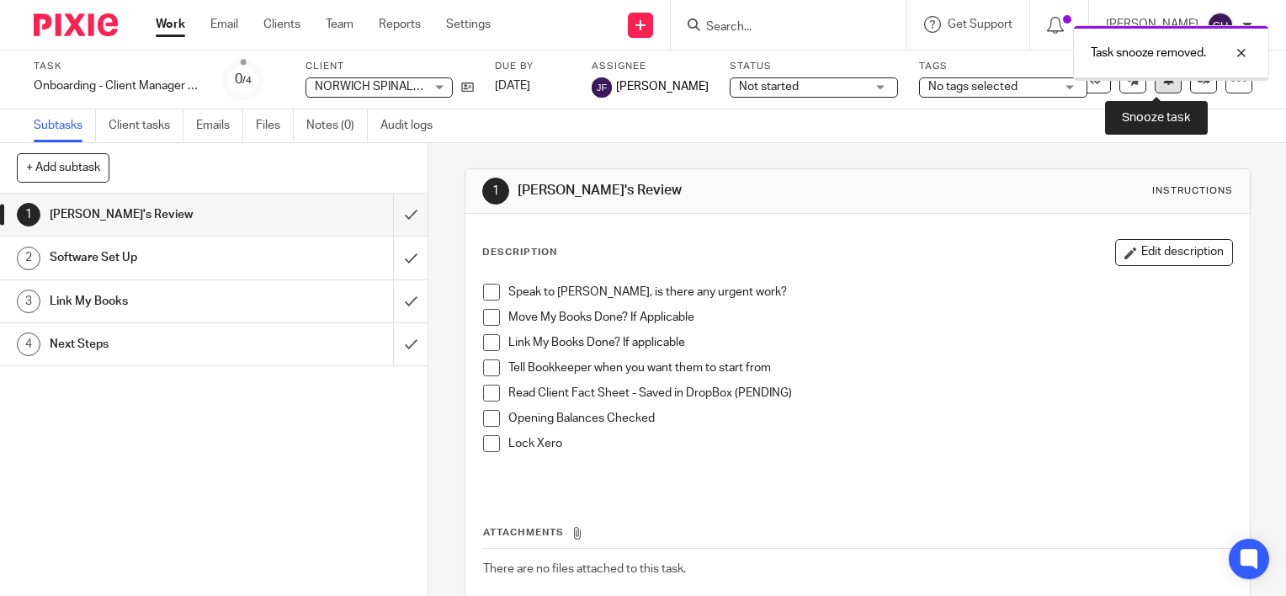
click at [1162, 84] on icon at bounding box center [1168, 78] width 13 height 13
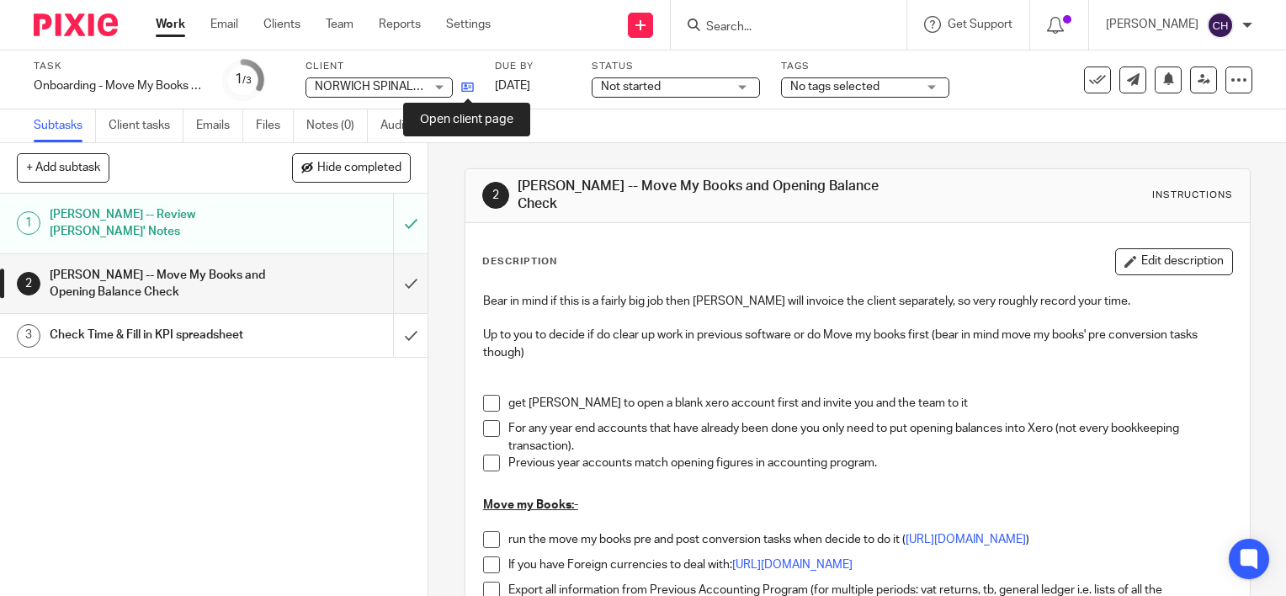
click at [468, 92] on icon at bounding box center [467, 87] width 13 height 13
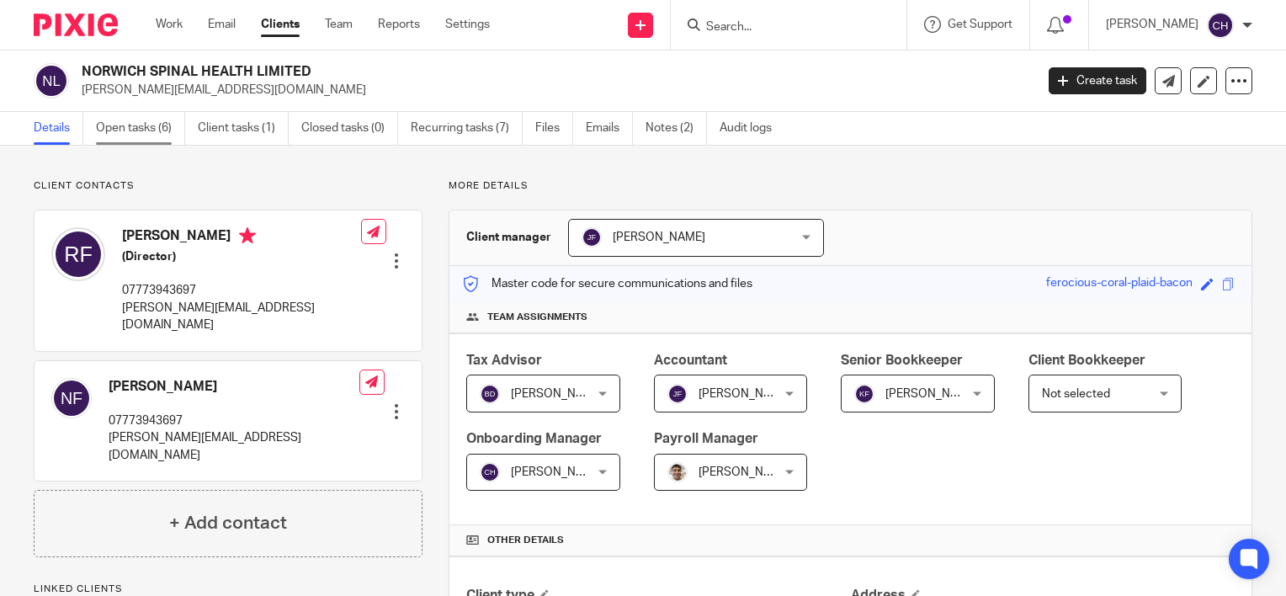
click at [138, 132] on link "Open tasks (6)" at bounding box center [140, 128] width 89 height 33
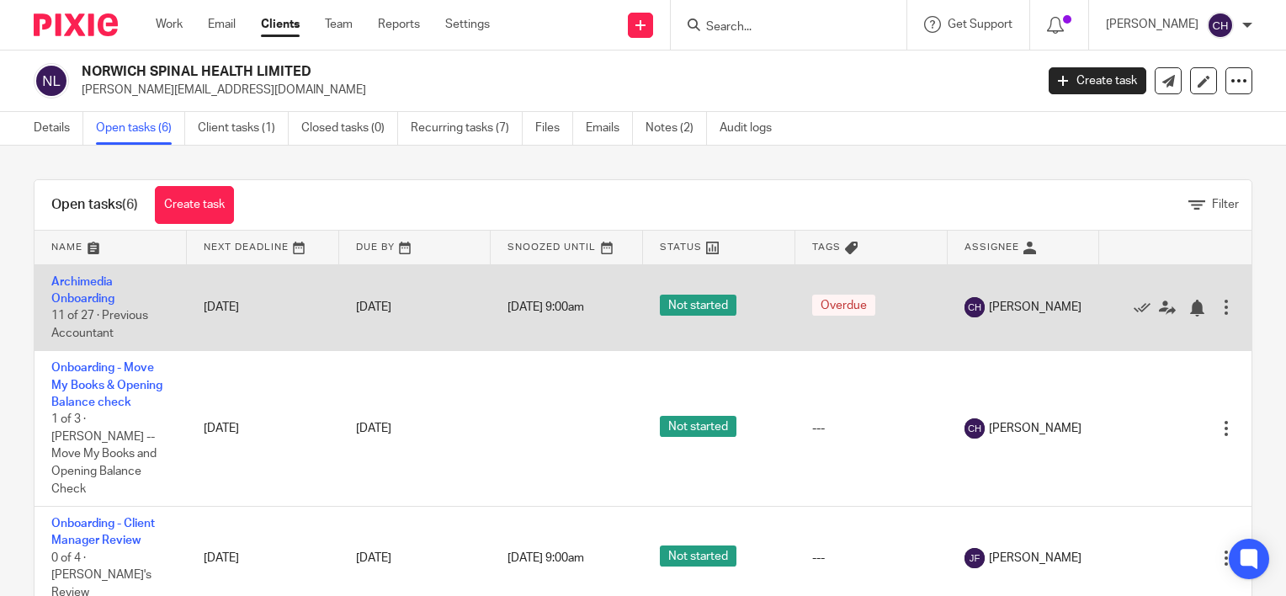
click at [71, 290] on td "Archimedia Onboarding 11 of 27 · Previous Accountant" at bounding box center [111, 307] width 152 height 87
click at [71, 299] on link "Archimedia Onboarding" at bounding box center [82, 290] width 63 height 29
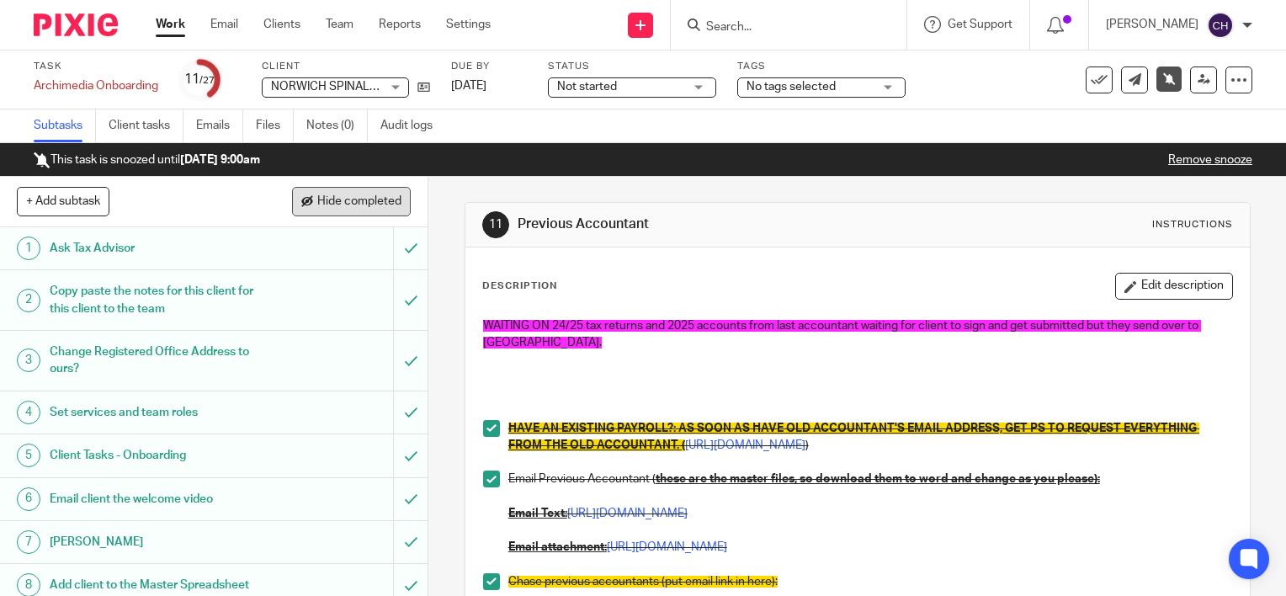
click at [376, 205] on span "Hide completed" at bounding box center [359, 201] width 84 height 13
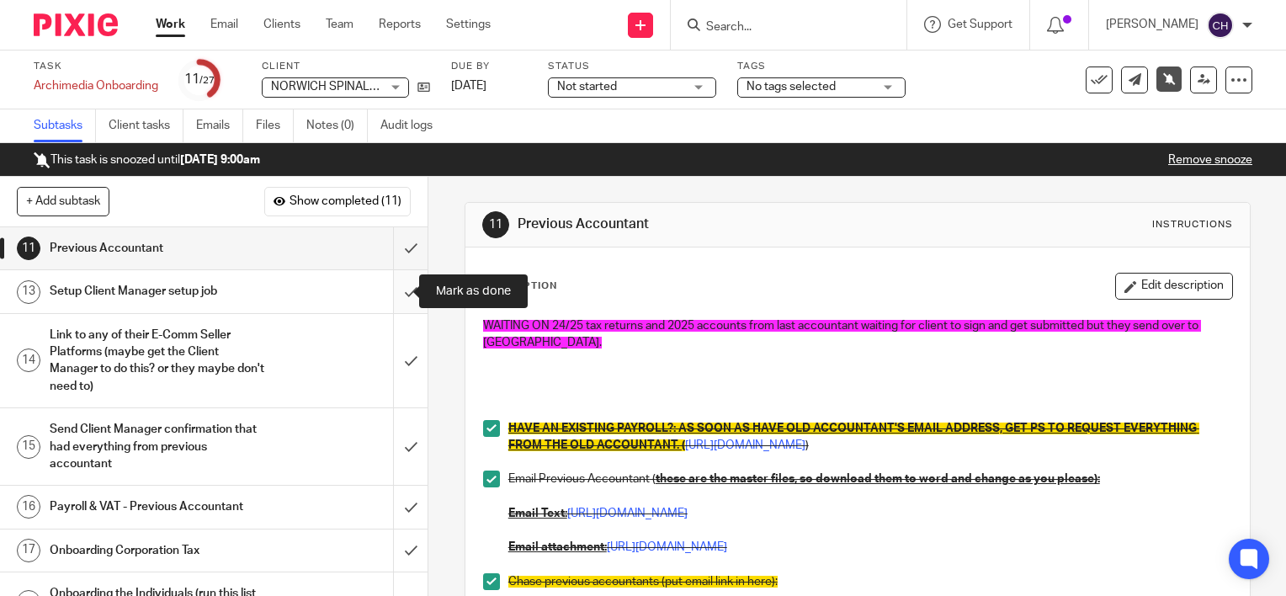
click at [390, 286] on input "submit" at bounding box center [214, 291] width 428 height 42
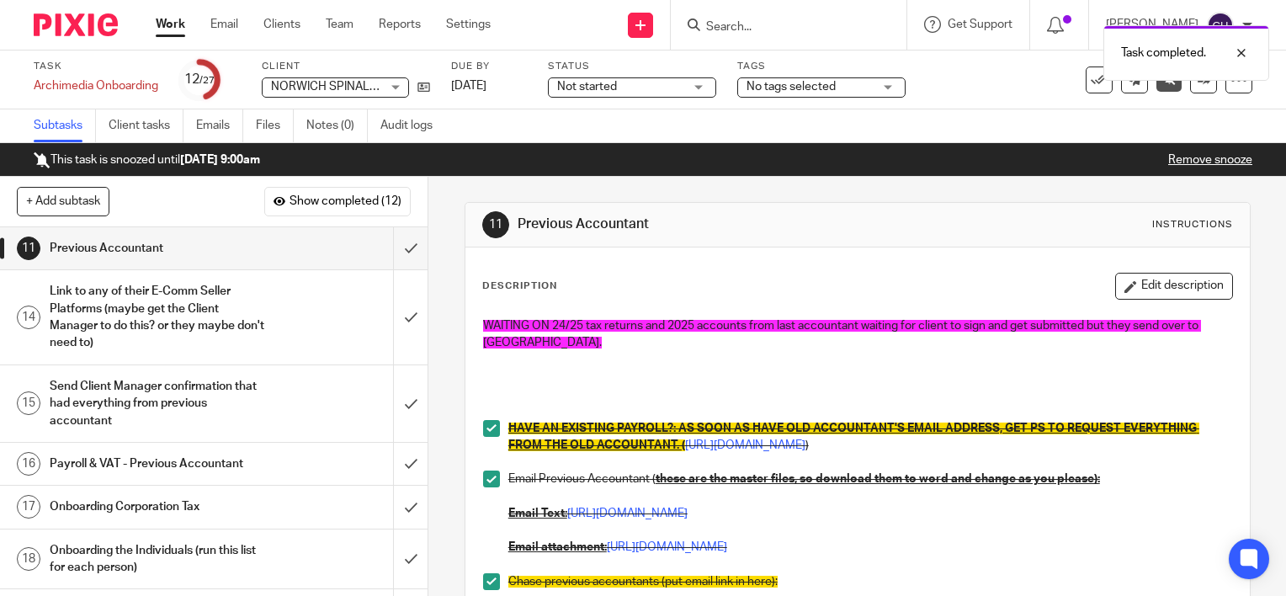
click at [300, 289] on div "Link to any of their E-Comm Seller Platforms (maybe get the Client Manager to d…" at bounding box center [213, 317] width 327 height 77
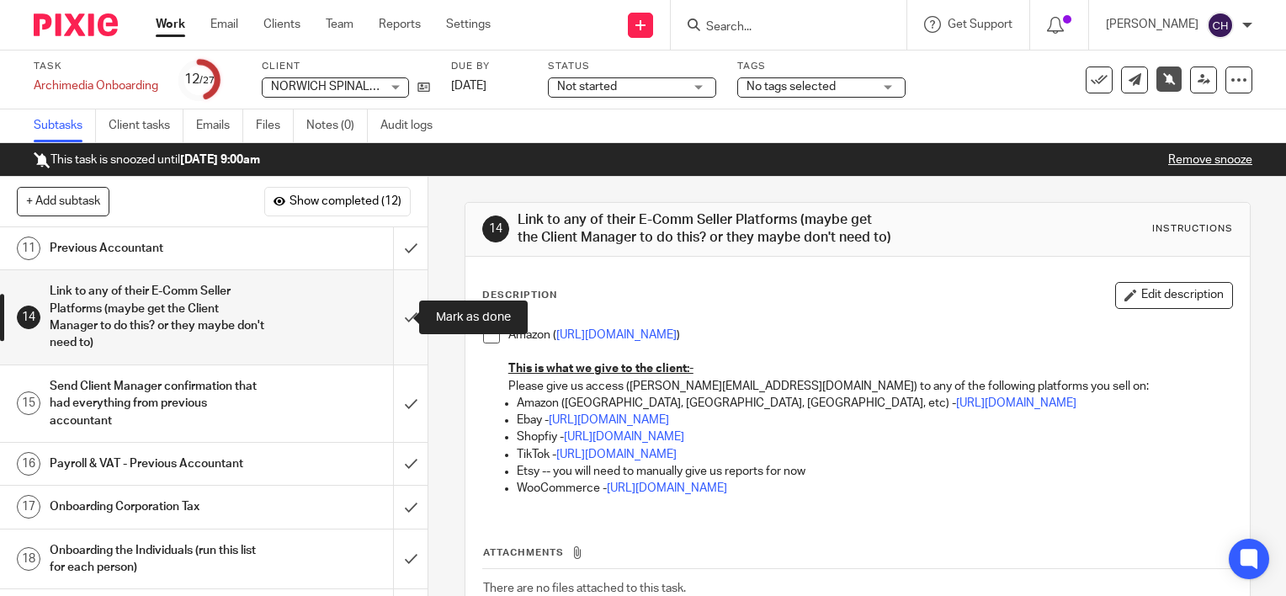
click at [390, 305] on input "submit" at bounding box center [214, 316] width 428 height 93
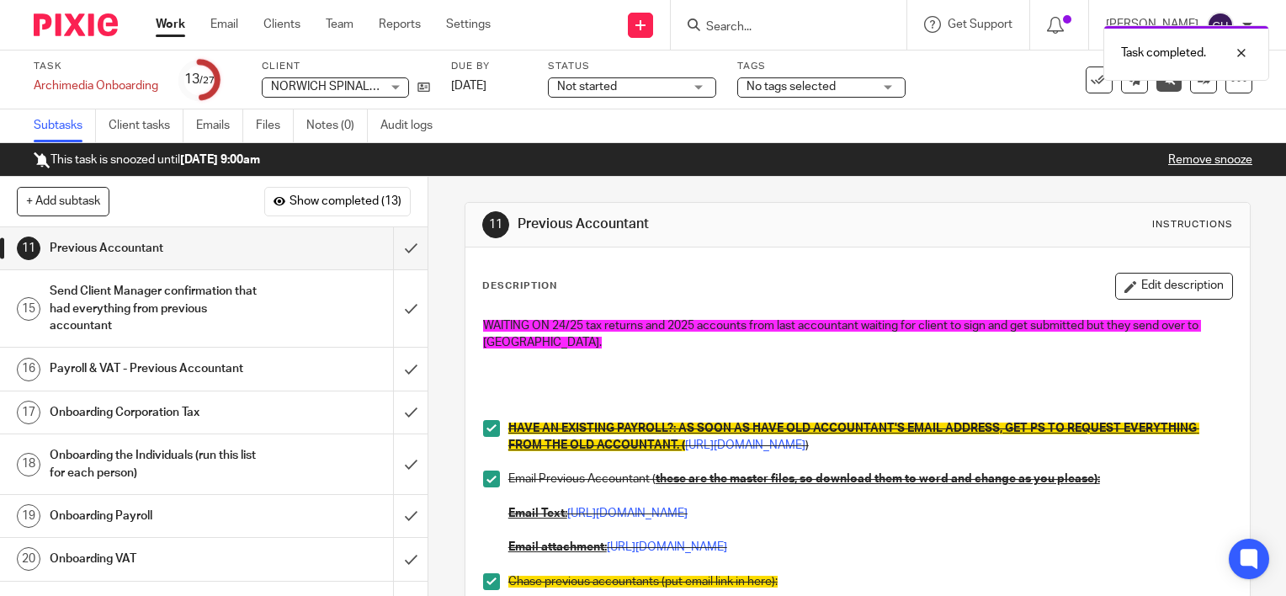
click at [322, 310] on div "Send Client Manager confirmation that had everything from previous accountant" at bounding box center [213, 309] width 327 height 60
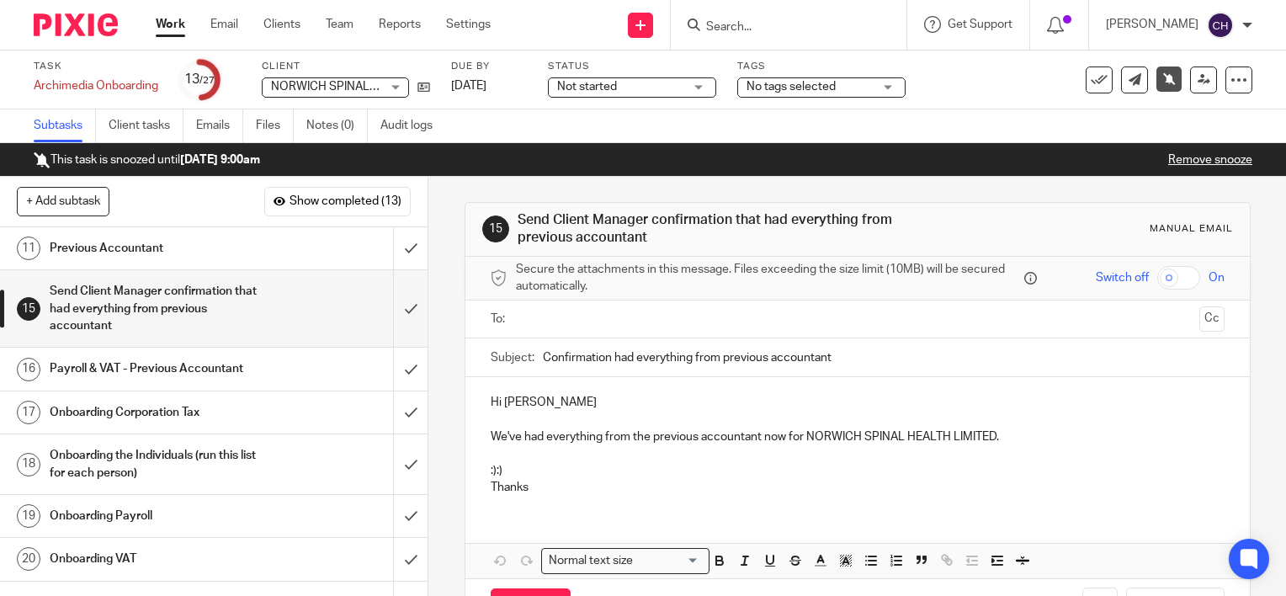
click at [665, 429] on p "We've had everything from the previous accountant now for NORWICH SPINAL HEALTH…" at bounding box center [858, 436] width 734 height 17
click at [559, 396] on p "Hi [PERSON_NAME]" at bounding box center [858, 402] width 734 height 17
click at [549, 324] on input "text" at bounding box center [857, 319] width 670 height 19
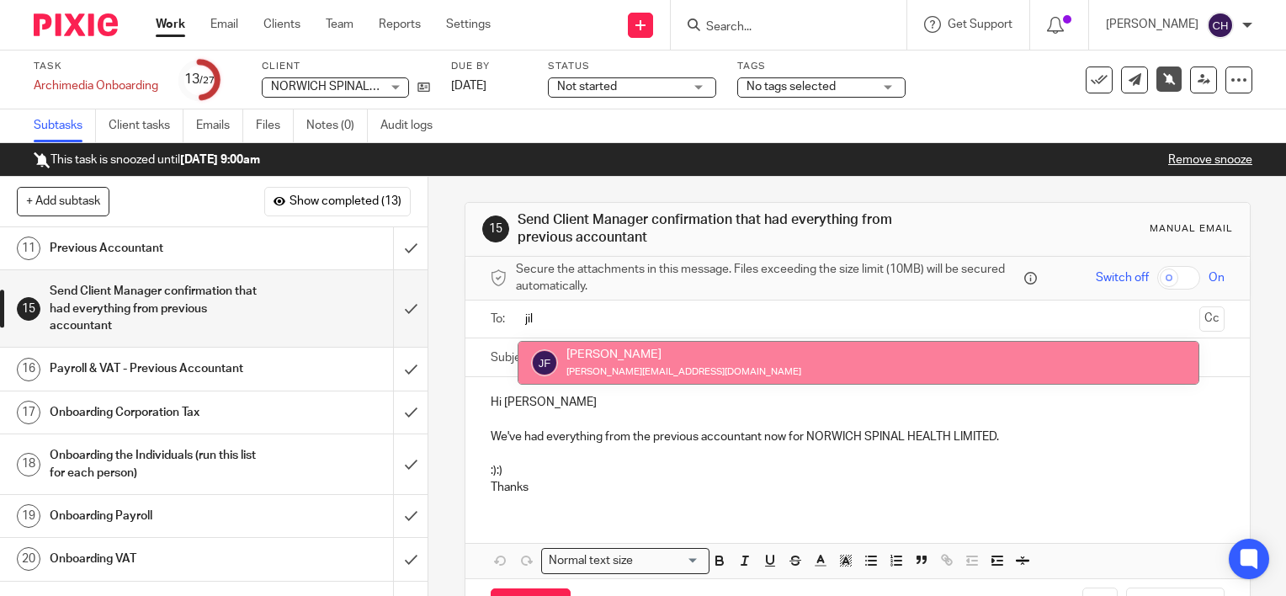
type input "jil"
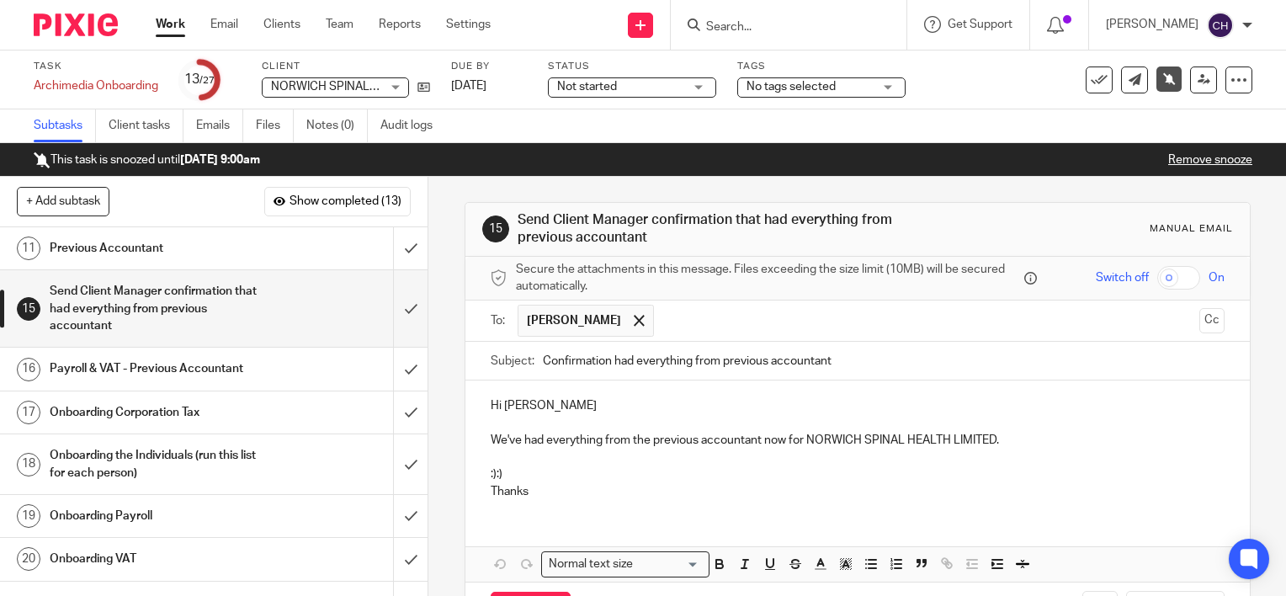
click at [1013, 436] on p "We've had everything from the previous accountant now for NORWICH SPINAL HEALTH…" at bounding box center [858, 440] width 734 height 17
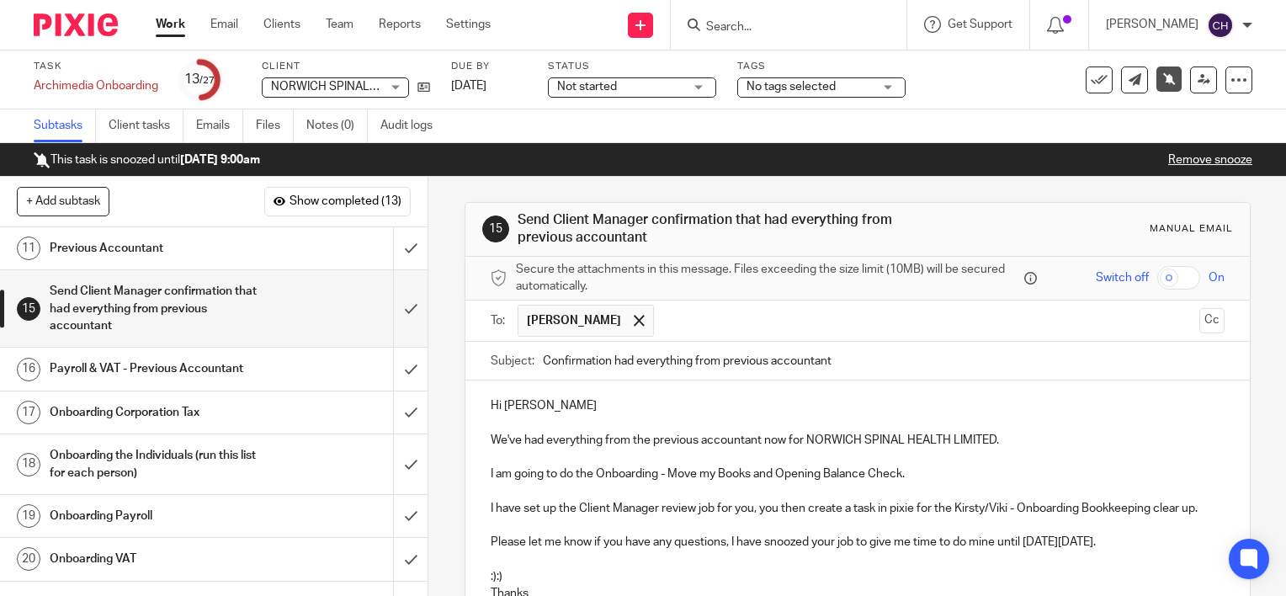
click at [568, 410] on p "Hi [PERSON_NAME]" at bounding box center [858, 405] width 734 height 17
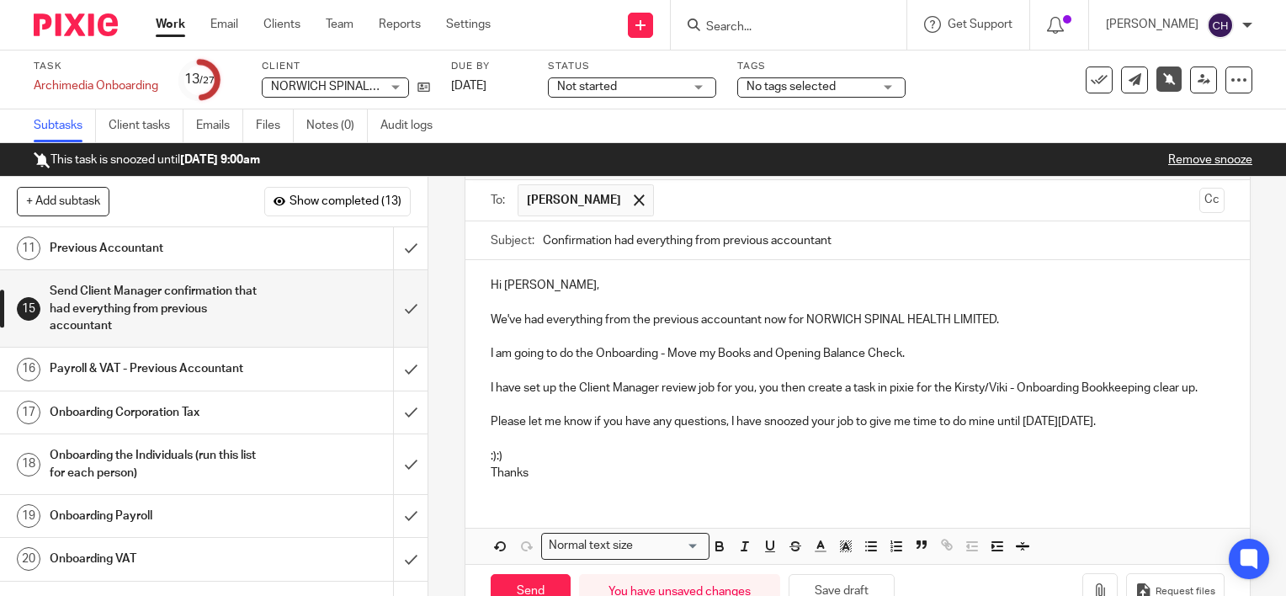
scroll to position [151, 0]
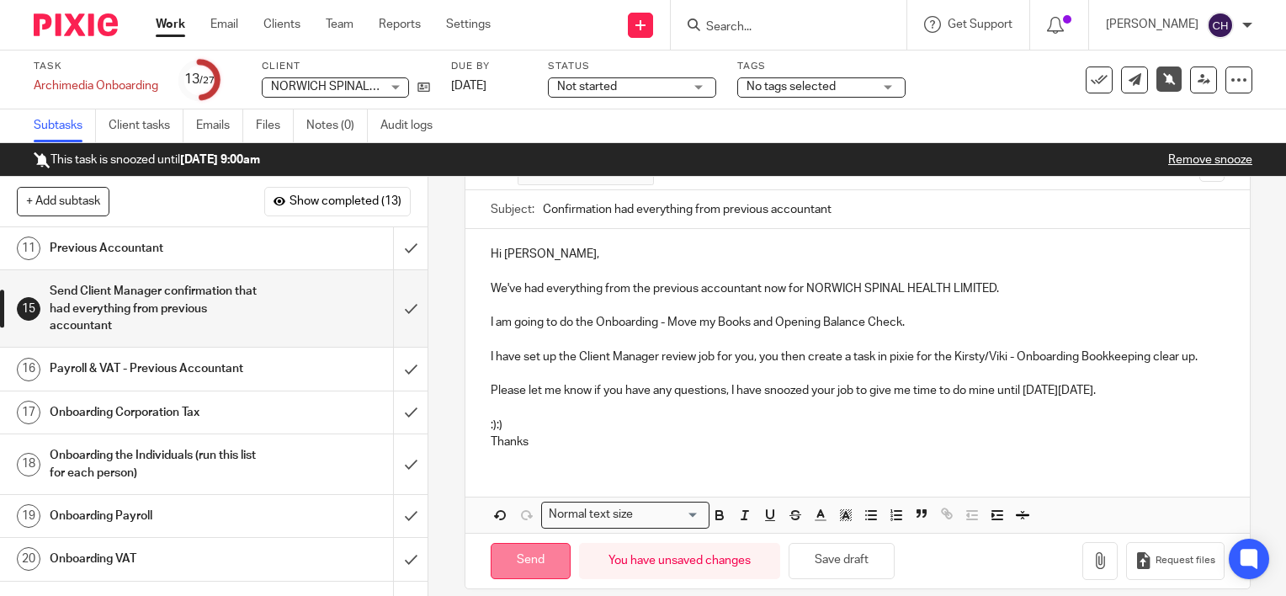
click at [525, 552] on input "Send" at bounding box center [531, 561] width 80 height 36
type input "Sent"
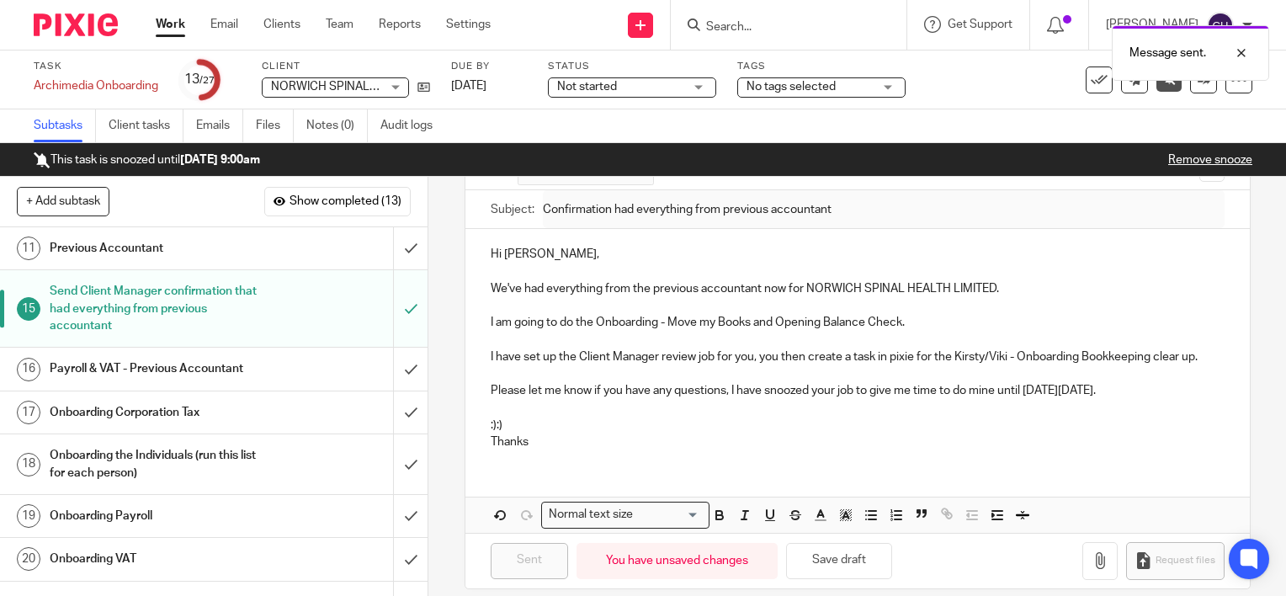
click at [327, 370] on div "Payroll & VAT - Previous Accountant" at bounding box center [213, 368] width 327 height 25
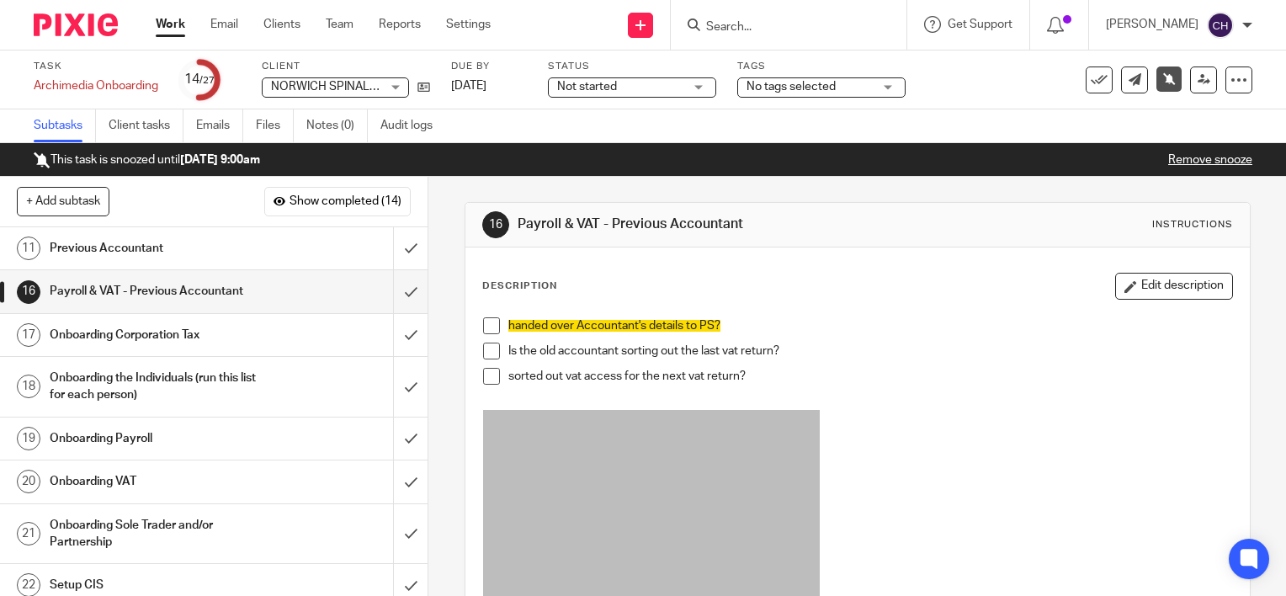
click at [487, 327] on span at bounding box center [491, 325] width 17 height 17
click at [486, 348] on span at bounding box center [491, 351] width 17 height 17
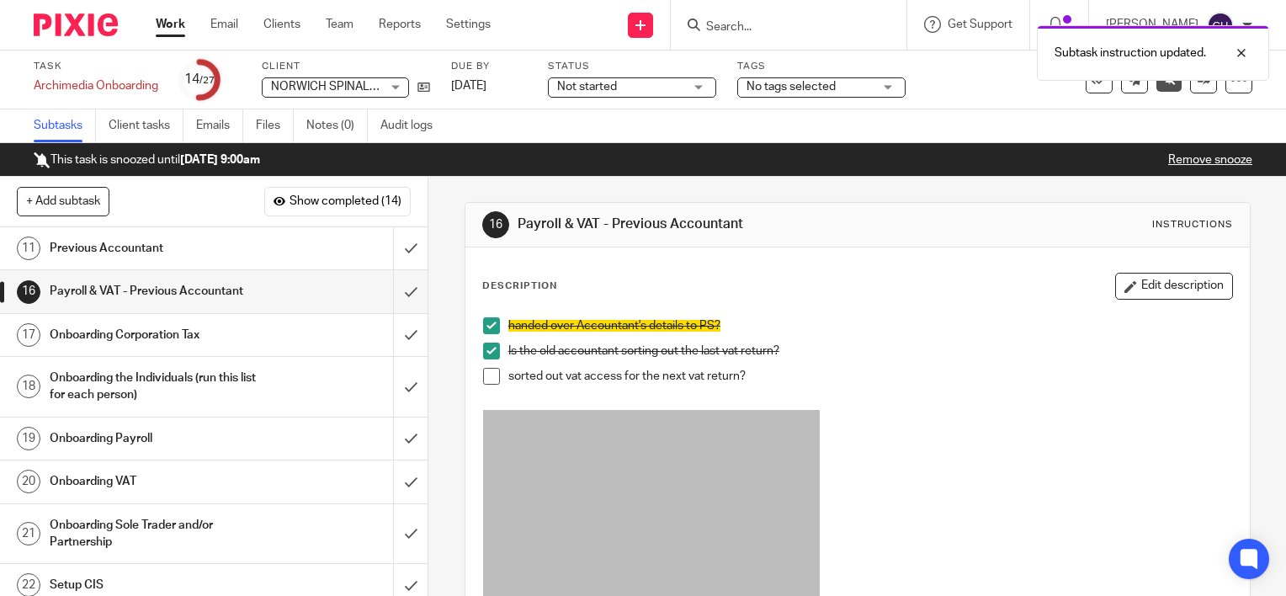
click at [491, 372] on span at bounding box center [491, 376] width 17 height 17
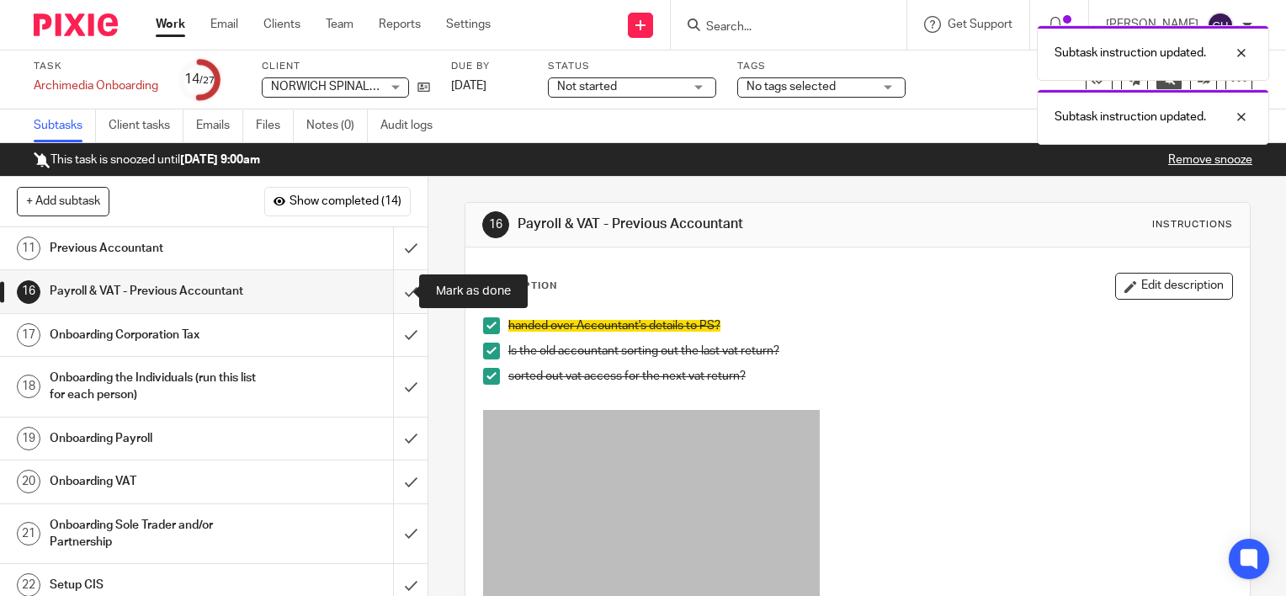
click at [391, 291] on input "submit" at bounding box center [214, 291] width 428 height 42
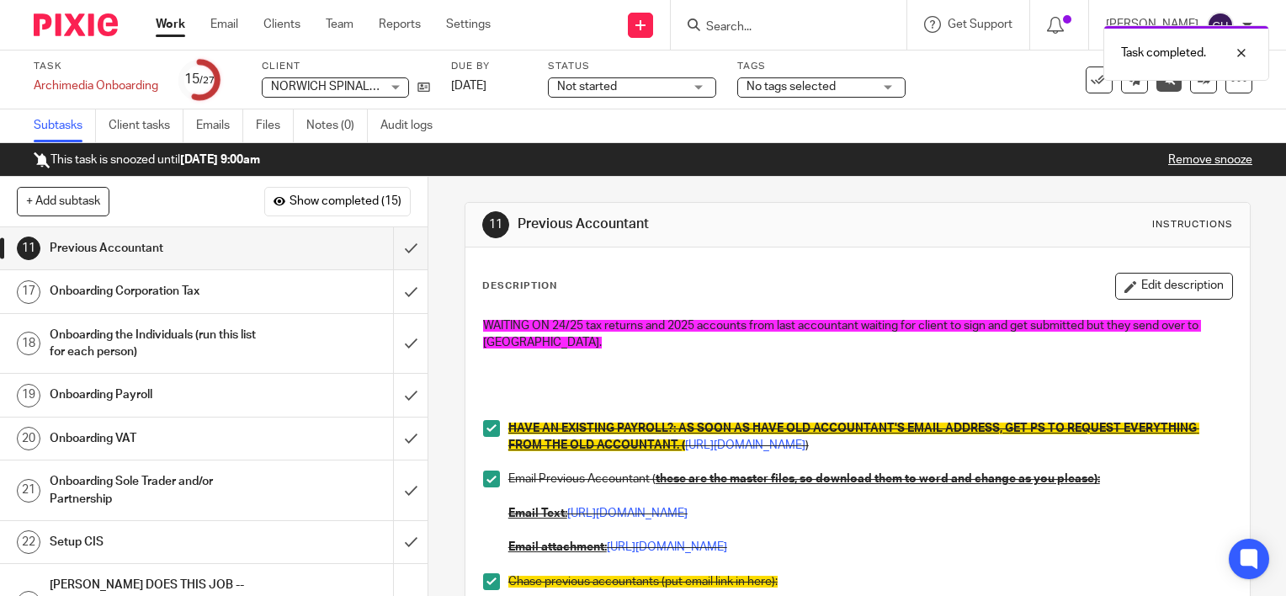
click at [263, 287] on div "Onboarding Corporation Tax" at bounding box center [213, 291] width 327 height 25
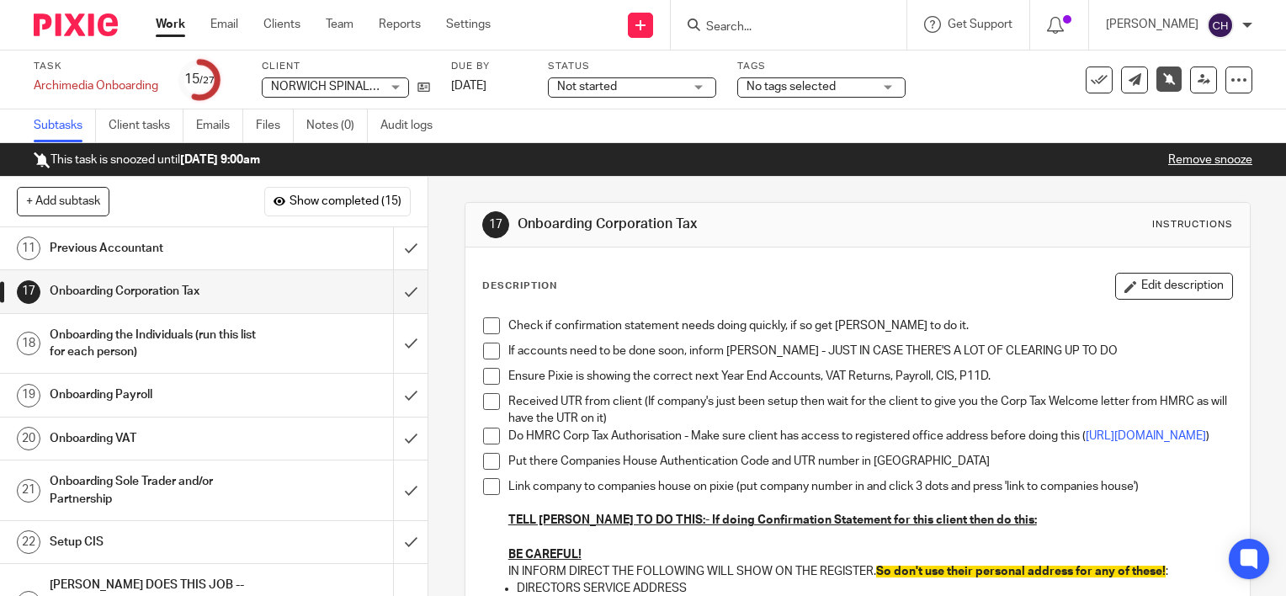
click at [491, 319] on span at bounding box center [491, 325] width 17 height 17
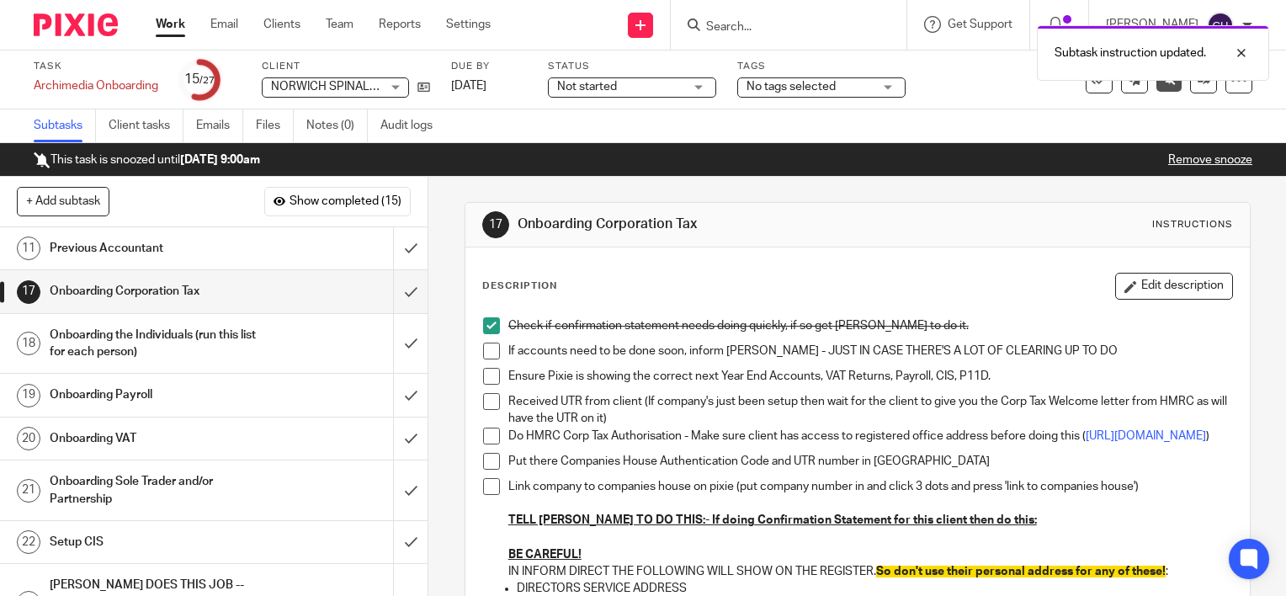
click at [486, 343] on span at bounding box center [491, 351] width 17 height 17
click at [490, 374] on span at bounding box center [491, 376] width 17 height 17
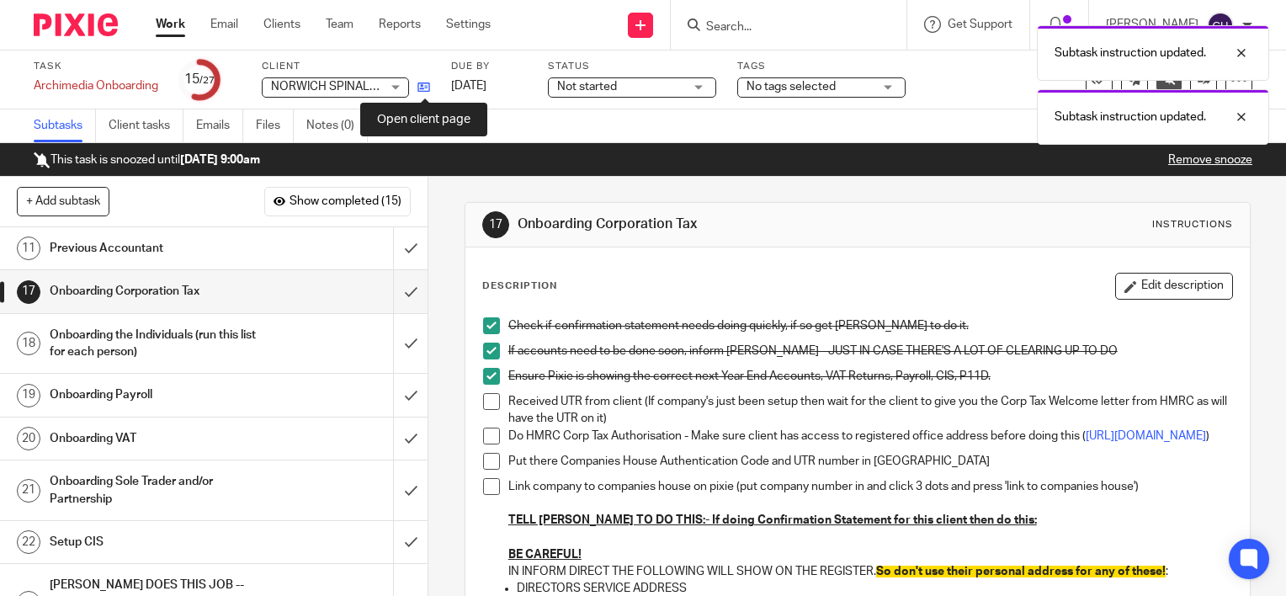
click at [428, 90] on icon at bounding box center [423, 87] width 13 height 13
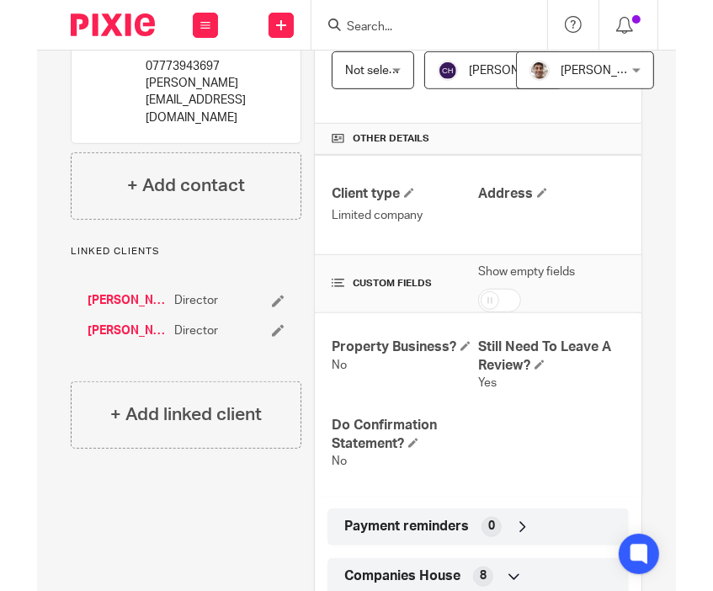
scroll to position [465, 0]
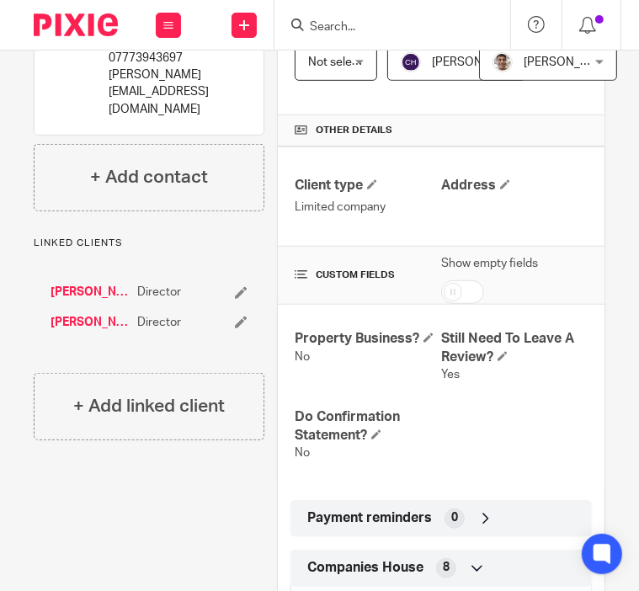
click at [446, 290] on input "checkbox" at bounding box center [462, 292] width 43 height 24
checkbox input "true"
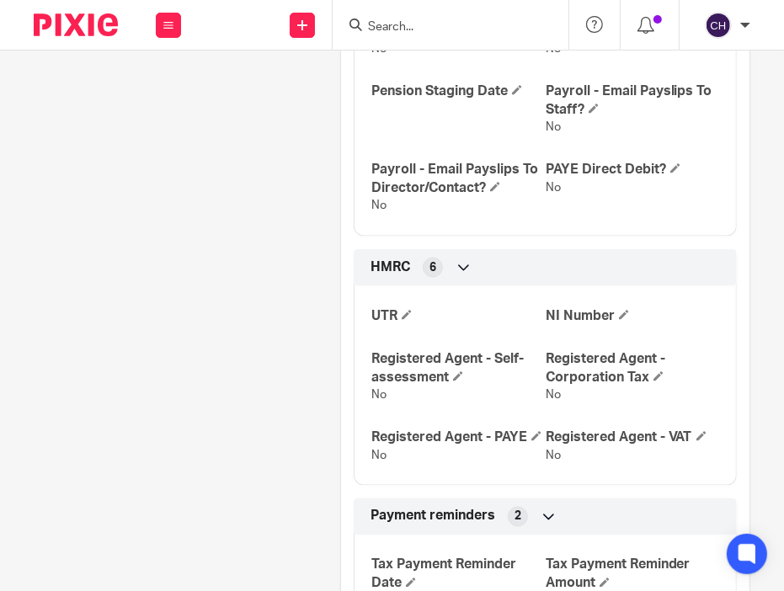
scroll to position [1496, 0]
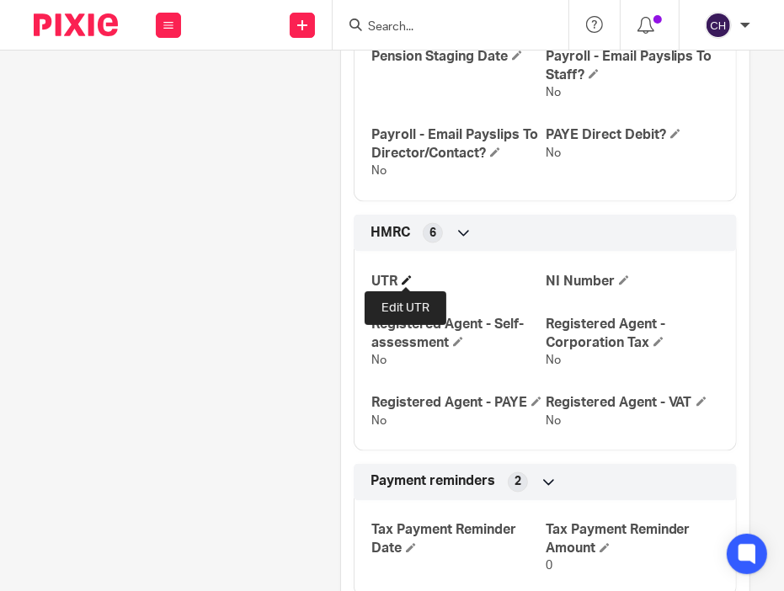
click at [401, 280] on span at bounding box center [406, 280] width 10 height 10
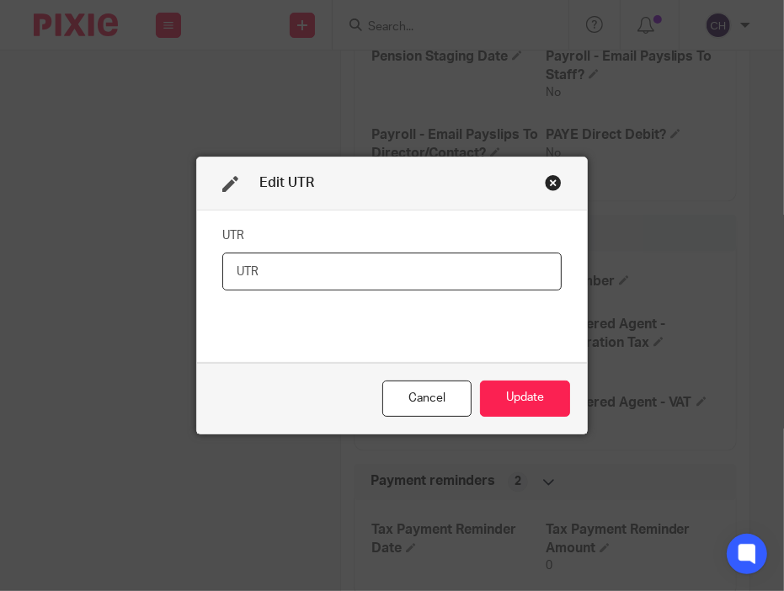
click at [255, 279] on input "text" at bounding box center [392, 271] width 340 height 38
paste input "2756910713"
type input "2756910713"
click at [522, 384] on button "Update" at bounding box center [525, 398] width 90 height 36
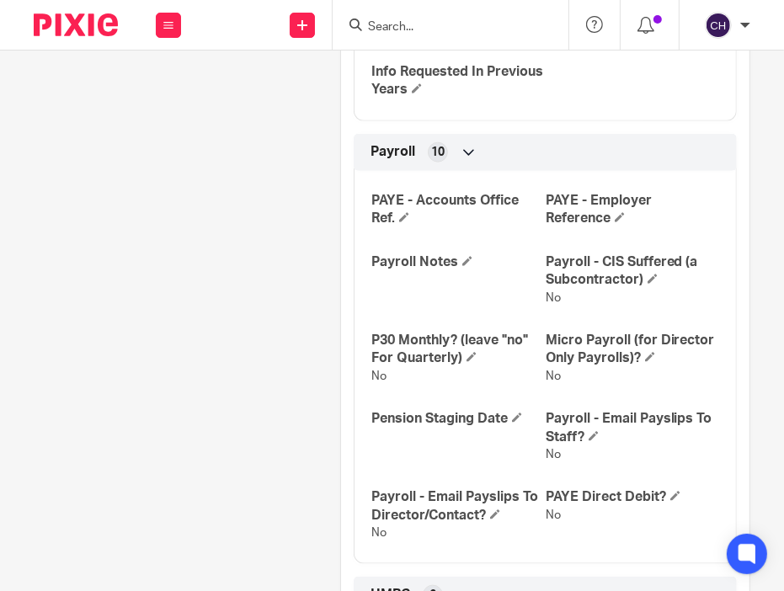
scroll to position [1121, 0]
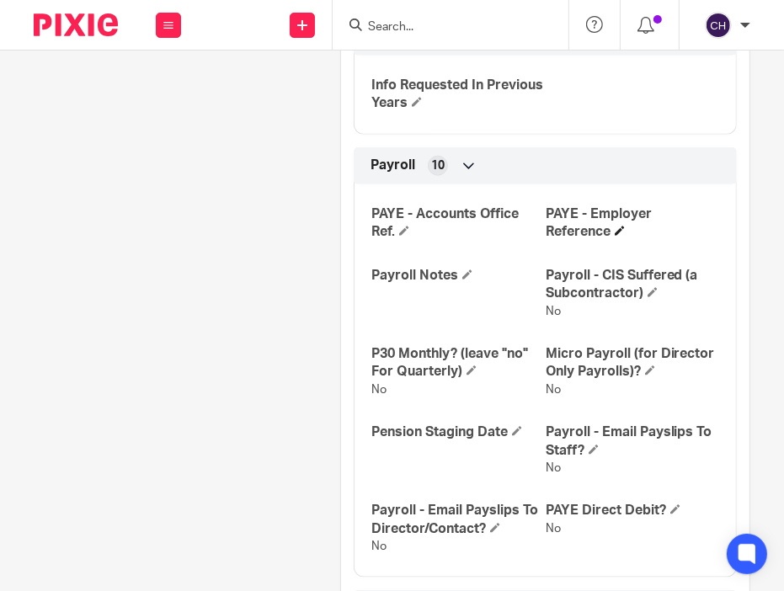
click at [608, 228] on h4 "PAYE - Employer Reference" at bounding box center [631, 223] width 173 height 36
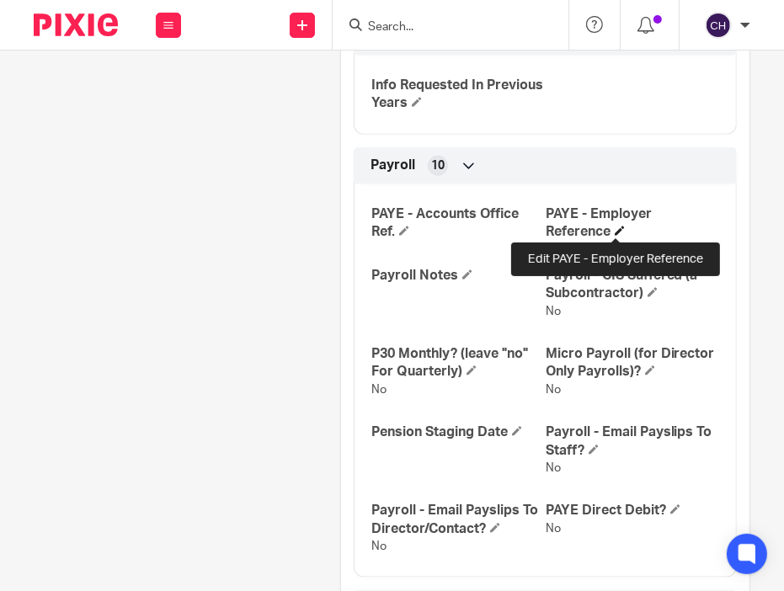
click at [614, 228] on span at bounding box center [619, 231] width 10 height 10
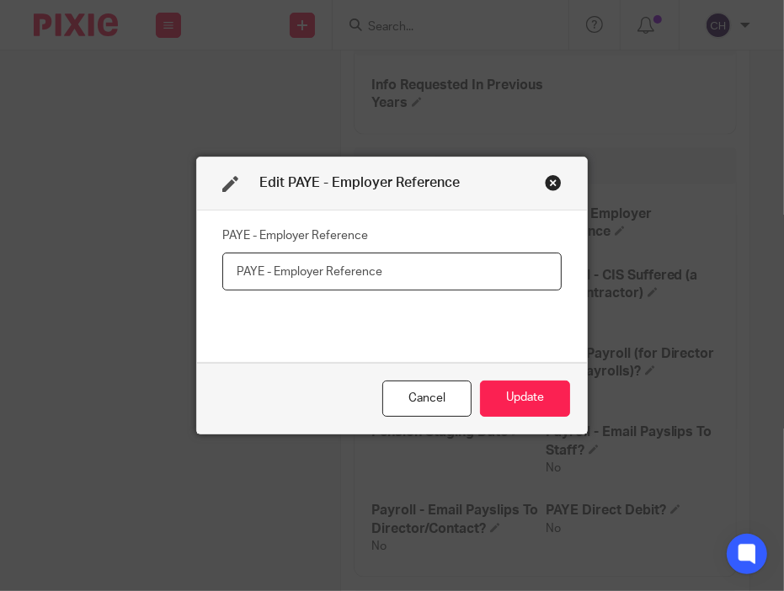
click at [408, 263] on input "text" at bounding box center [392, 271] width 340 height 38
paste input "531/F226"
type input "531/F226"
click at [514, 392] on button "Update" at bounding box center [525, 398] width 90 height 36
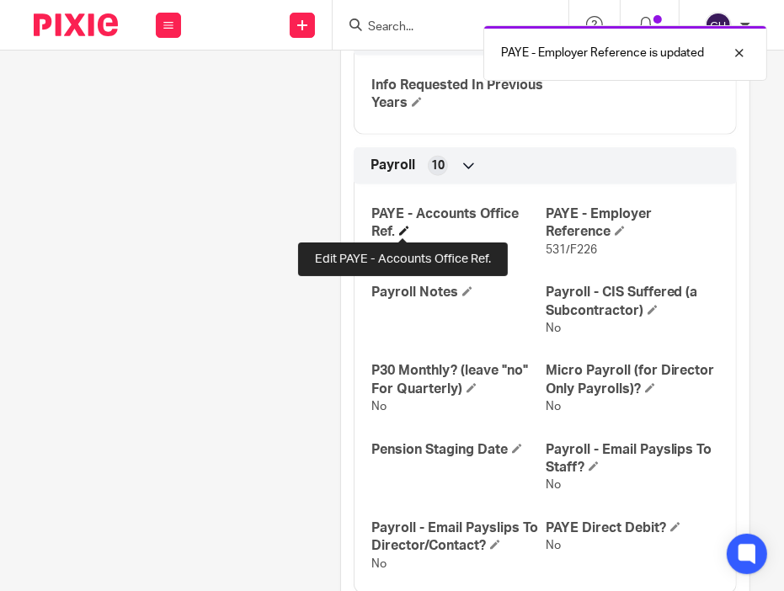
click at [401, 230] on span at bounding box center [404, 231] width 10 height 10
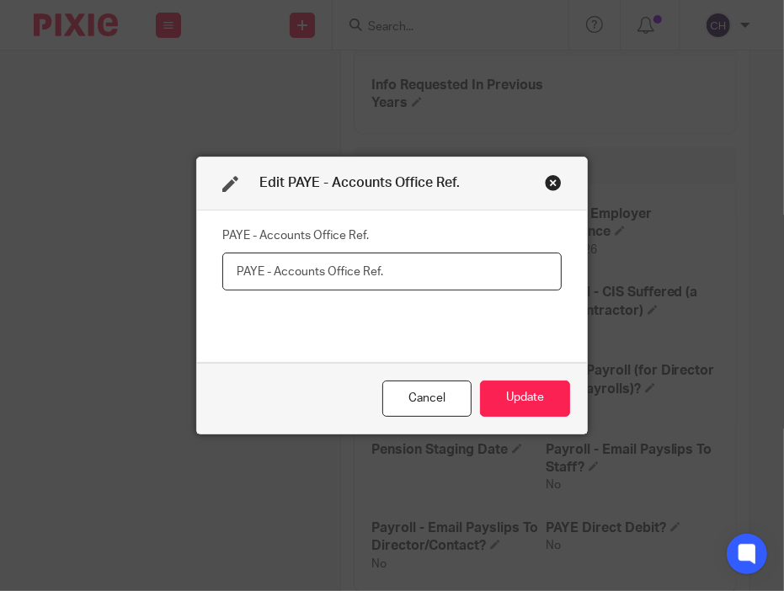
click at [414, 268] on input "text" at bounding box center [392, 271] width 340 height 38
paste input "531PS00004031"
type input "531PS00004031"
click at [522, 396] on button "Update" at bounding box center [525, 398] width 90 height 36
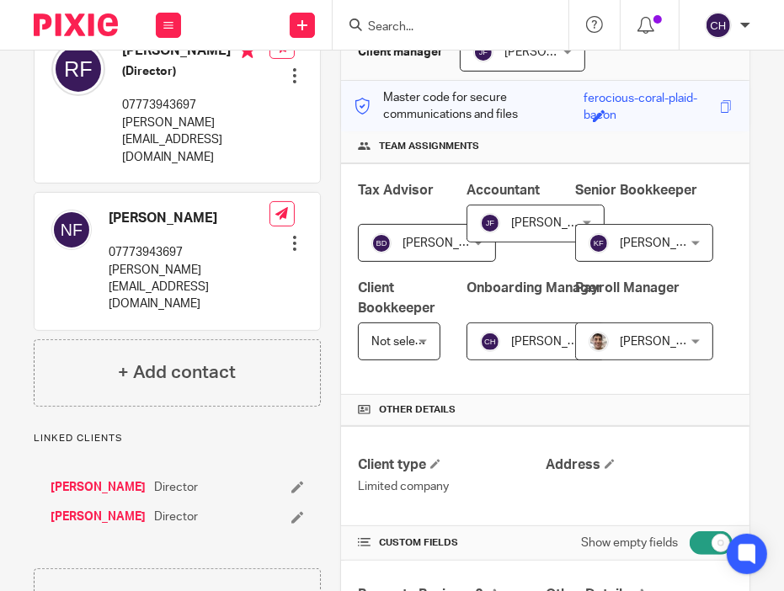
scroll to position [189, 0]
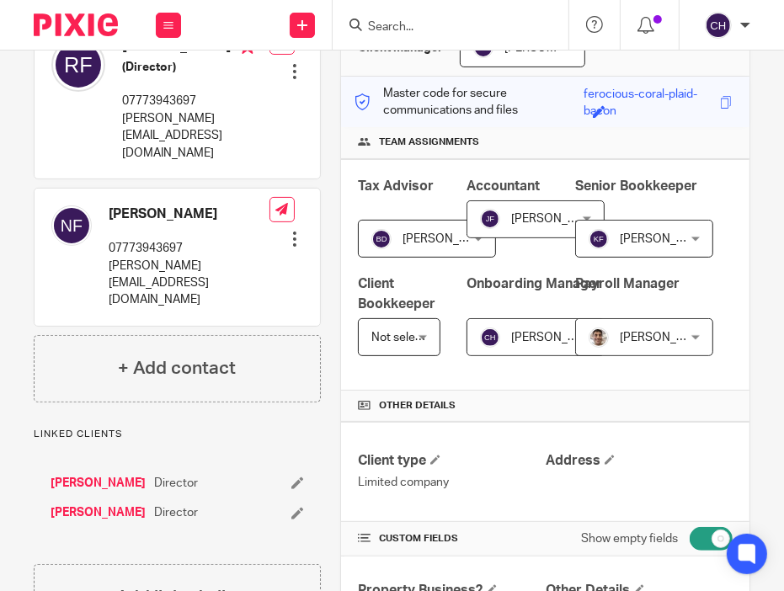
click at [104, 475] on link "[PERSON_NAME]" at bounding box center [97, 483] width 95 height 17
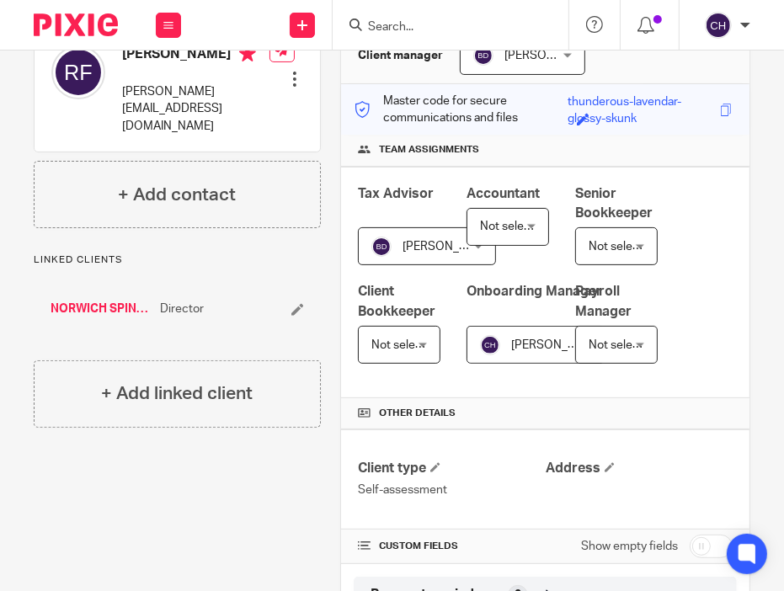
scroll to position [250, 0]
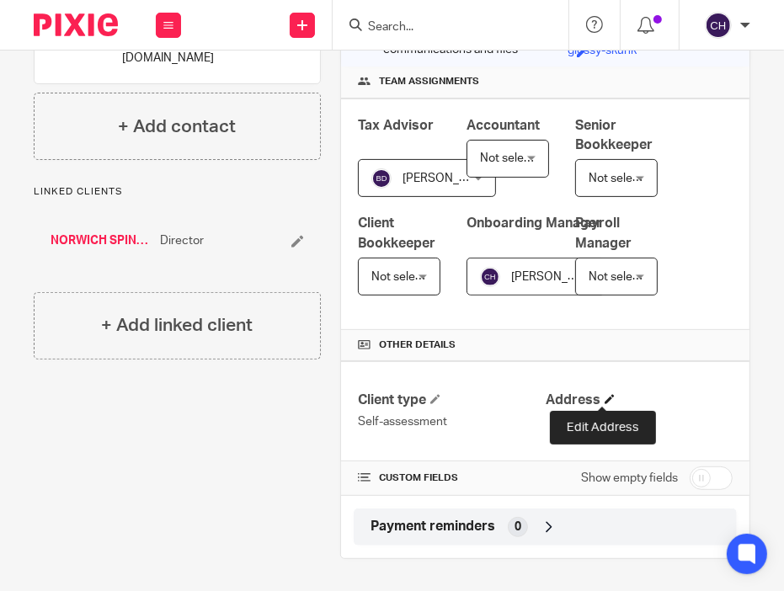
click at [606, 398] on span at bounding box center [609, 399] width 10 height 10
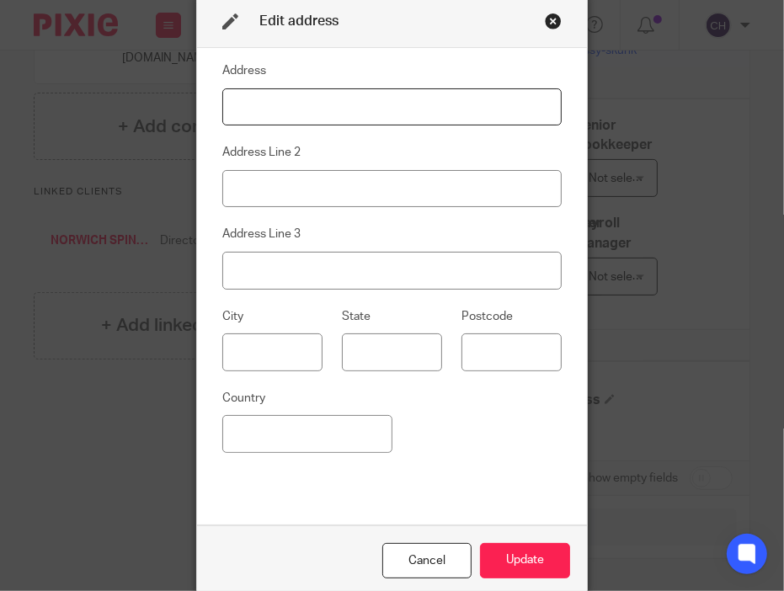
click at [369, 108] on input at bounding box center [392, 107] width 340 height 38
click at [337, 99] on input at bounding box center [392, 107] width 340 height 38
paste input "C/O NORWICH [MEDICAL_DATA] CENTRE LTD"
type input "C/O NORWICH [MEDICAL_DATA] CENTRE LTD"
click at [413, 186] on input at bounding box center [392, 189] width 340 height 38
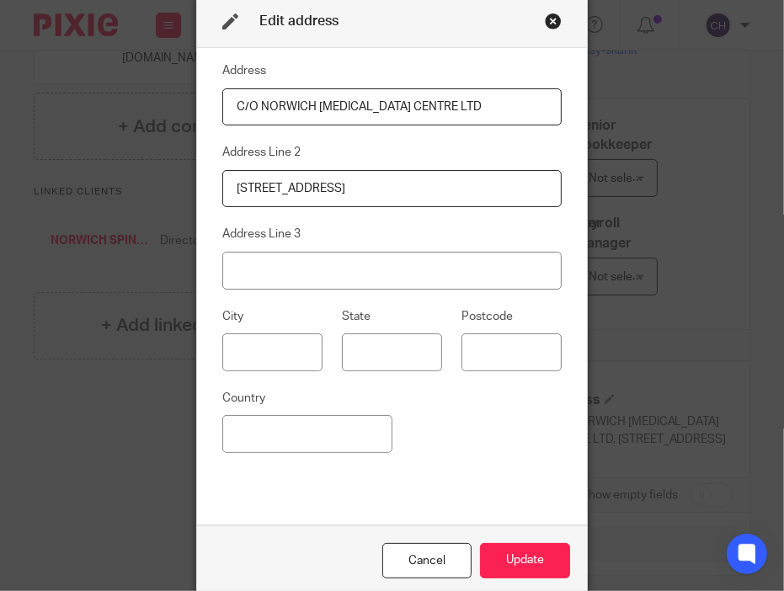
type input "[STREET_ADDRESS]"
click at [359, 274] on input "[GEOGRAPHIC_DATA]" at bounding box center [392, 271] width 340 height 38
type input "N"
type input "[GEOGRAPHIC_DATA]"
type input "NR2 2HT"
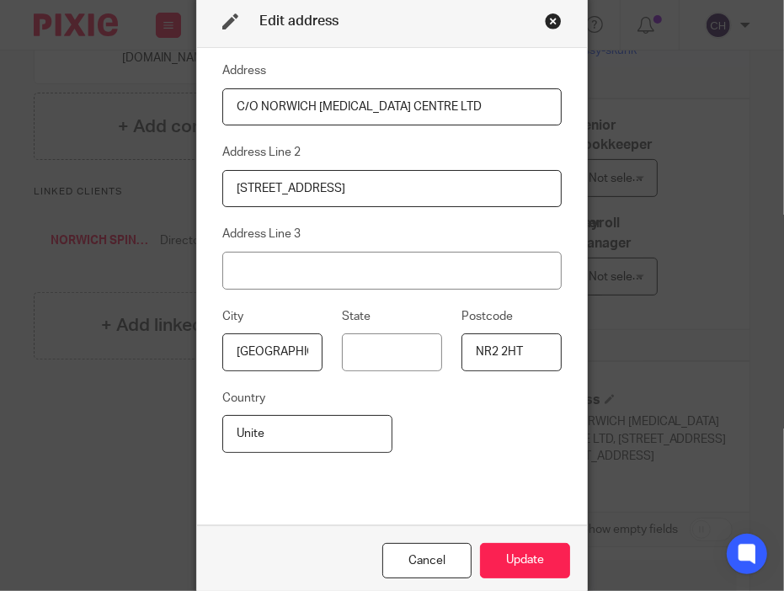
type input "[GEOGRAPHIC_DATA]"
click at [407, 479] on div "Address C/O NORWICH [MEDICAL_DATA] CENTRE LTD Address [STREET_ADDRESS] City [GE…" at bounding box center [392, 286] width 340 height 451
click at [513, 554] on button "Update" at bounding box center [525, 561] width 90 height 36
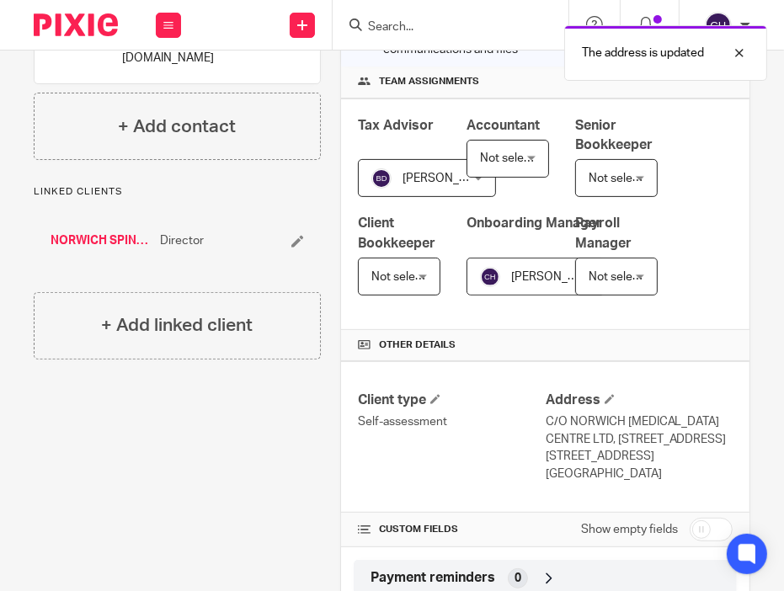
scroll to position [319, 0]
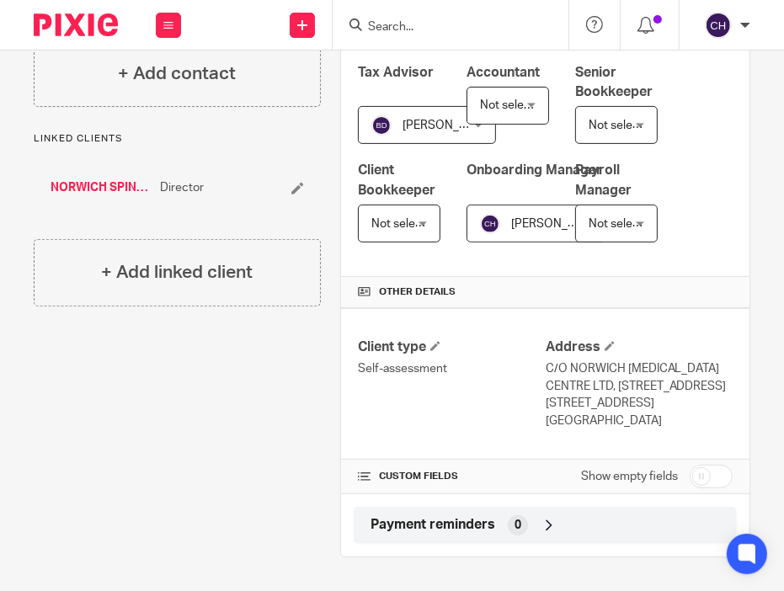
click at [701, 469] on input "checkbox" at bounding box center [710, 477] width 43 height 24
checkbox input "true"
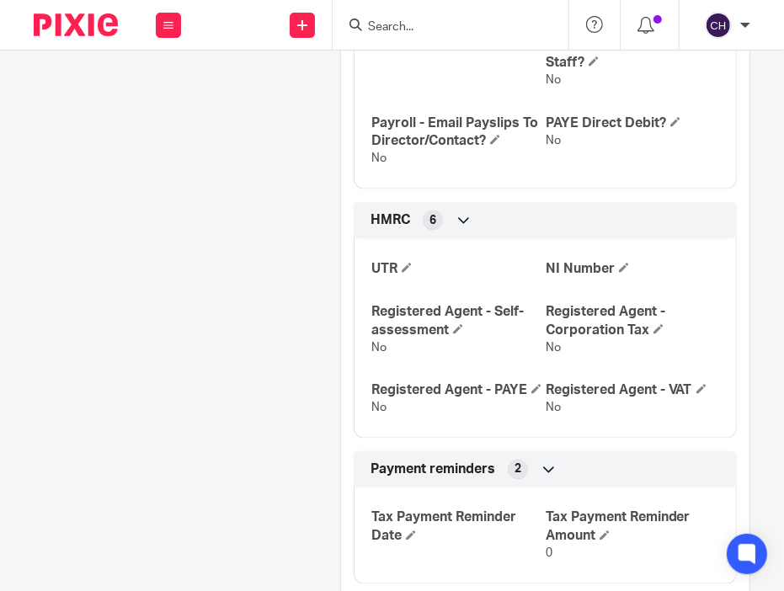
scroll to position [1573, 0]
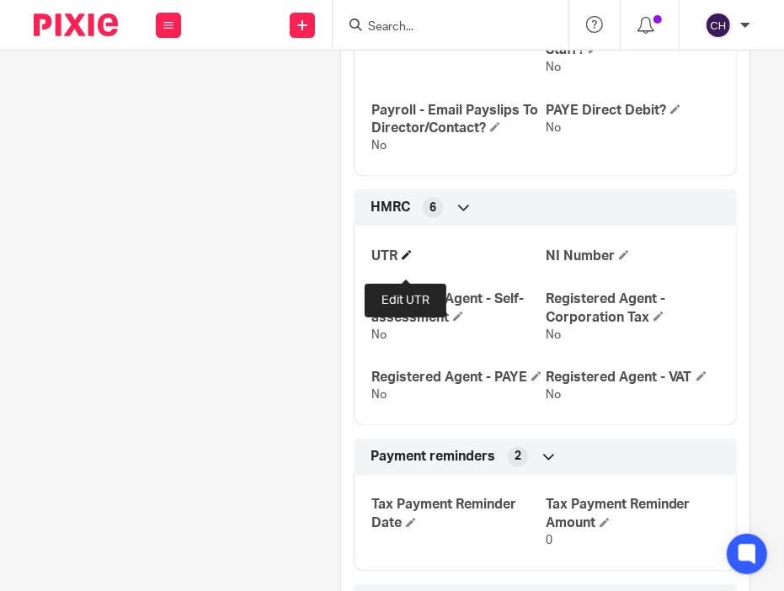
click at [403, 260] on span at bounding box center [406, 255] width 10 height 10
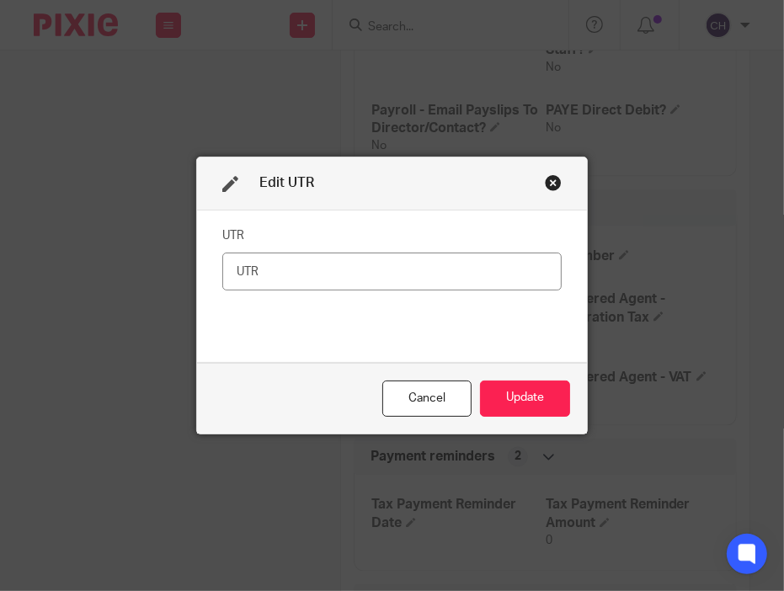
click at [414, 248] on fieldset "UTR" at bounding box center [392, 256] width 340 height 67
click at [337, 280] on input "text" at bounding box center [392, 271] width 340 height 38
paste input "6287631765"
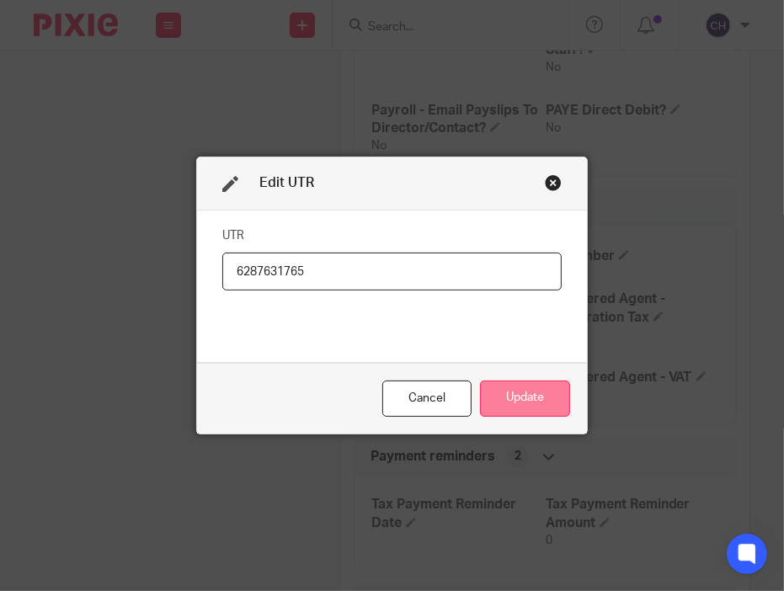
type input "6287631765"
click at [525, 388] on button "Update" at bounding box center [525, 398] width 90 height 36
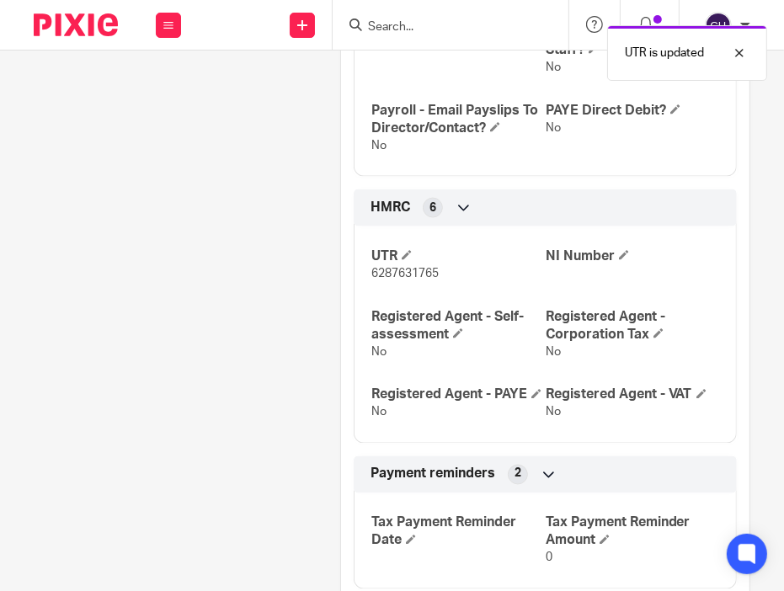
click at [758, 231] on div "Client contacts Rosemary Jane Folker neil@norwichspinalhealth.co.uk Edit contac…" at bounding box center [392, 223] width 784 height 3301
click at [619, 260] on span at bounding box center [624, 255] width 10 height 10
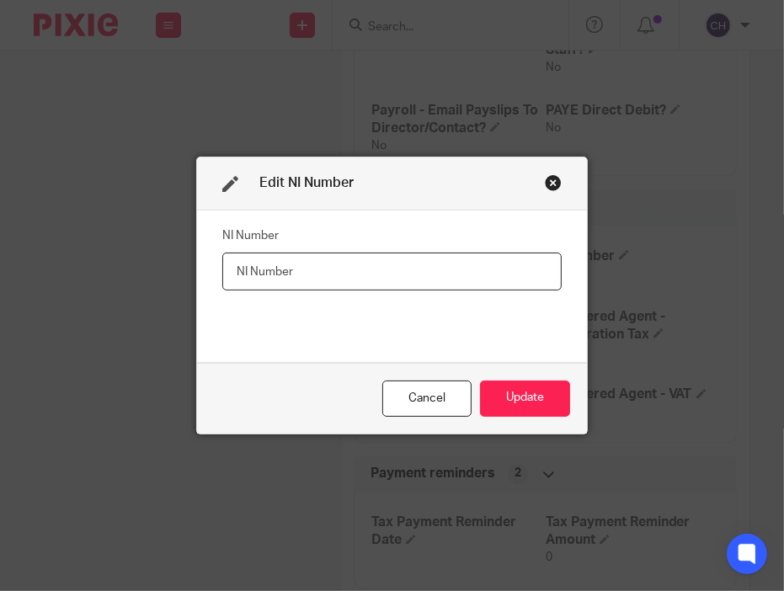
click at [332, 277] on input "text" at bounding box center [392, 271] width 340 height 38
paste input "YY279474A"
type input "YY279474A"
click at [337, 306] on div "NI Number YY279474A" at bounding box center [392, 286] width 340 height 126
click at [511, 386] on button "Update" at bounding box center [525, 398] width 90 height 36
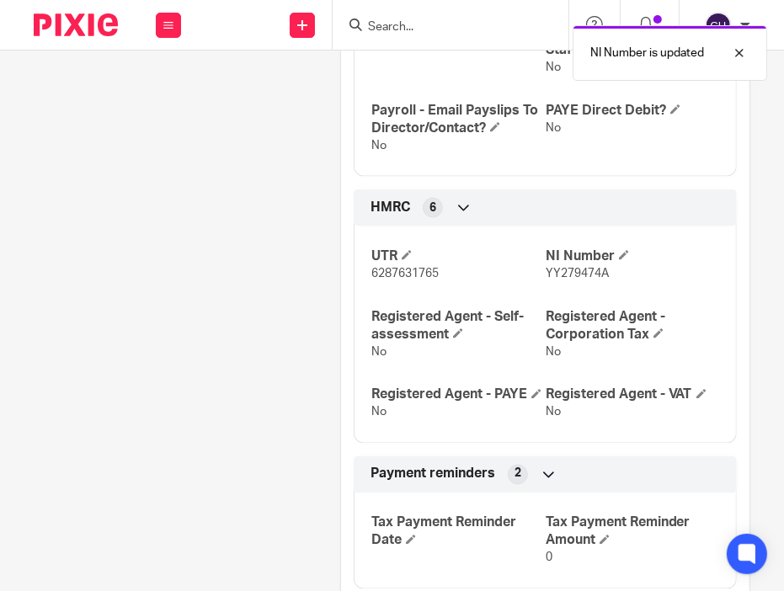
click at [719, 274] on div "UTR 6287631765 NI Number YY279474A Registered Agent - Self-assessment No Regist…" at bounding box center [544, 329] width 383 height 230
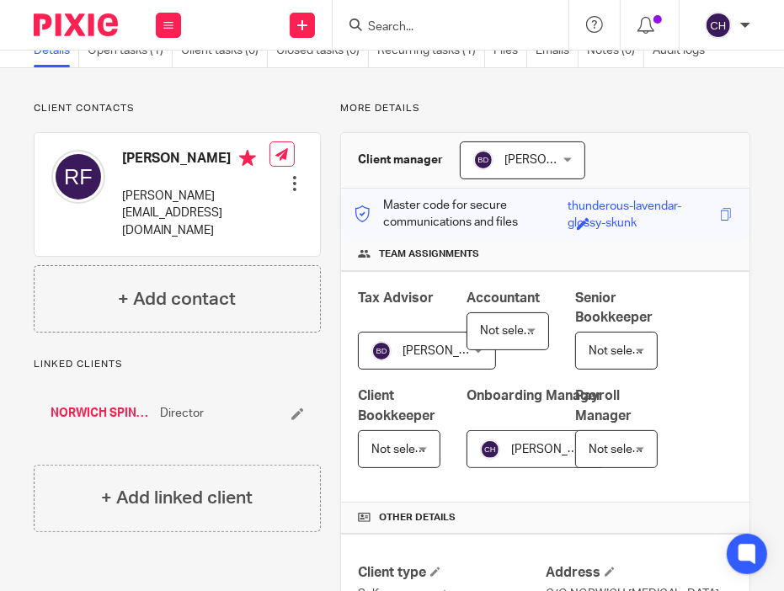
scroll to position [0, 0]
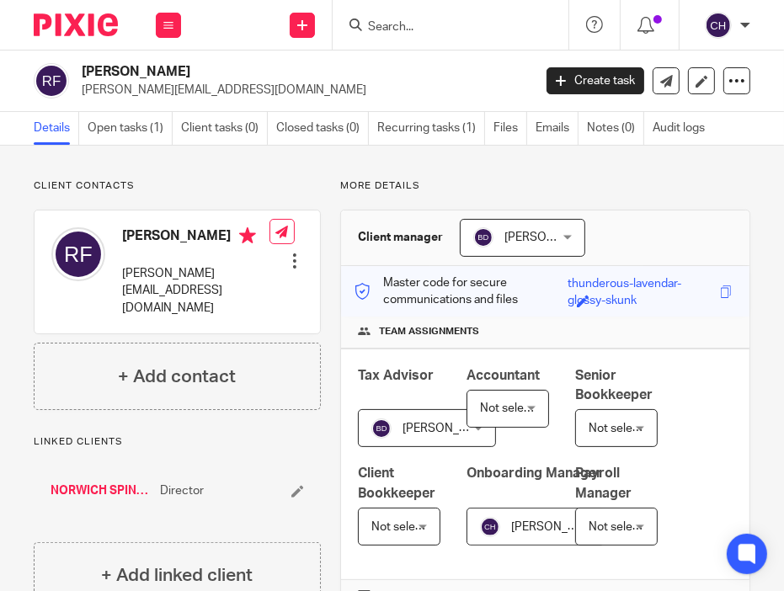
click at [104, 485] on link "NORWICH SPINAL HEALTH LIMITED" at bounding box center [100, 490] width 101 height 17
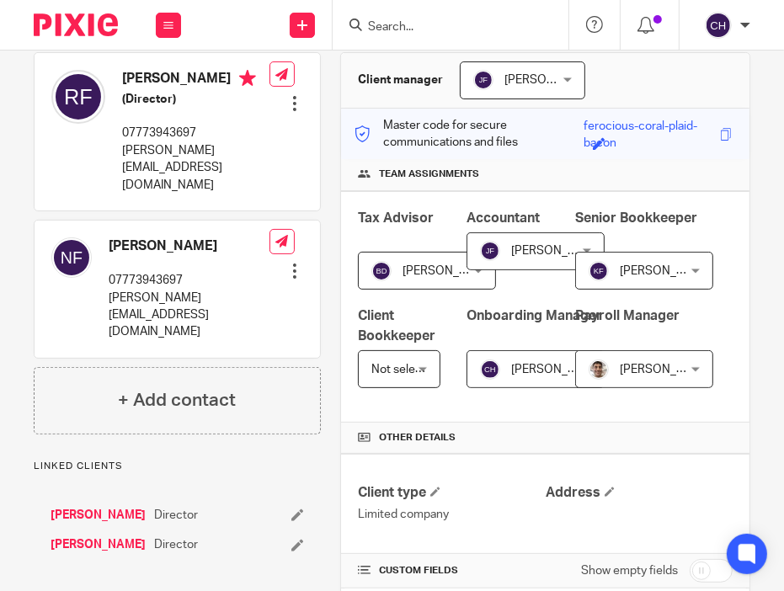
scroll to position [185, 0]
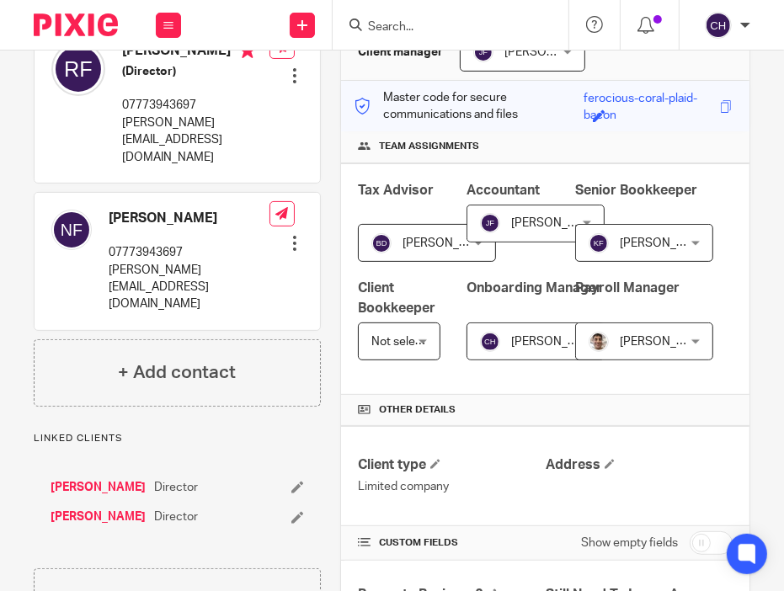
click at [79, 508] on link "[PERSON_NAME]" at bounding box center [97, 516] width 95 height 17
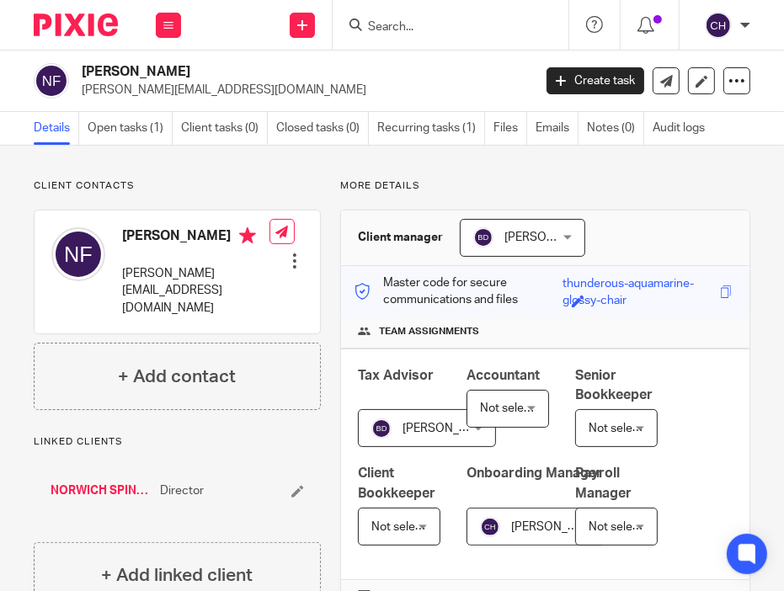
click at [238, 174] on div "Client contacts [PERSON_NAME] [PERSON_NAME][EMAIL_ADDRESS][DOMAIN_NAME] Edit co…" at bounding box center [392, 494] width 784 height 697
click at [677, 187] on p "More details" at bounding box center [545, 185] width 410 height 13
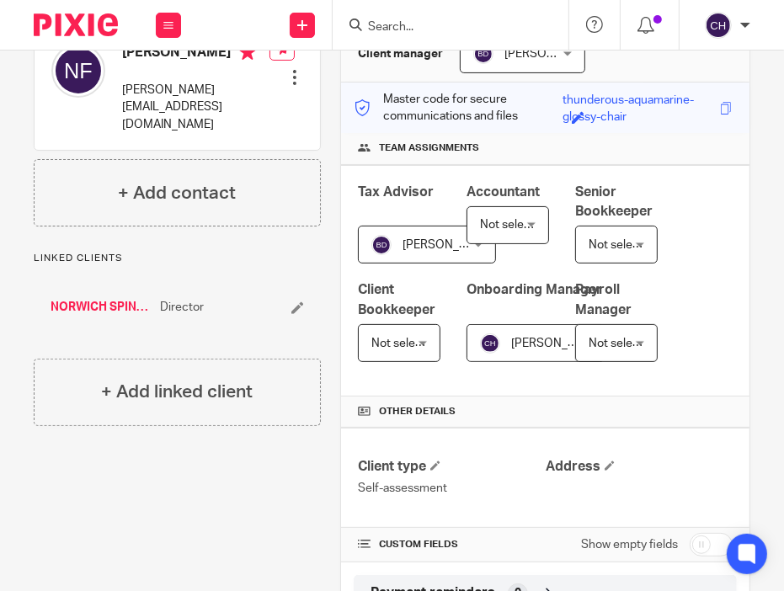
scroll to position [250, 0]
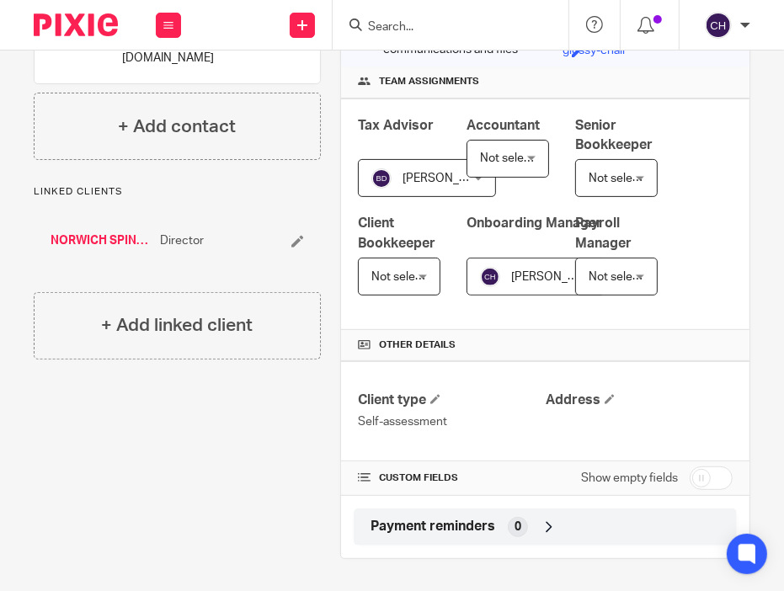
click at [694, 475] on input "checkbox" at bounding box center [710, 478] width 43 height 24
checkbox input "true"
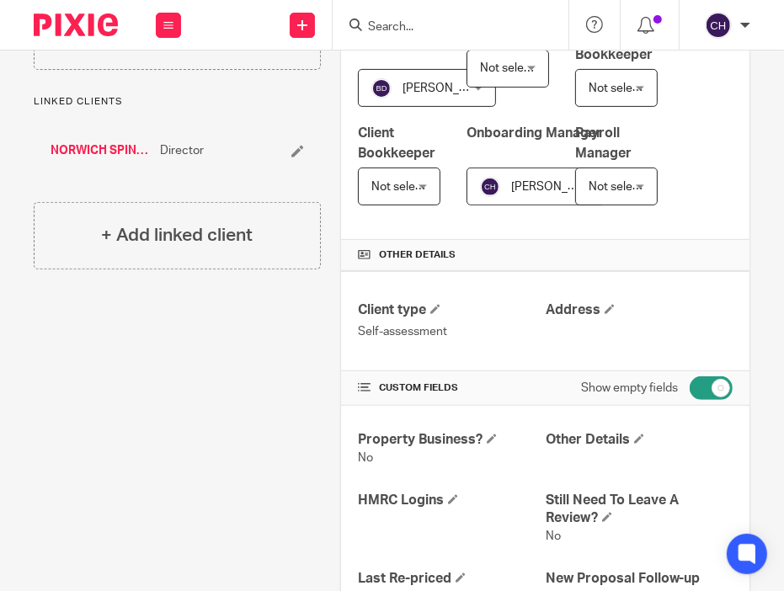
scroll to position [320, 0]
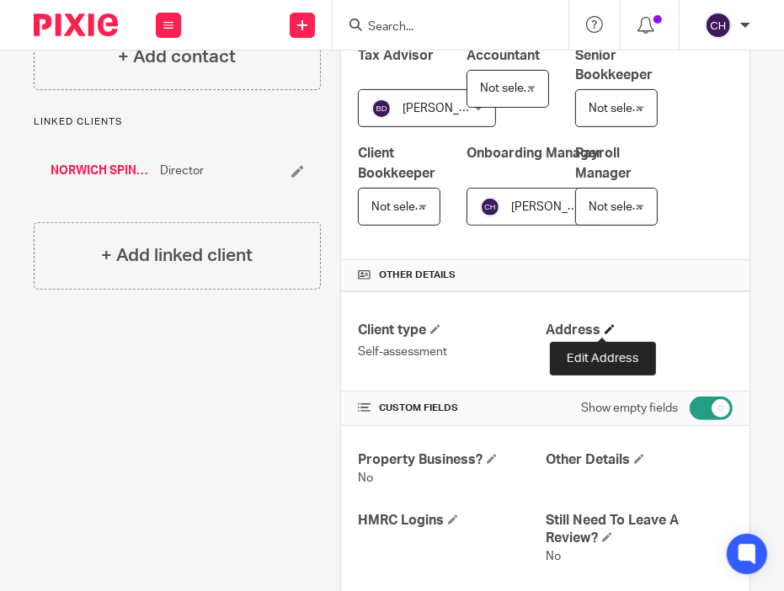
click at [604, 327] on span at bounding box center [609, 329] width 10 height 10
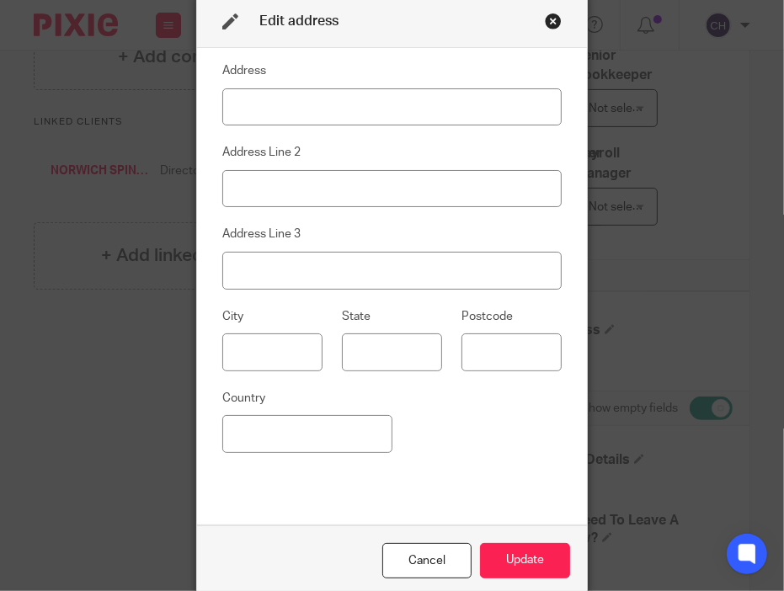
click at [299, 104] on input at bounding box center [392, 107] width 340 height 38
type input "[STREET_ADDRESS]"
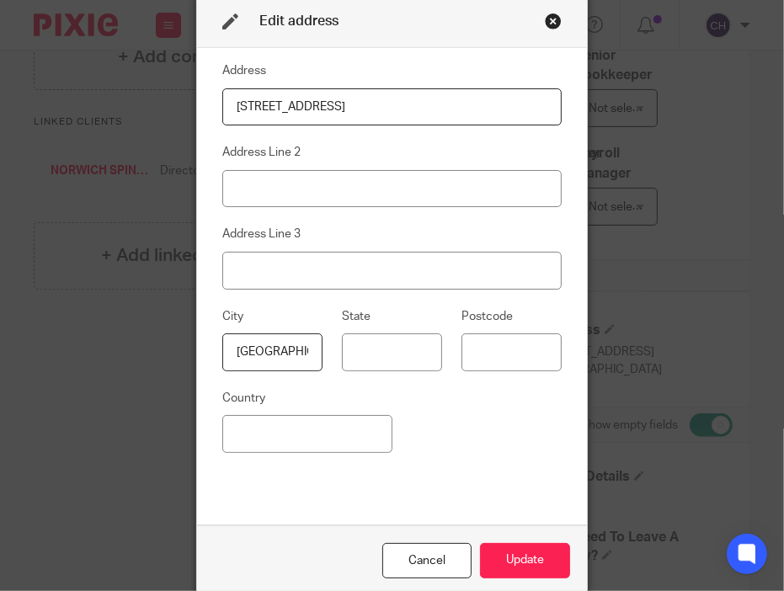
type input "[GEOGRAPHIC_DATA]"
type input "NR2 2HT"
type input "[GEOGRAPHIC_DATA]"
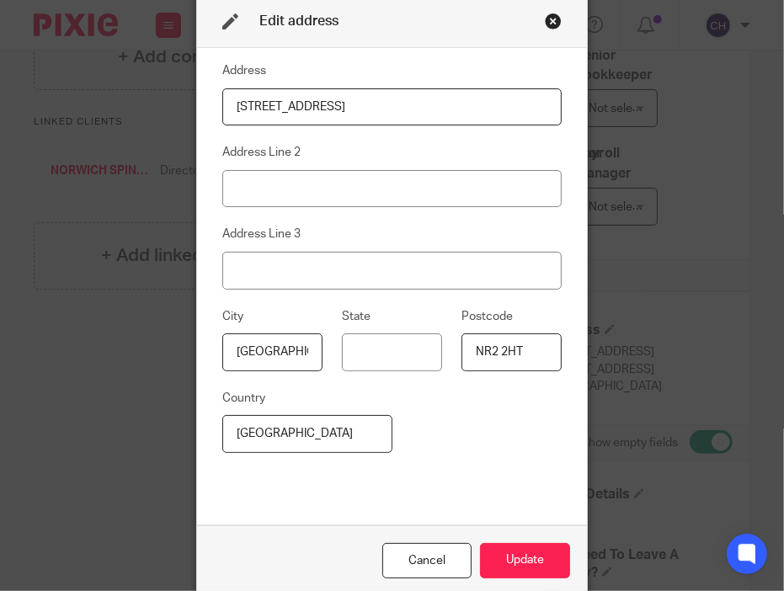
click at [452, 446] on div "Address [STREET_ADDRESS] Address Line 2 Address Line 3 City [GEOGRAPHIC_DATA] P…" at bounding box center [392, 286] width 340 height 451
click at [515, 563] on button "Update" at bounding box center [525, 561] width 90 height 36
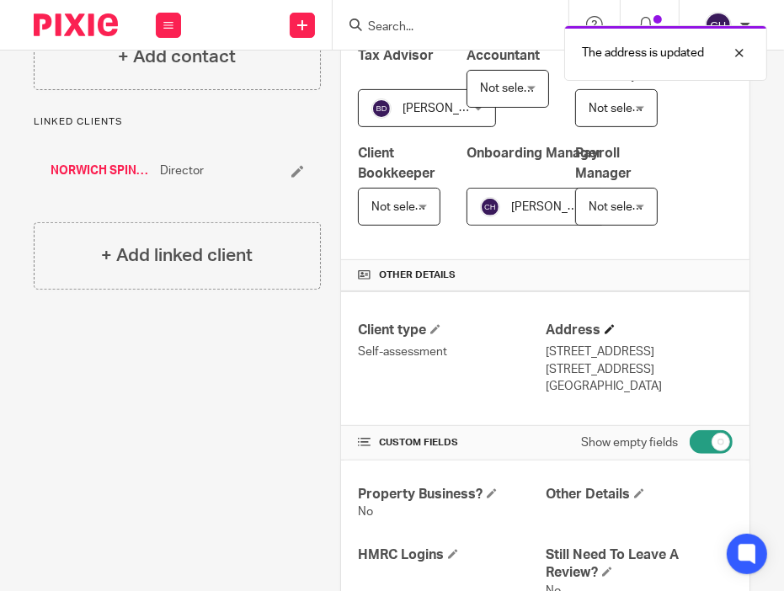
click at [687, 327] on h4 "Address" at bounding box center [638, 330] width 187 height 18
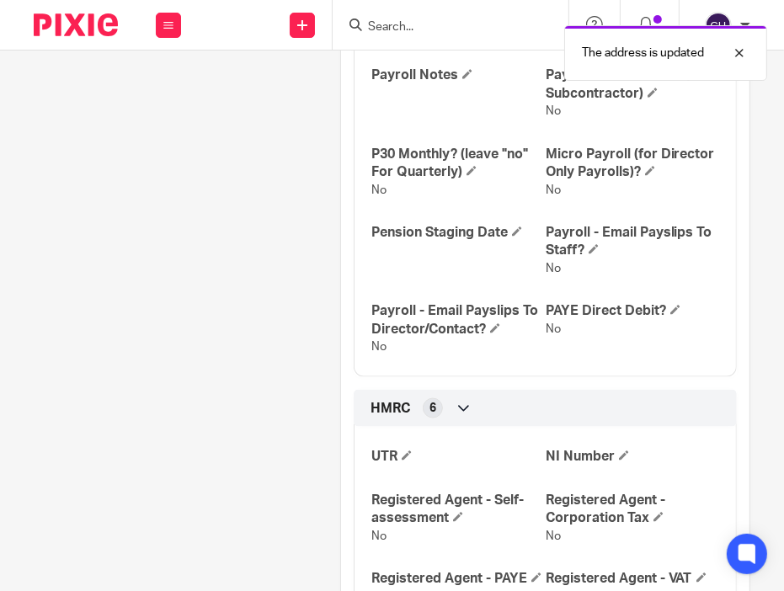
scroll to position [1516, 0]
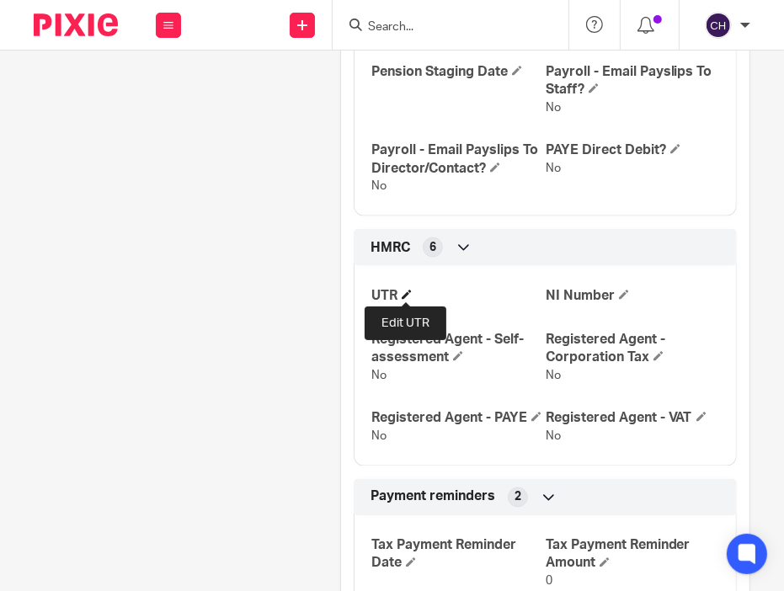
click at [404, 291] on span at bounding box center [406, 294] width 10 height 10
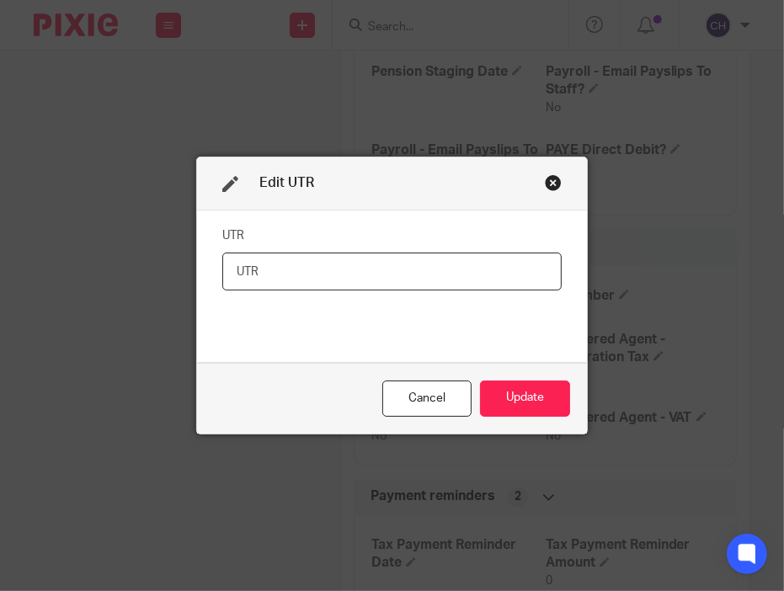
click at [417, 260] on input "text" at bounding box center [392, 271] width 340 height 38
paste input "2450789177"
type input "2450789177"
click at [512, 401] on button "Update" at bounding box center [525, 398] width 90 height 36
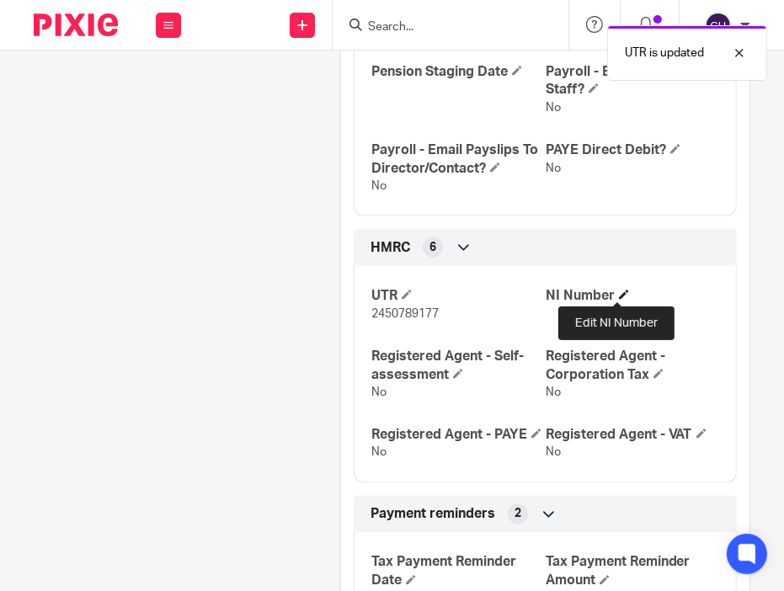
click at [619, 289] on span at bounding box center [624, 294] width 10 height 10
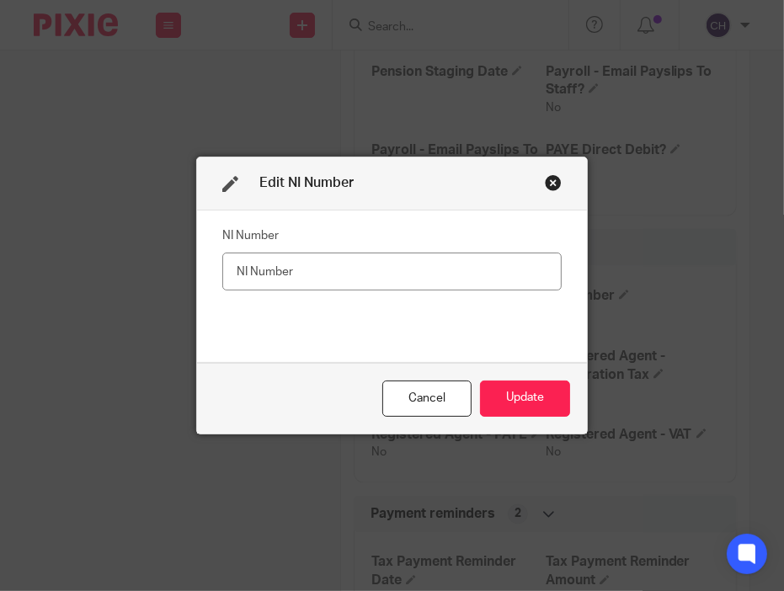
click at [422, 277] on input "text" at bounding box center [392, 271] width 340 height 38
click at [229, 263] on input "YK188646A" at bounding box center [392, 271] width 340 height 38
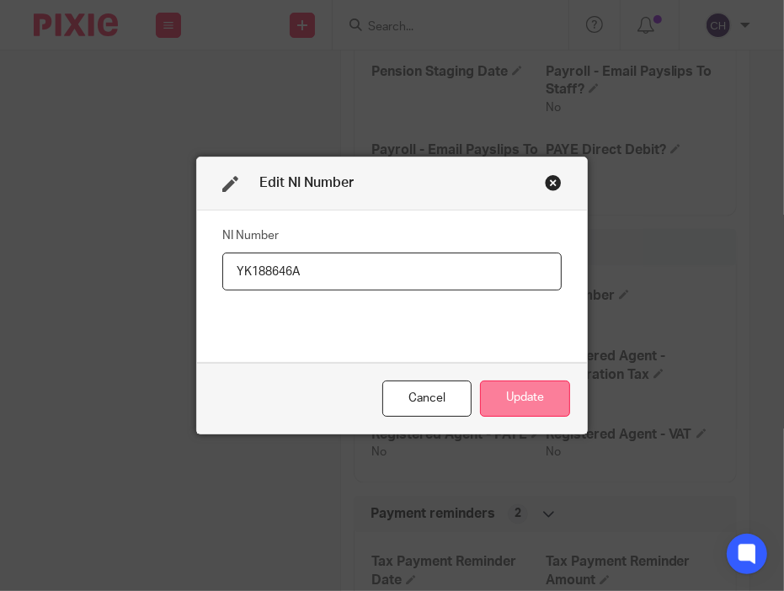
type input "YK188646A"
click at [529, 390] on button "Update" at bounding box center [525, 398] width 90 height 36
